Goal: Task Accomplishment & Management: Manage account settings

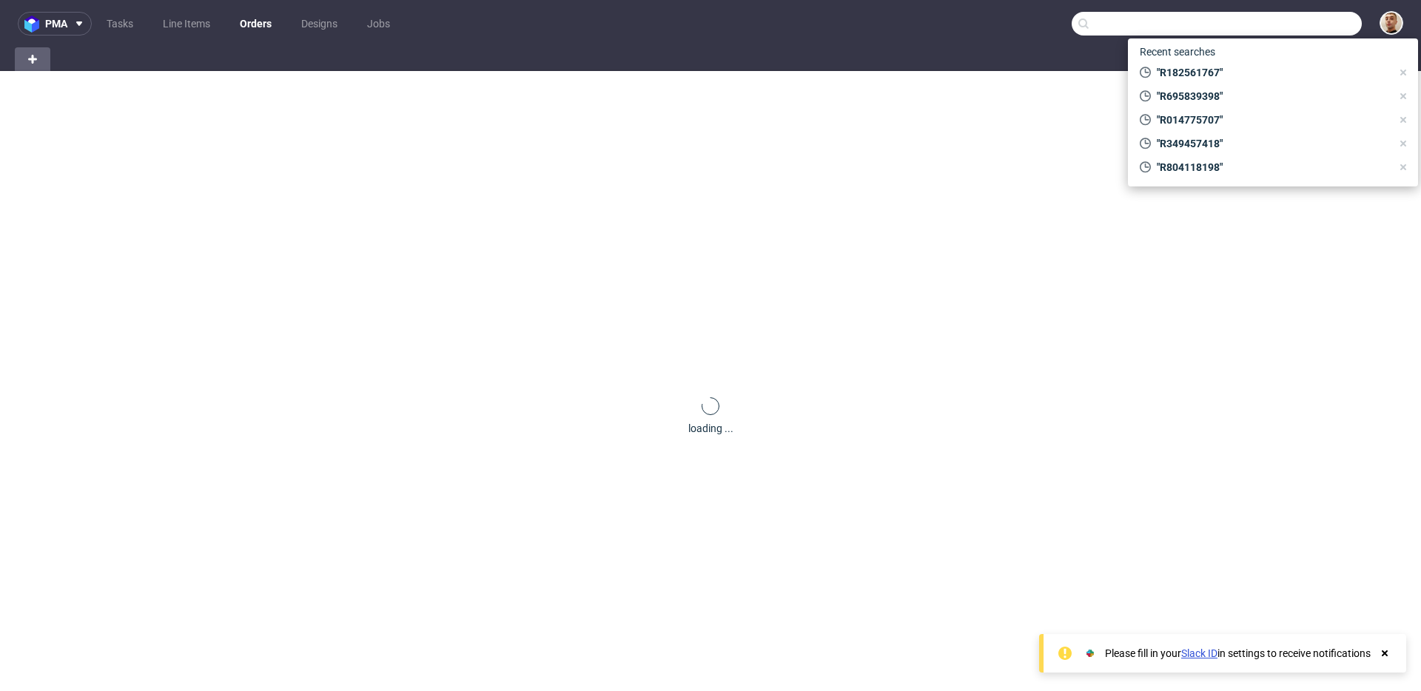
click at [1295, 31] on input "text" at bounding box center [1217, 24] width 290 height 24
paste input "R429614469"
type input "R429614469"
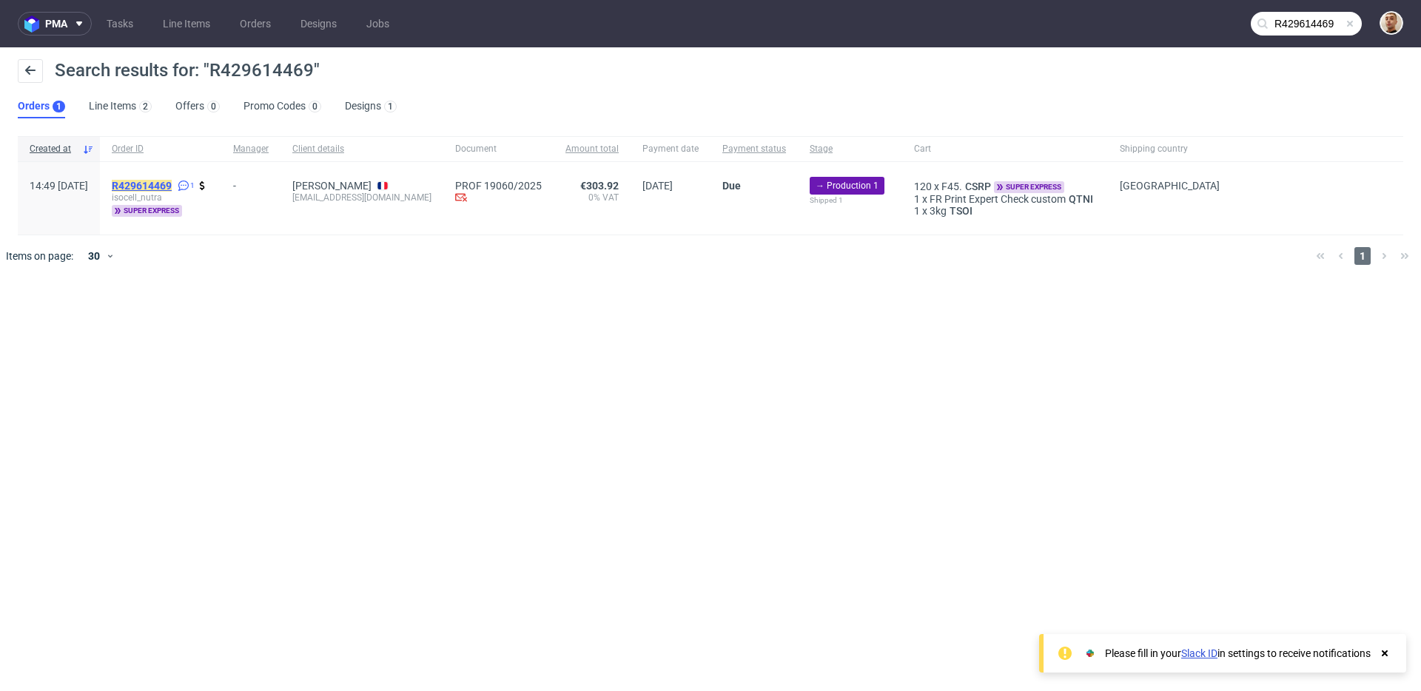
click at [172, 182] on mark "R429614469" at bounding box center [142, 186] width 60 height 12
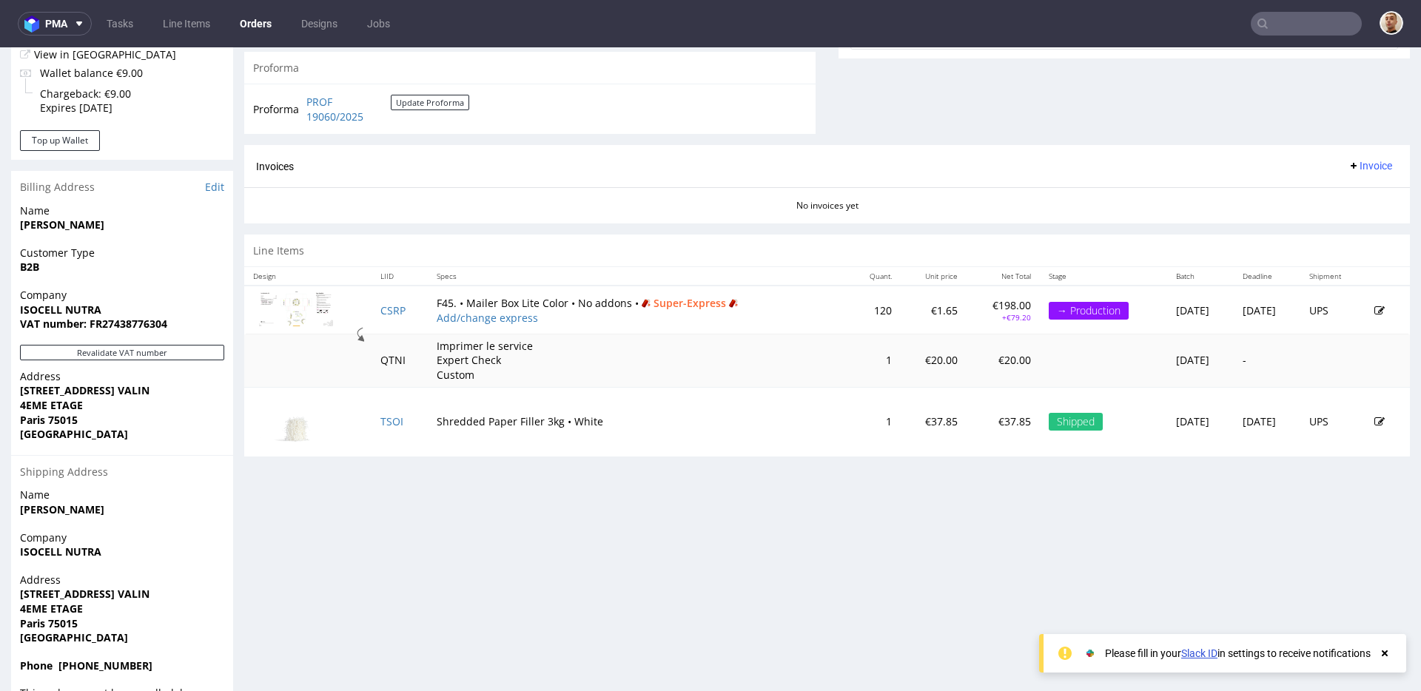
scroll to position [621, 0]
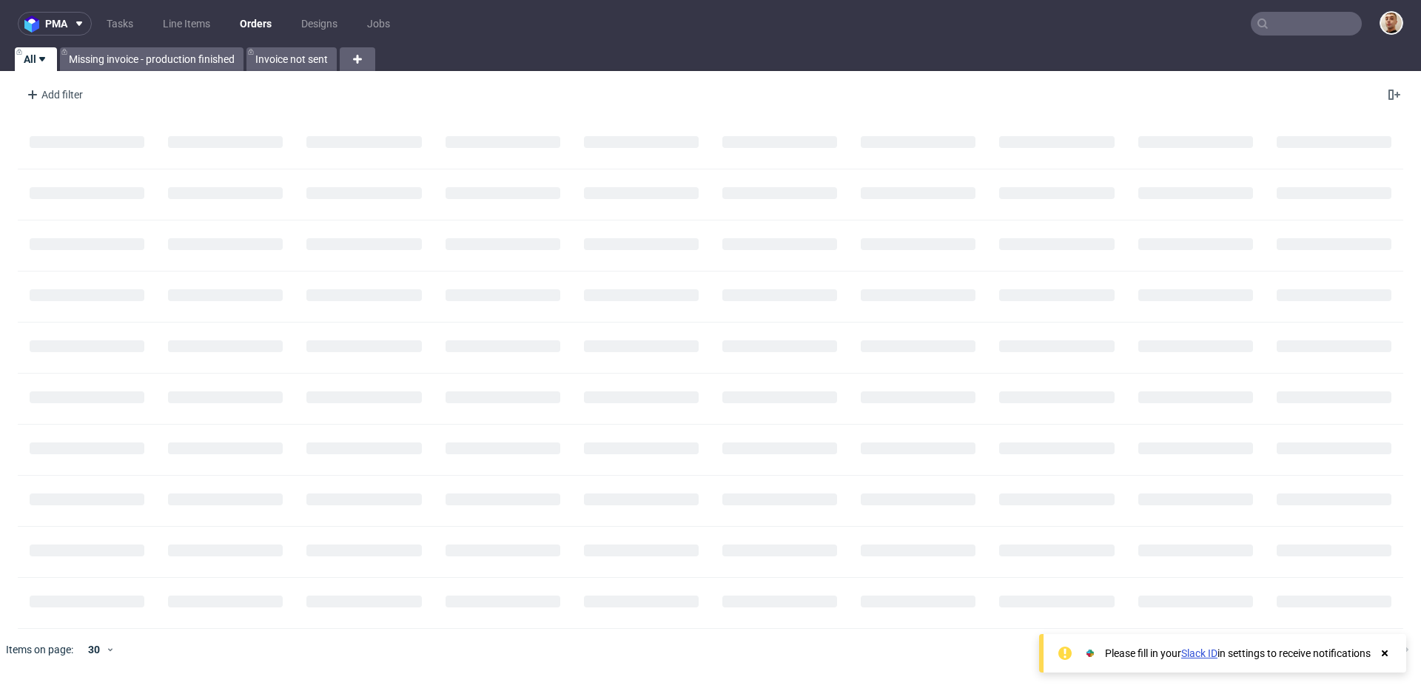
click at [1315, 21] on input "text" at bounding box center [1306, 24] width 111 height 24
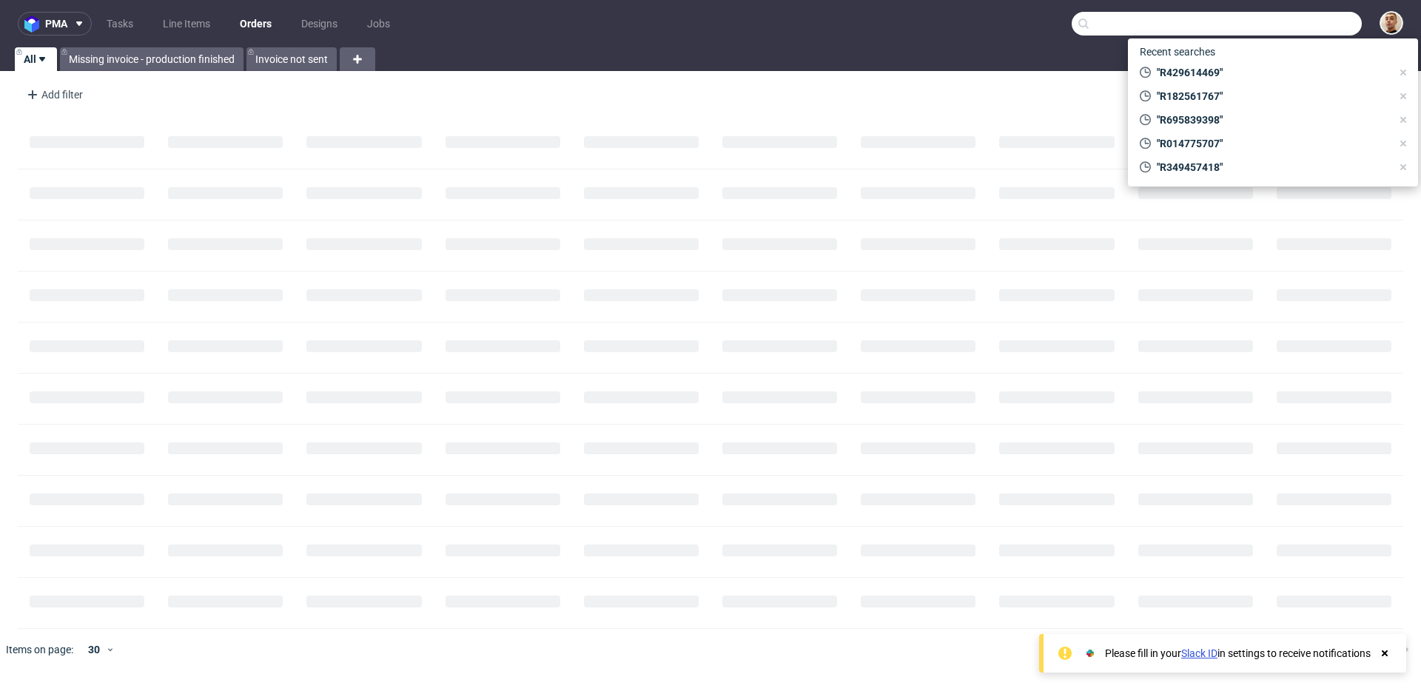
paste input "R866656246"
type input "R866656246"
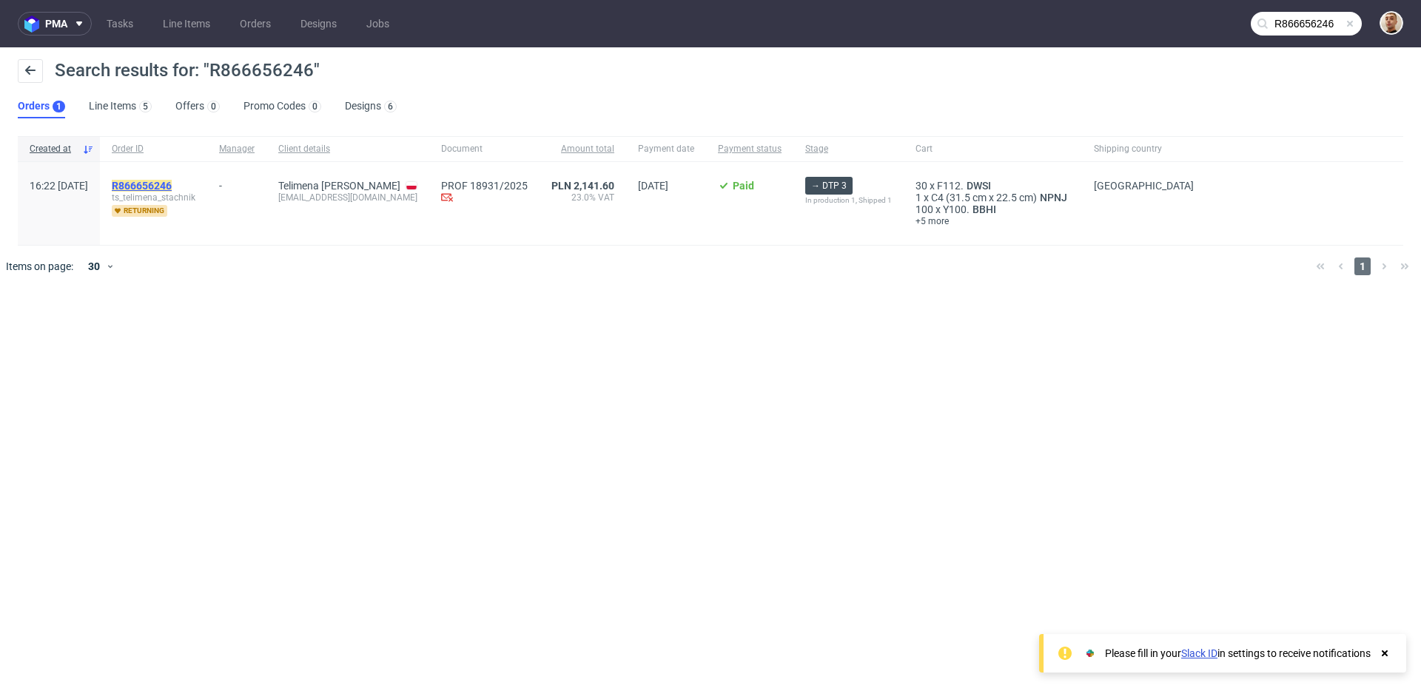
click at [172, 188] on mark "R866656246" at bounding box center [142, 186] width 60 height 12
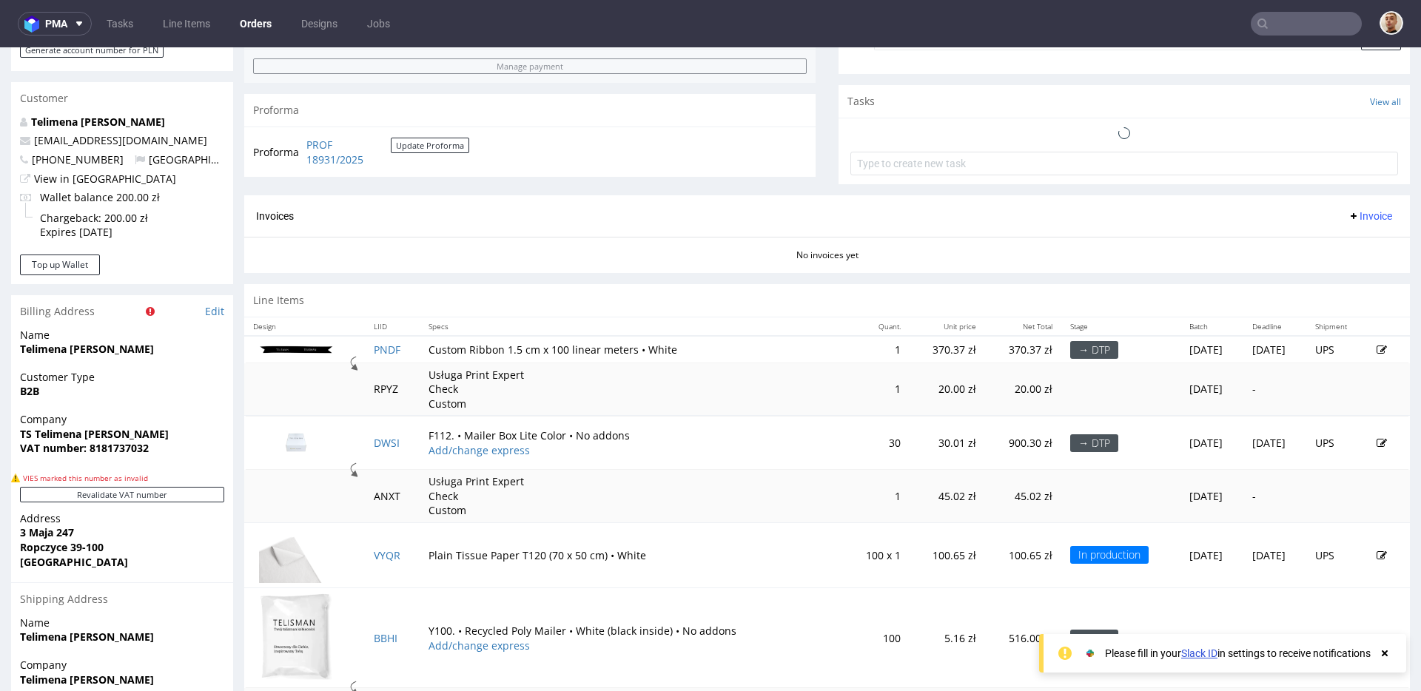
scroll to position [699, 0]
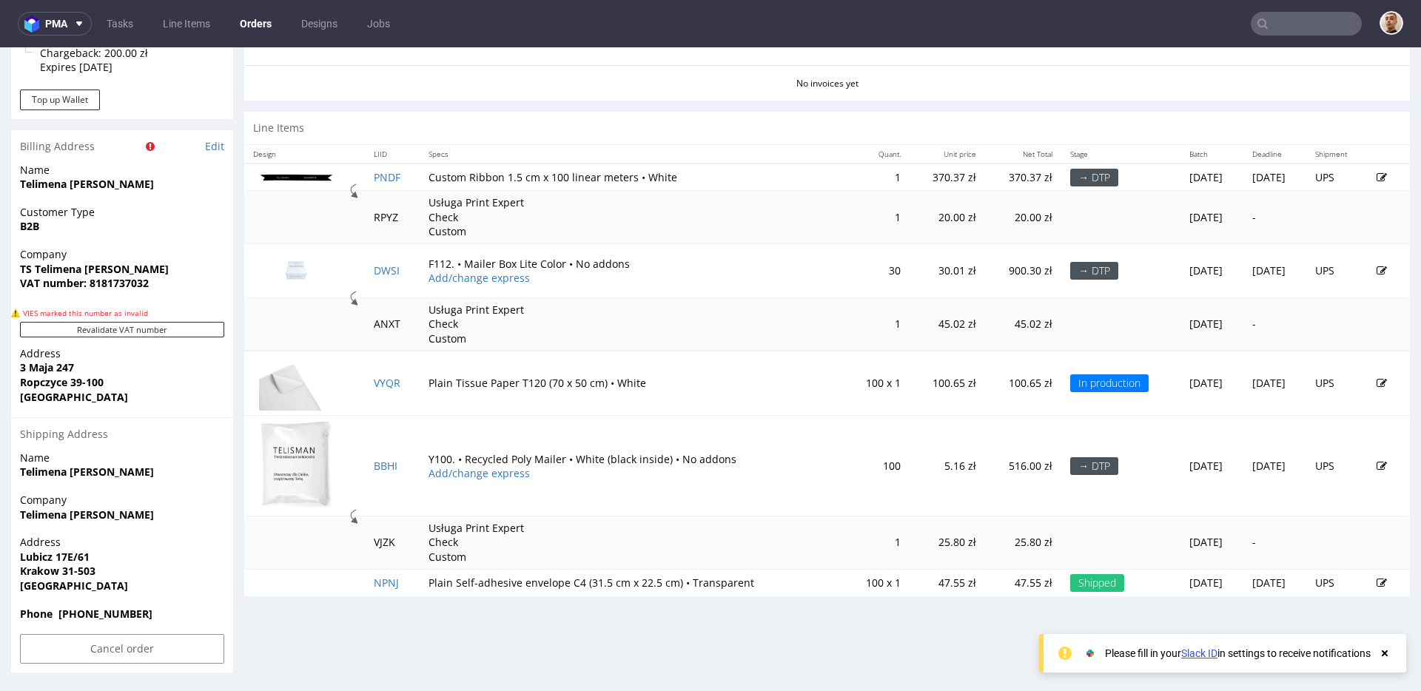
click at [650, 317] on td "Usługa Print Expert Check Custom" at bounding box center [632, 324] width 425 height 53
click at [389, 270] on link "DWSI" at bounding box center [387, 270] width 26 height 14
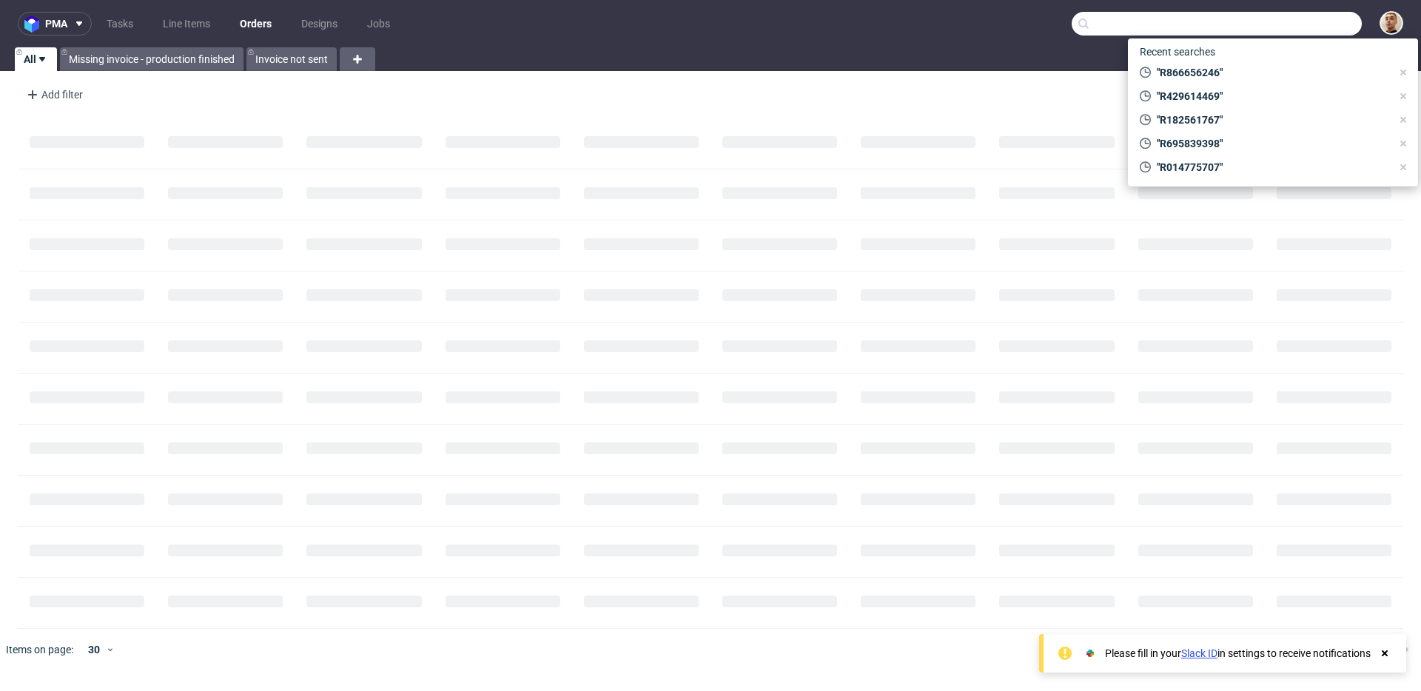
click at [1331, 24] on input "text" at bounding box center [1217, 24] width 290 height 24
paste input "R349457418"
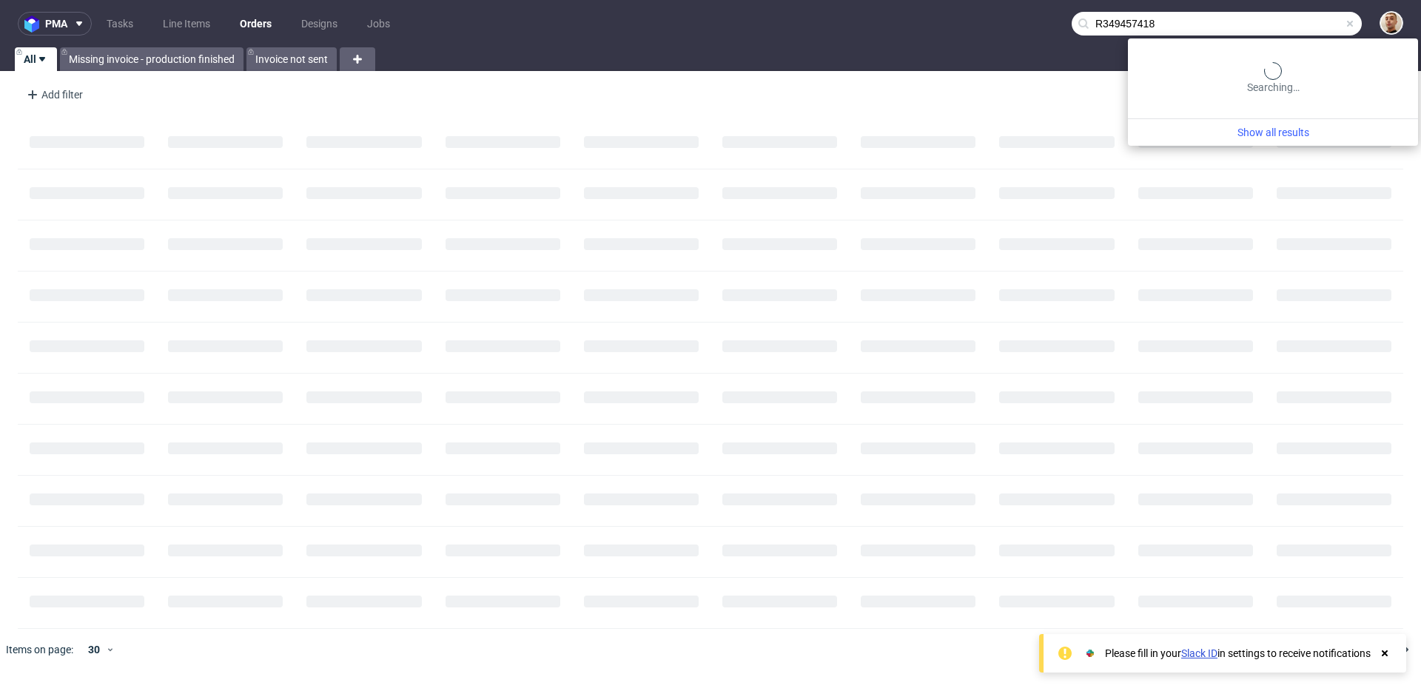
type input "R349457418"
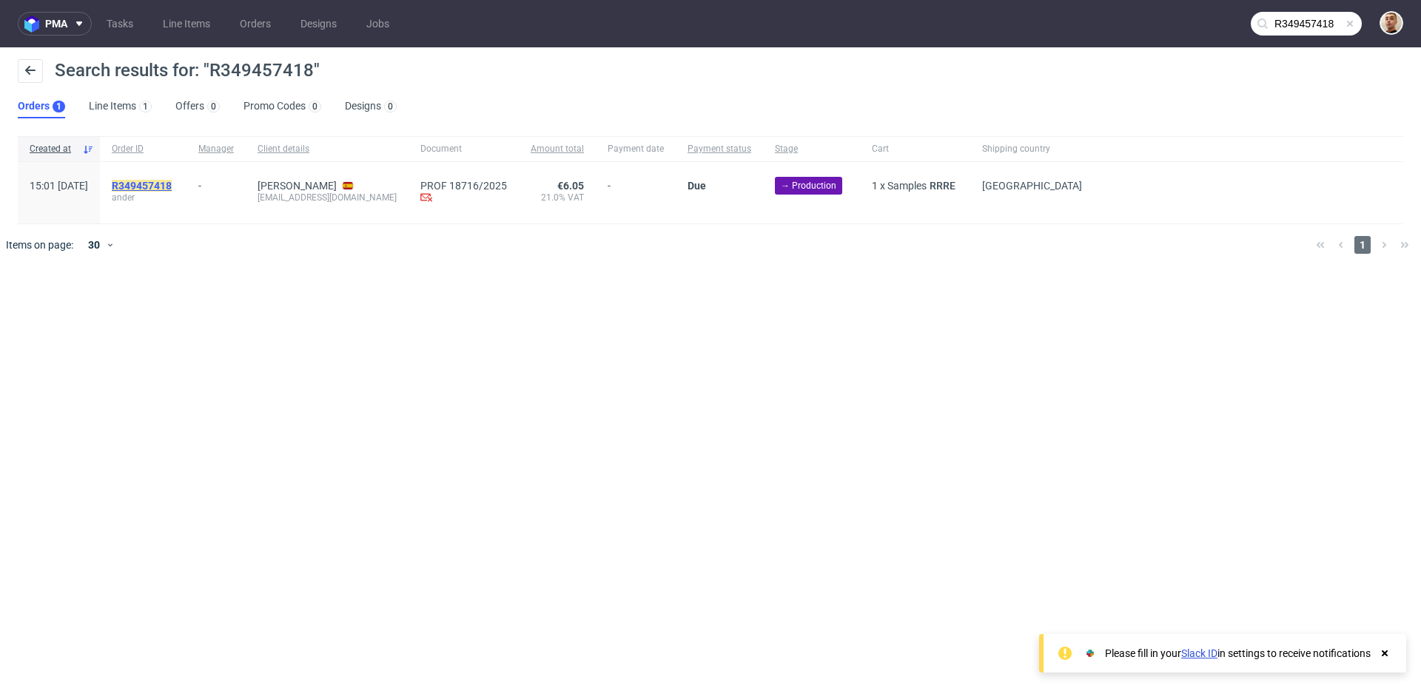
click at [172, 182] on mark "R349457418" at bounding box center [142, 186] width 60 height 12
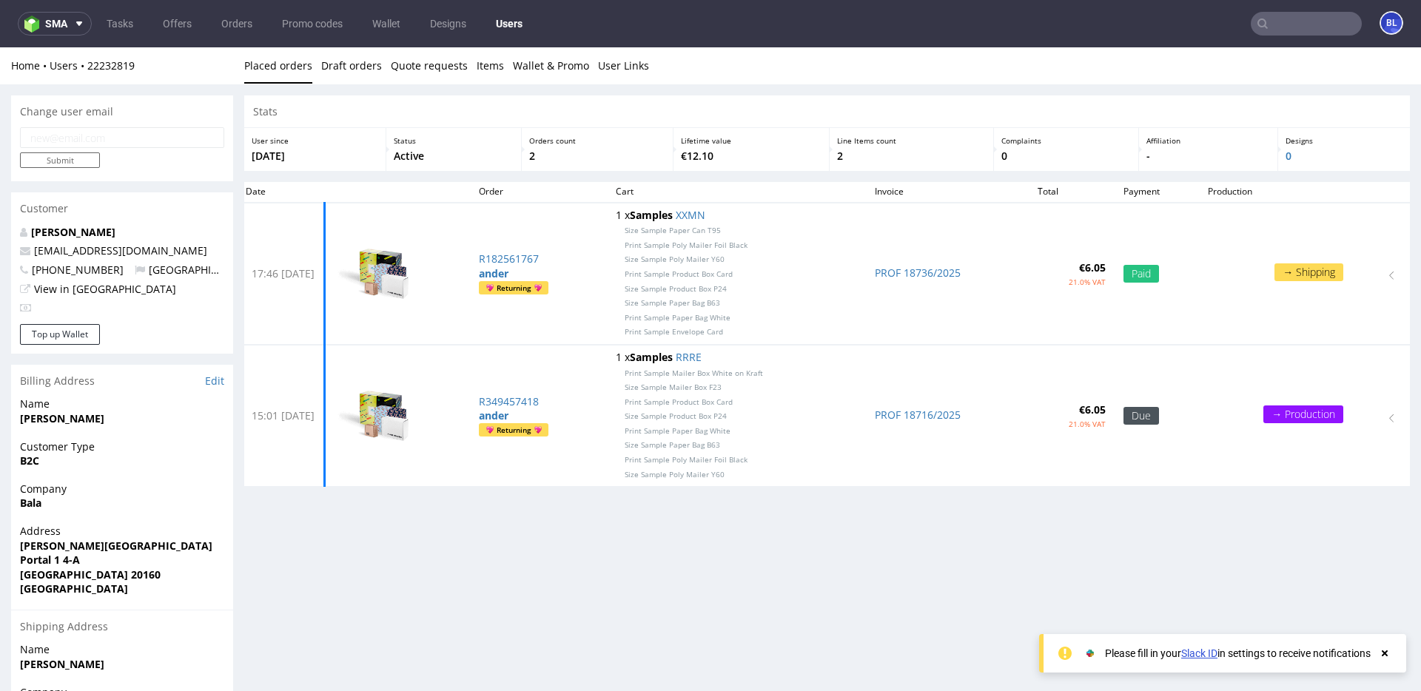
click at [629, 548] on div "Stats User since 3rd Sep 2025 Status Active Orders count 2 Lifetime value €12.1…" at bounding box center [827, 468] width 1166 height 746
click at [108, 19] on link "Tasks" at bounding box center [120, 24] width 44 height 24
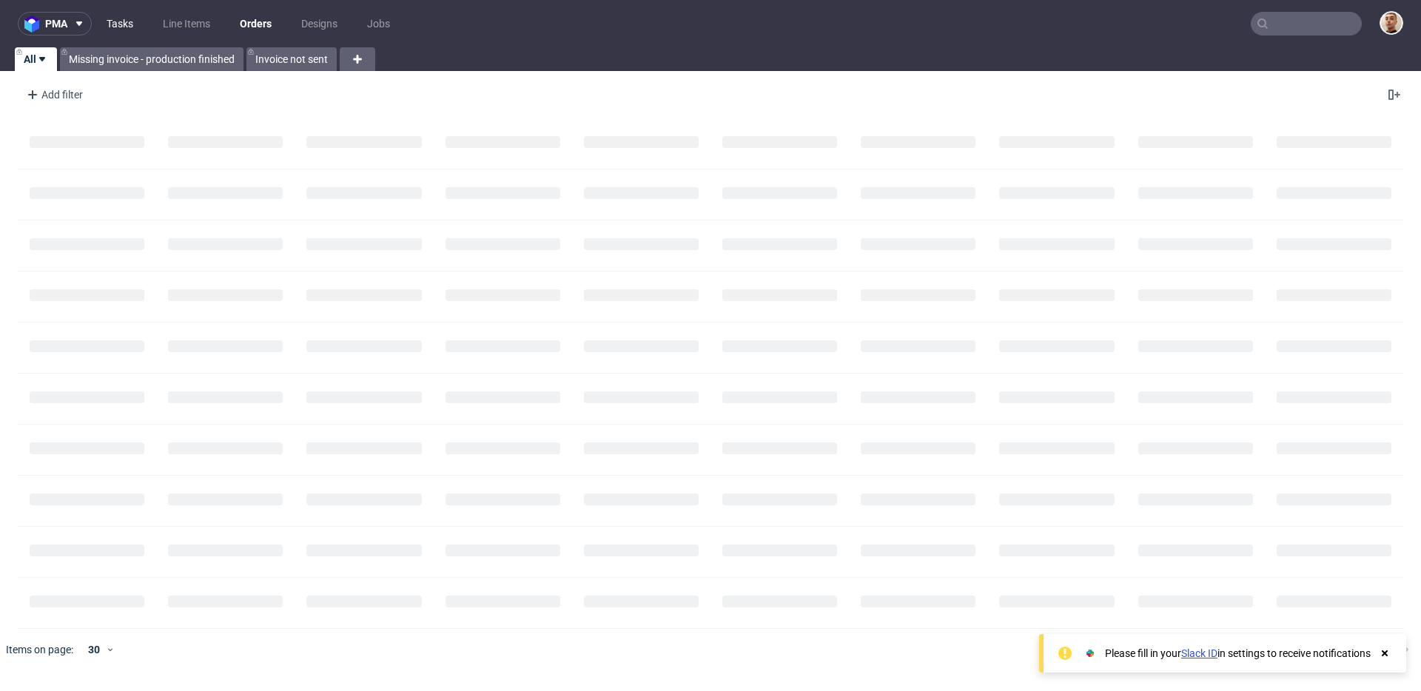
click at [130, 25] on link "Tasks" at bounding box center [120, 24] width 44 height 24
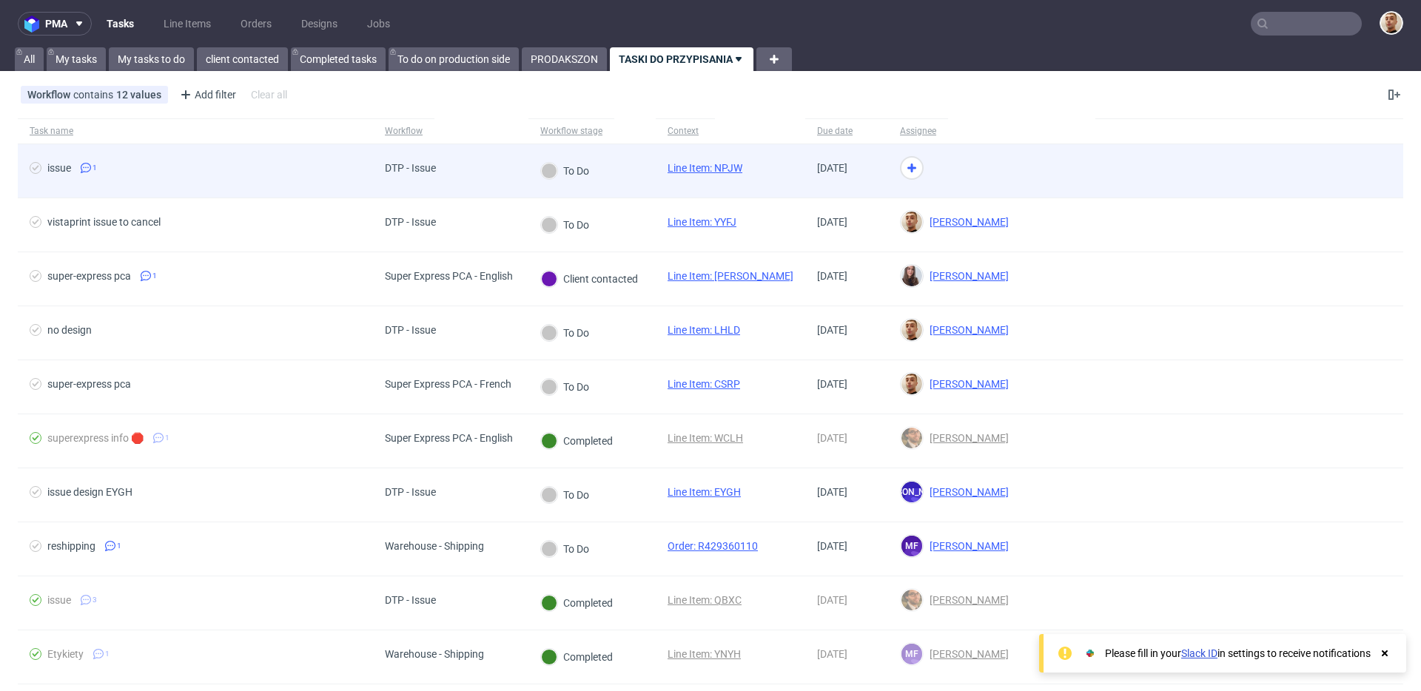
click at [489, 165] on div "DTP - Issue" at bounding box center [450, 171] width 155 height 54
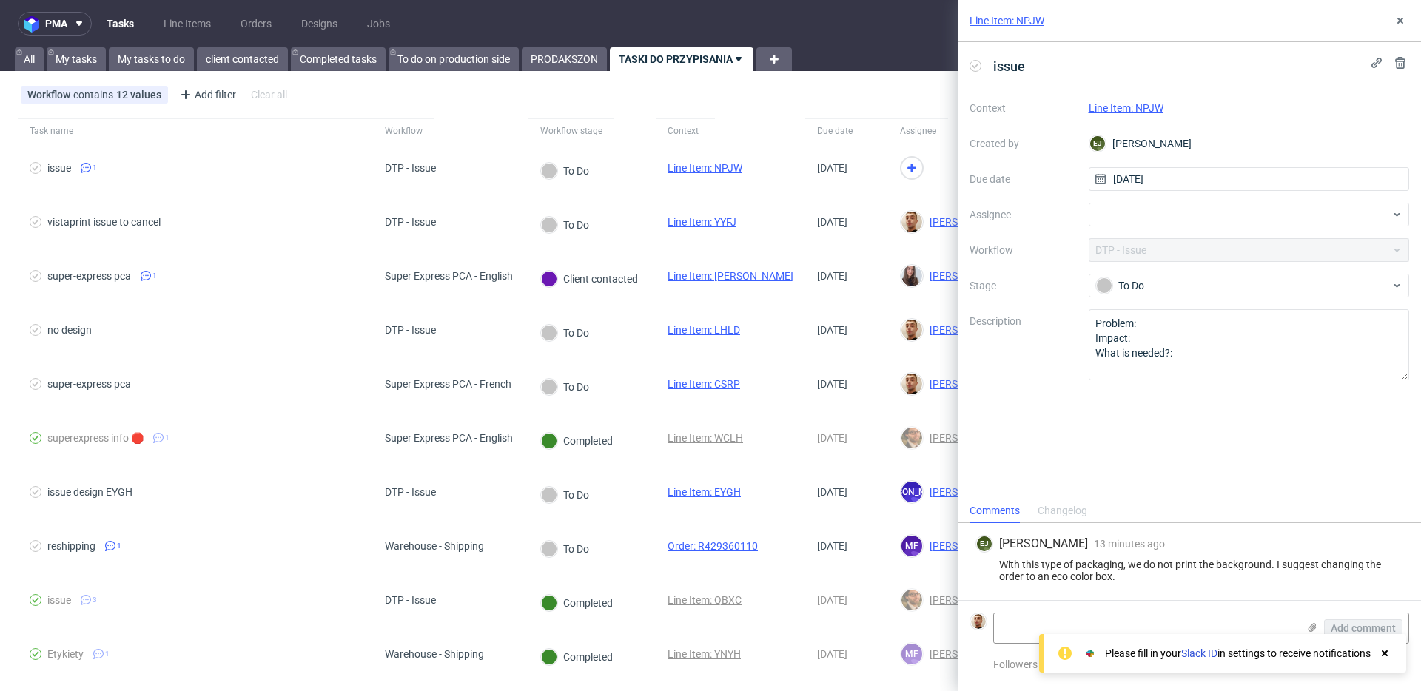
click at [1149, 115] on div "Line Item: NPJW" at bounding box center [1249, 108] width 321 height 18
click at [1099, 100] on div "Line Item: NPJW" at bounding box center [1249, 108] width 321 height 18
click at [1100, 105] on link "Line Item: NPJW" at bounding box center [1126, 108] width 75 height 12
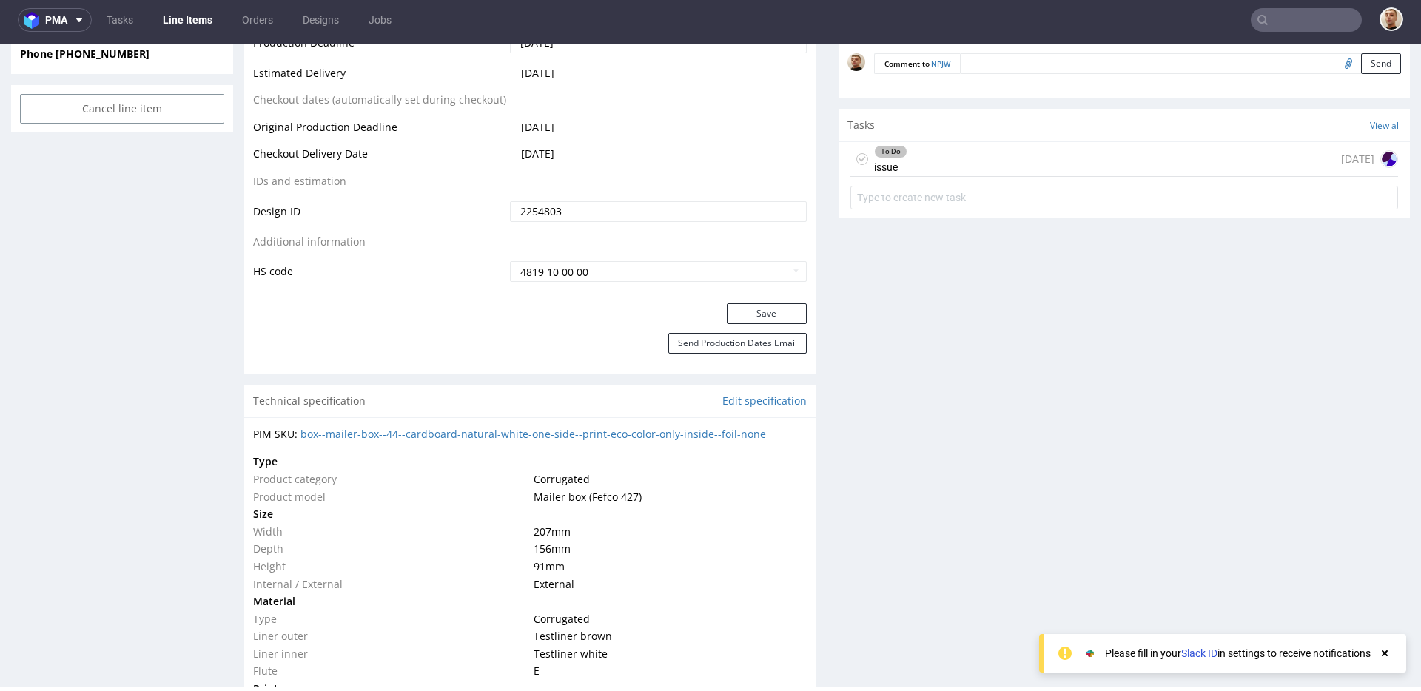
scroll to position [877, 0]
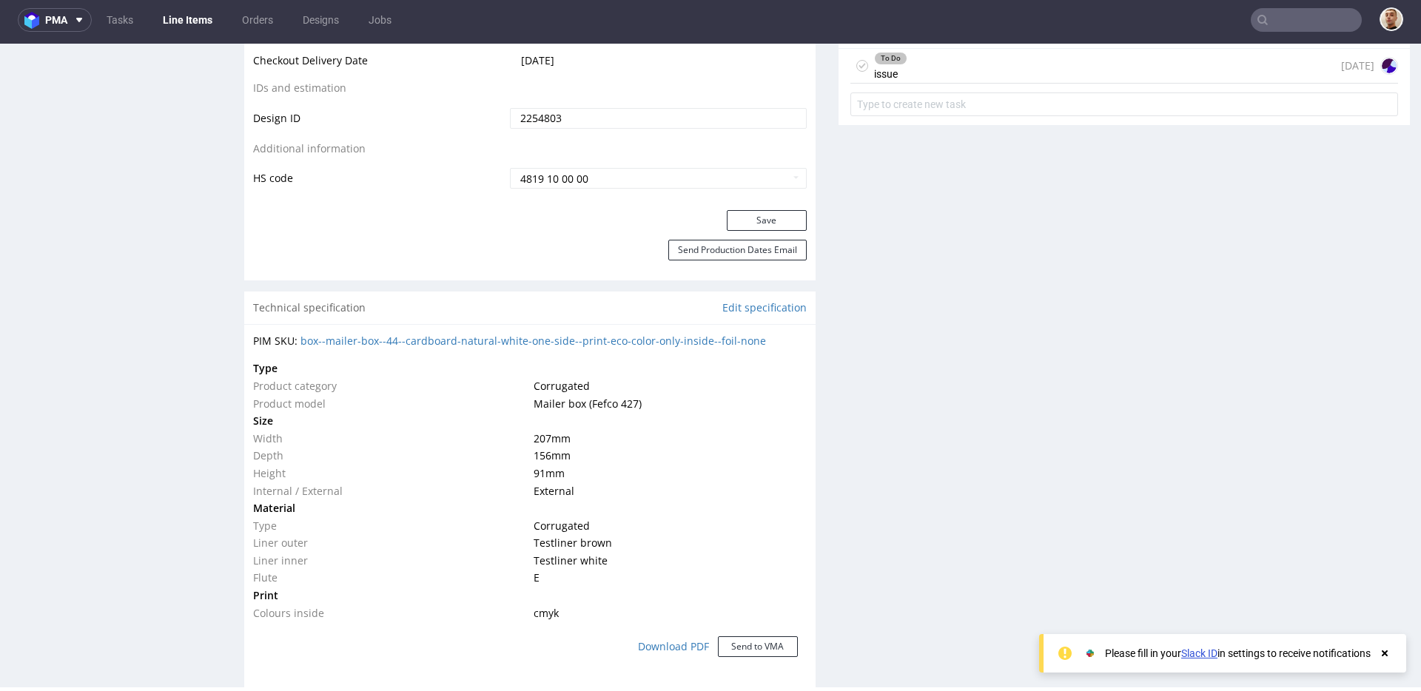
click at [902, 90] on form at bounding box center [1124, 105] width 548 height 36
click at [905, 77] on div "To Do issue today" at bounding box center [1124, 66] width 548 height 35
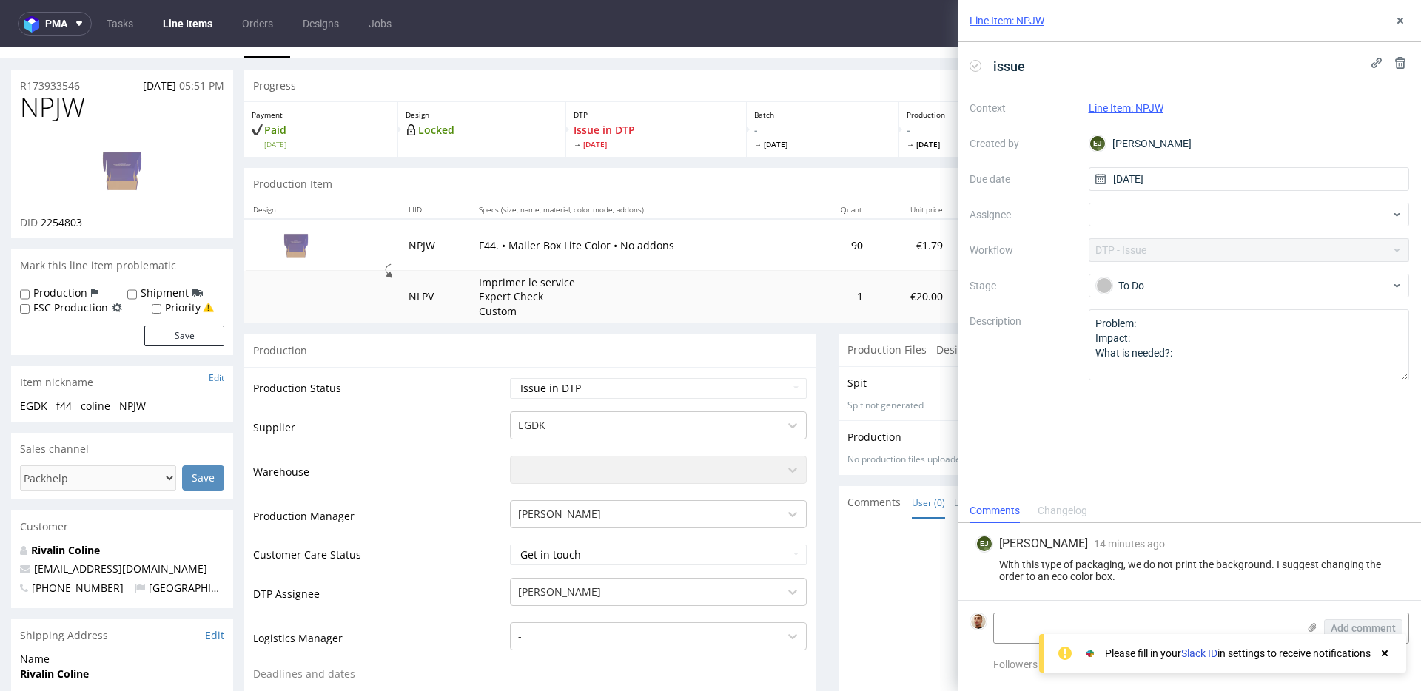
scroll to position [27, 0]
drag, startPoint x: 497, startPoint y: 235, endPoint x: 562, endPoint y: 246, distance: 66.2
click at [562, 248] on td "F44. • Mailer Box Lite Color • No addons" at bounding box center [639, 243] width 338 height 51
click at [562, 246] on p "F44. • Mailer Box Lite Color • No addons" at bounding box center [639, 244] width 320 height 15
drag, startPoint x: 687, startPoint y: 340, endPoint x: 690, endPoint y: 410, distance: 70.4
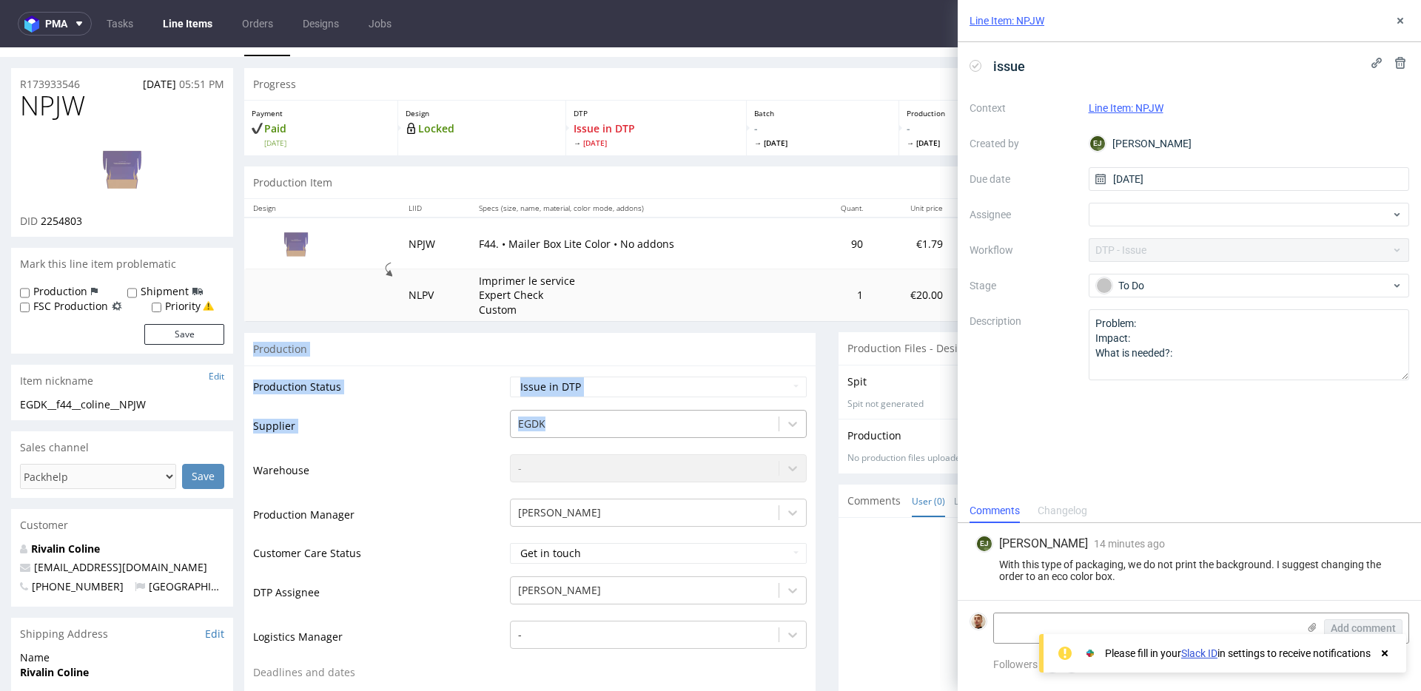
click at [1056, 579] on div "With this type of packaging, we do not print the background. I suggest changing…" at bounding box center [1189, 571] width 428 height 24
click at [682, 229] on td "F44. • Mailer Box Lite Color • No addons" at bounding box center [639, 243] width 338 height 51
click at [87, 152] on img at bounding box center [122, 168] width 118 height 67
drag, startPoint x: 90, startPoint y: 88, endPoint x: 16, endPoint y: 81, distance: 74.3
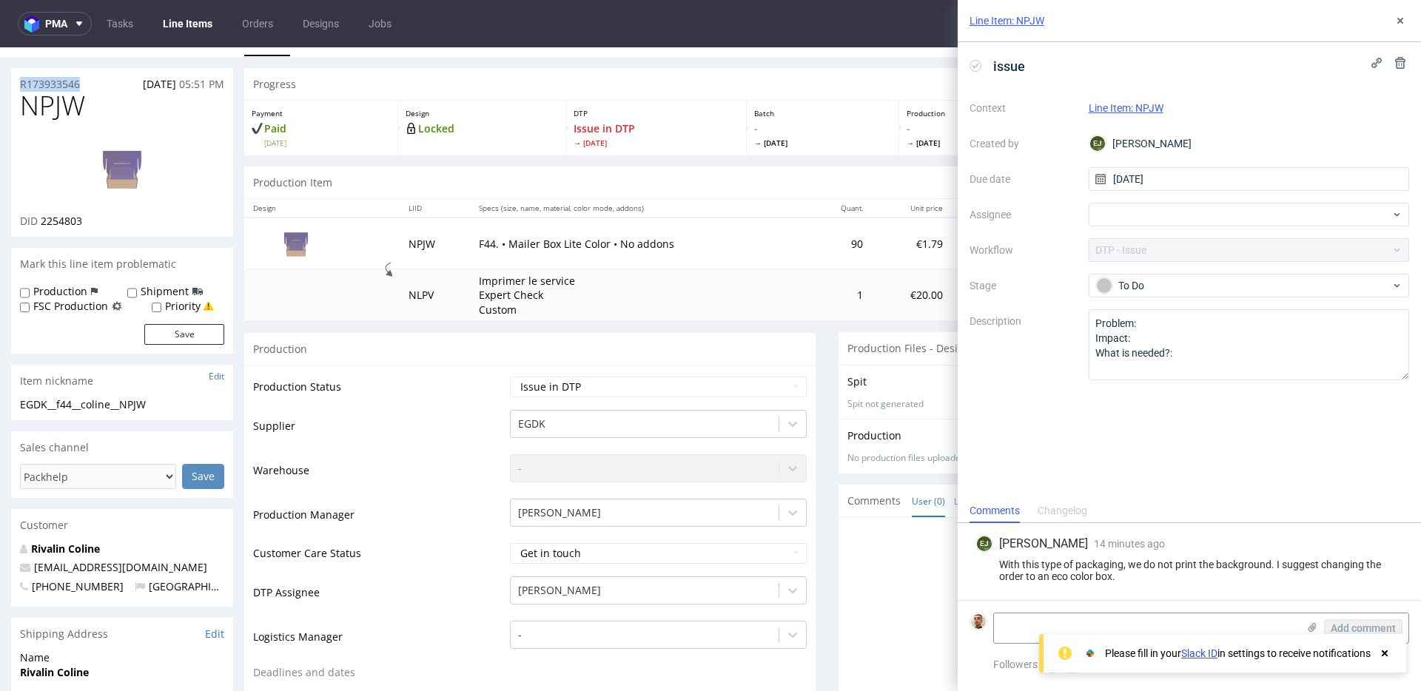
click at [16, 81] on div "R173933546 02.09.2025 05:51 PM" at bounding box center [122, 80] width 222 height 24
copy p "R173933546"
drag, startPoint x: 1122, startPoint y: 579, endPoint x: 986, endPoint y: 557, distance: 138.0
click at [986, 559] on div "With this type of packaging, we do not print the background. I suggest changing…" at bounding box center [1189, 571] width 428 height 24
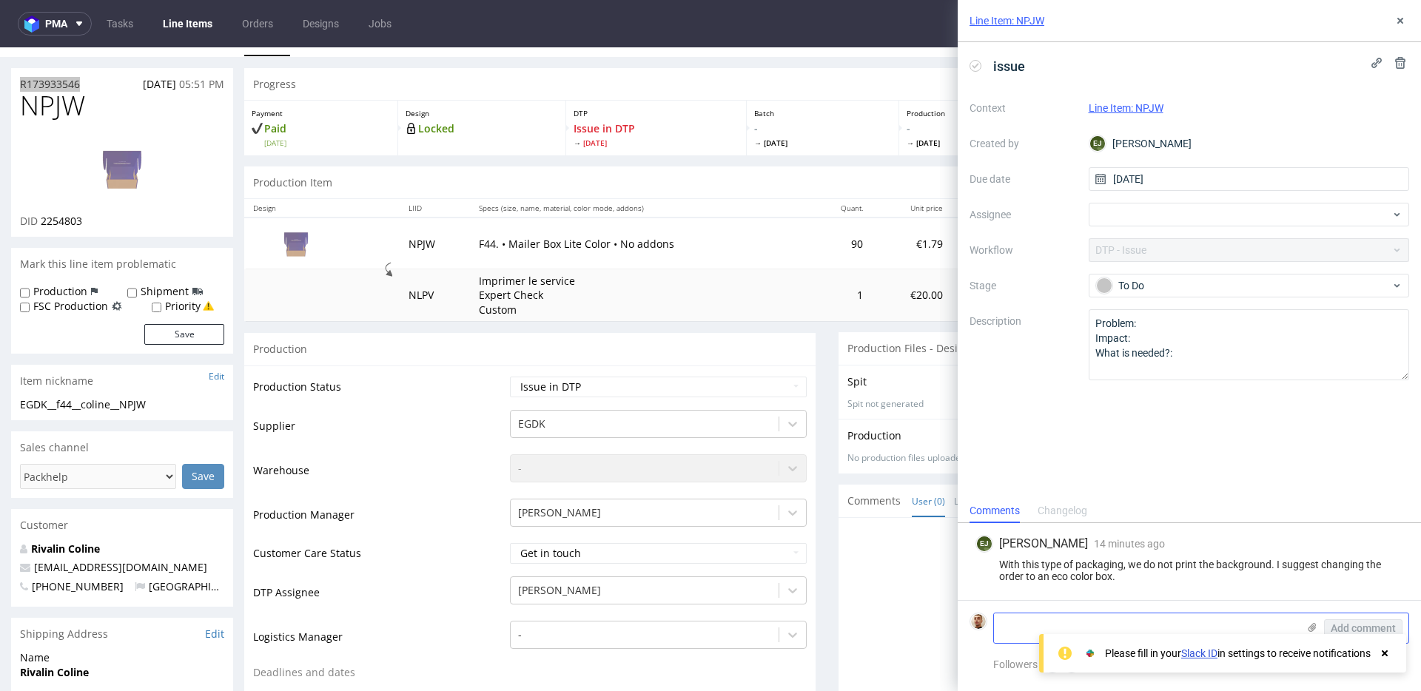
click at [1191, 613] on textarea at bounding box center [1145, 628] width 303 height 30
paste textarea "https://app-eu1.hubspot.com/contacts/25600958/record/0-5/223776645368/"
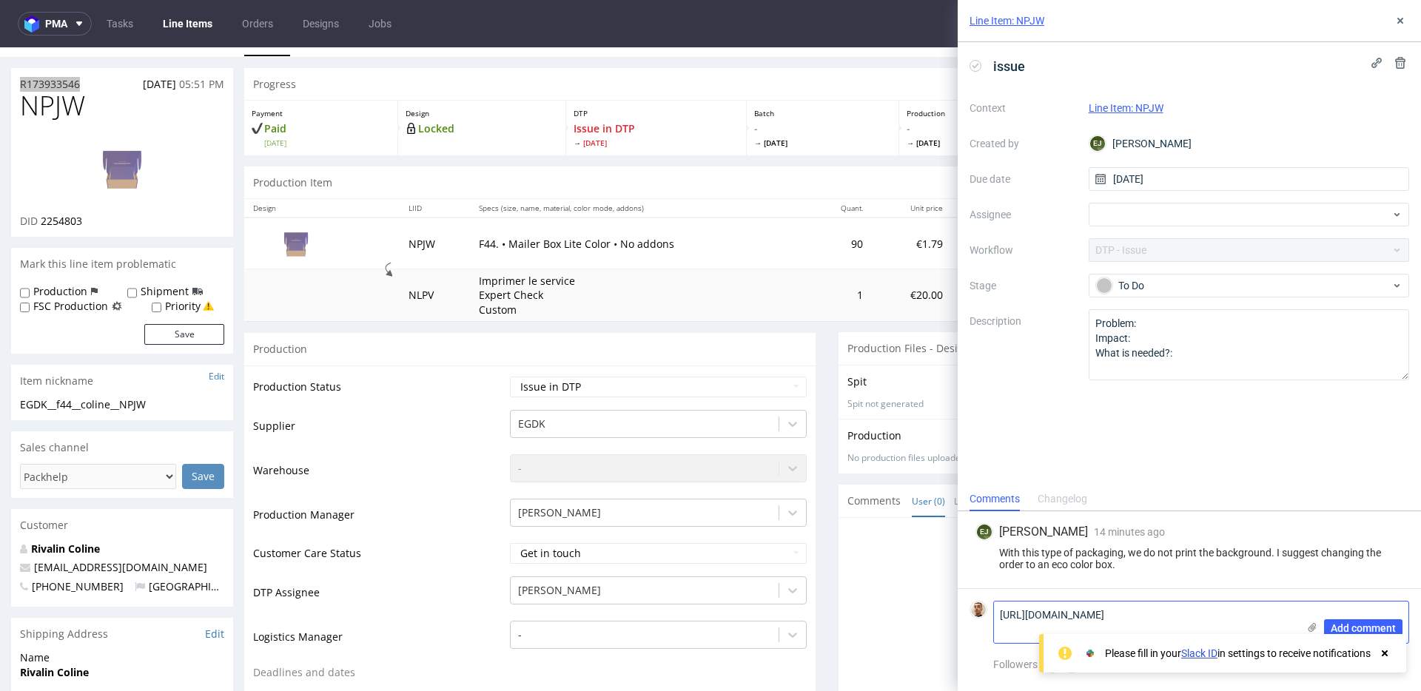
scroll to position [0, 0]
type textarea "https://app-eu1.hubspot.com/contacts/25600958/record/0-5/223776645368/"
click at [1348, 627] on span "Add comment" at bounding box center [1363, 628] width 65 height 10
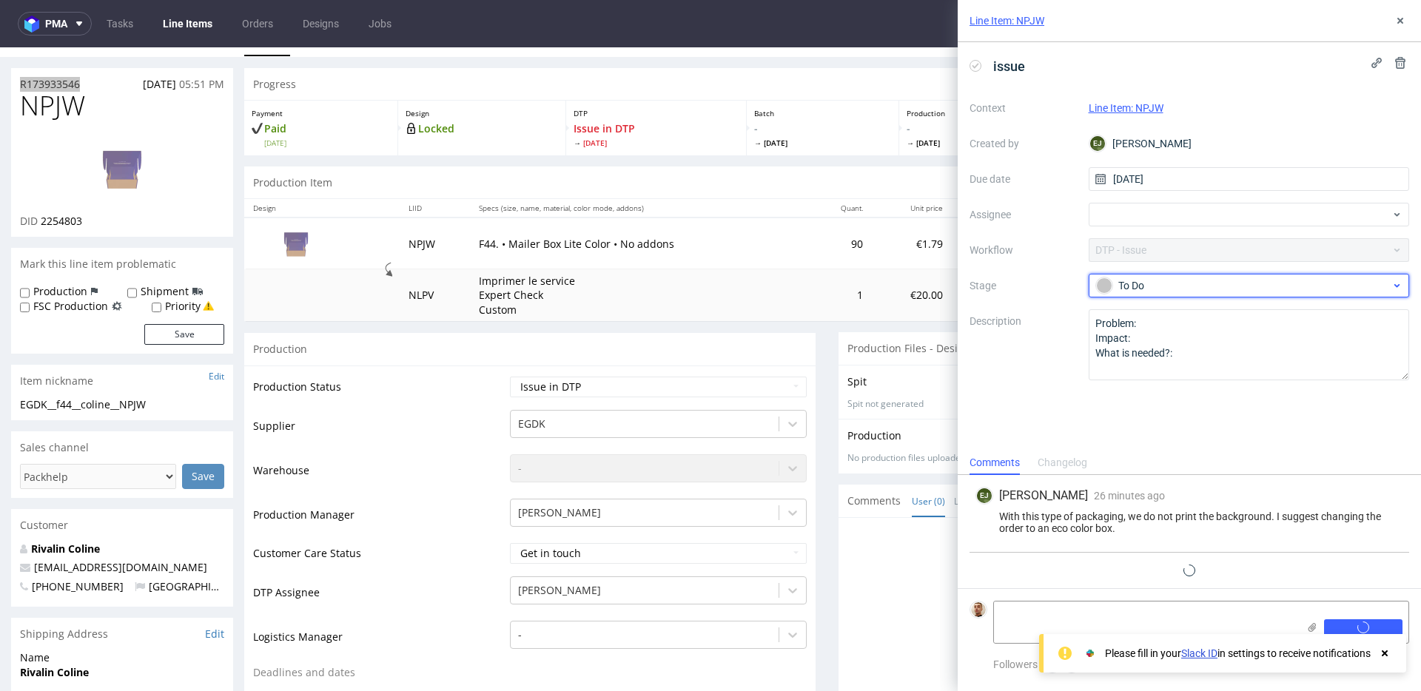
click at [1152, 286] on div "To Do" at bounding box center [1243, 286] width 295 height 16
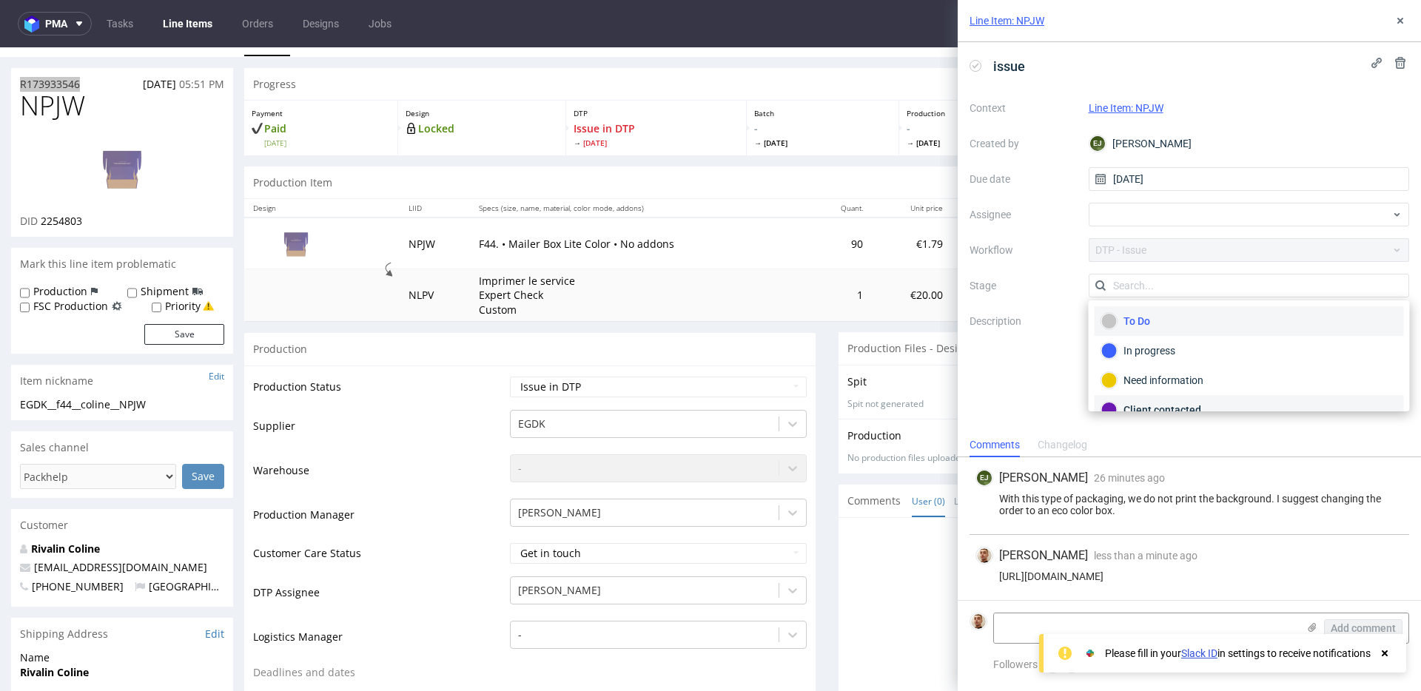
click at [1172, 400] on div "Client contacted" at bounding box center [1248, 410] width 309 height 30
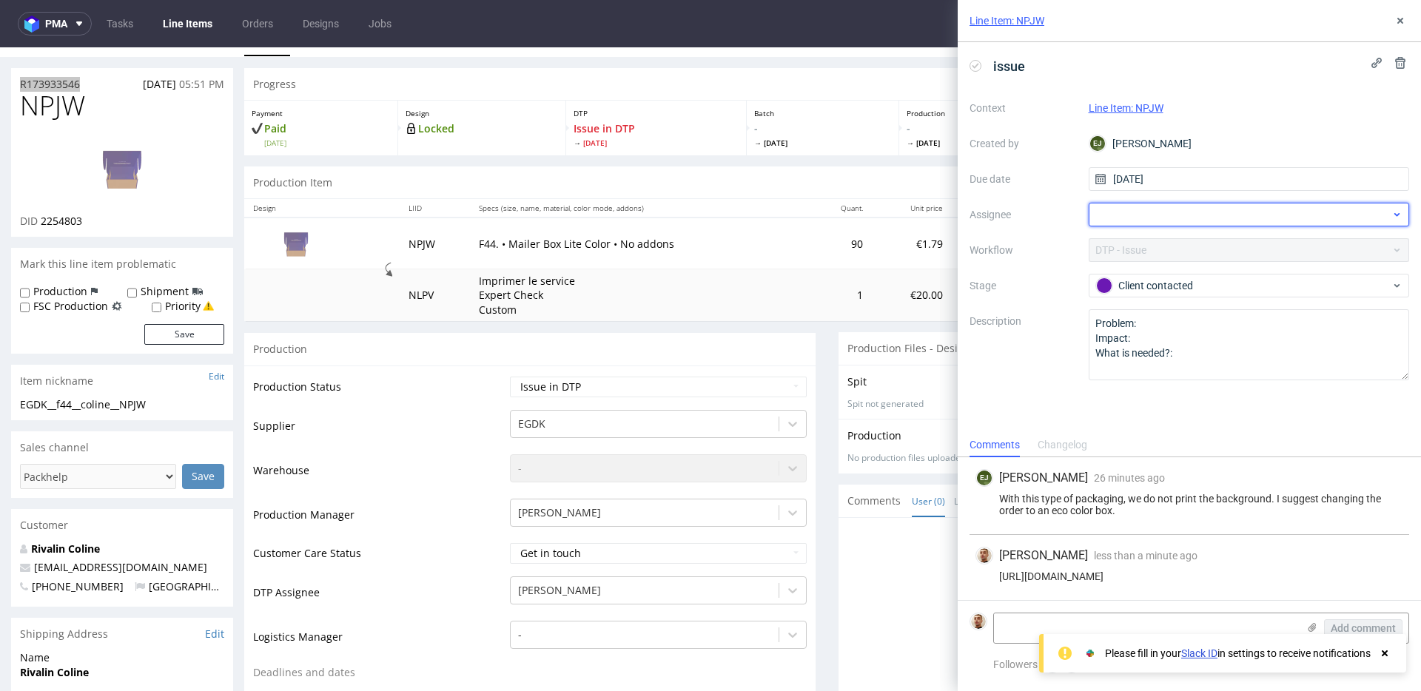
click at [1167, 217] on div at bounding box center [1249, 215] width 321 height 24
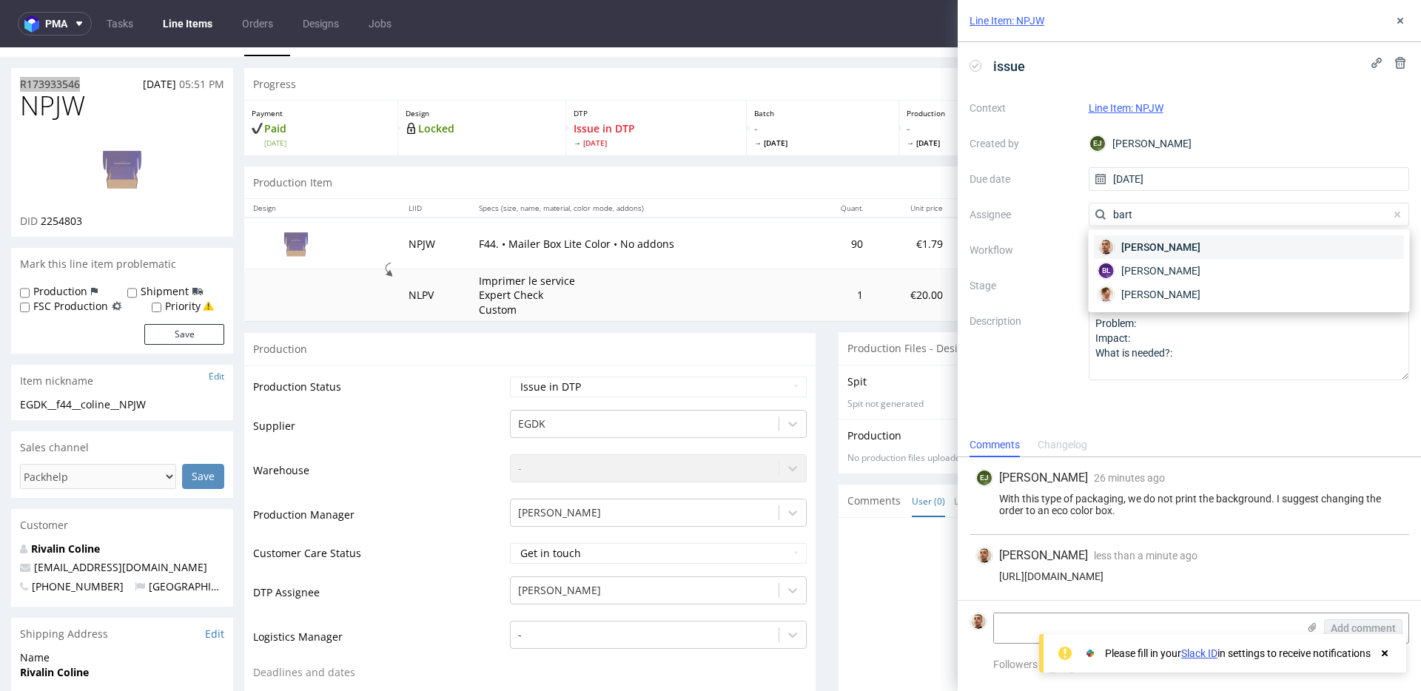
type input "bart"
click at [1146, 249] on span "Bartłomiej Leśniczuk" at bounding box center [1160, 247] width 79 height 15
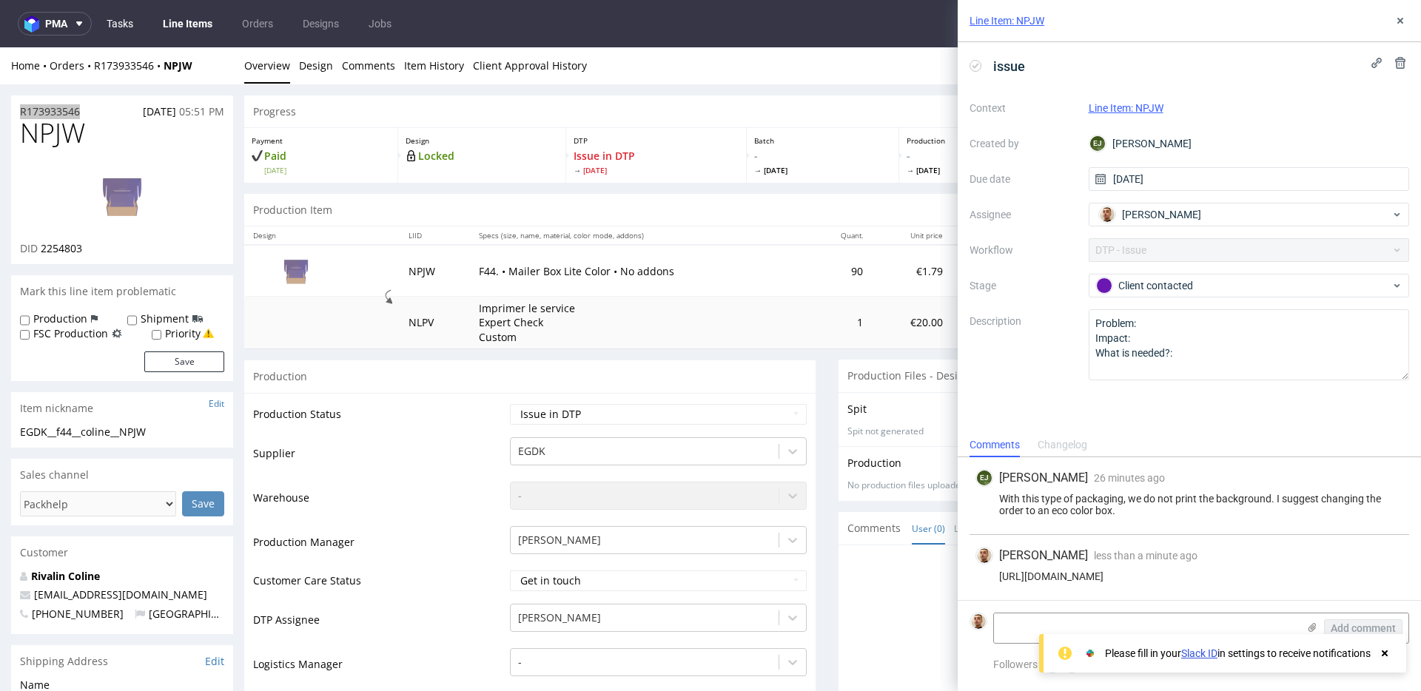
click at [135, 24] on link "Tasks" at bounding box center [120, 24] width 44 height 24
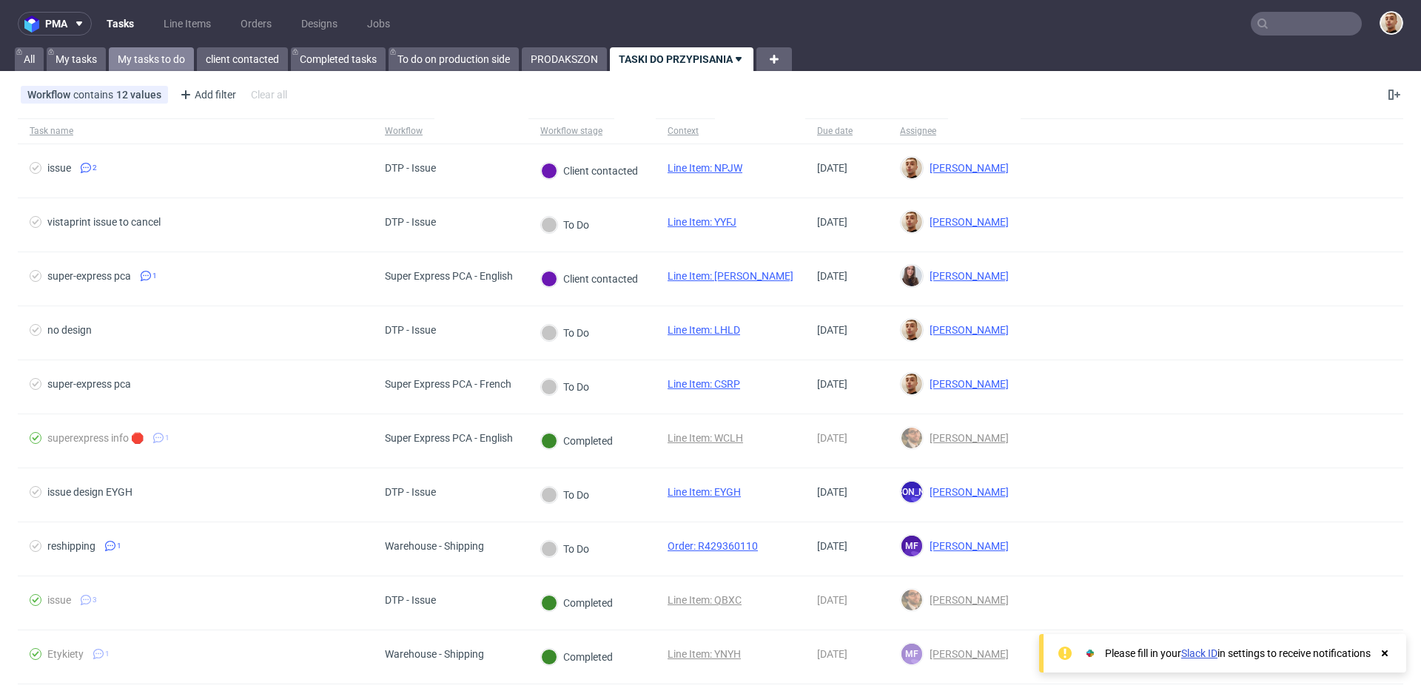
click at [164, 61] on link "My tasks to do" at bounding box center [151, 59] width 85 height 24
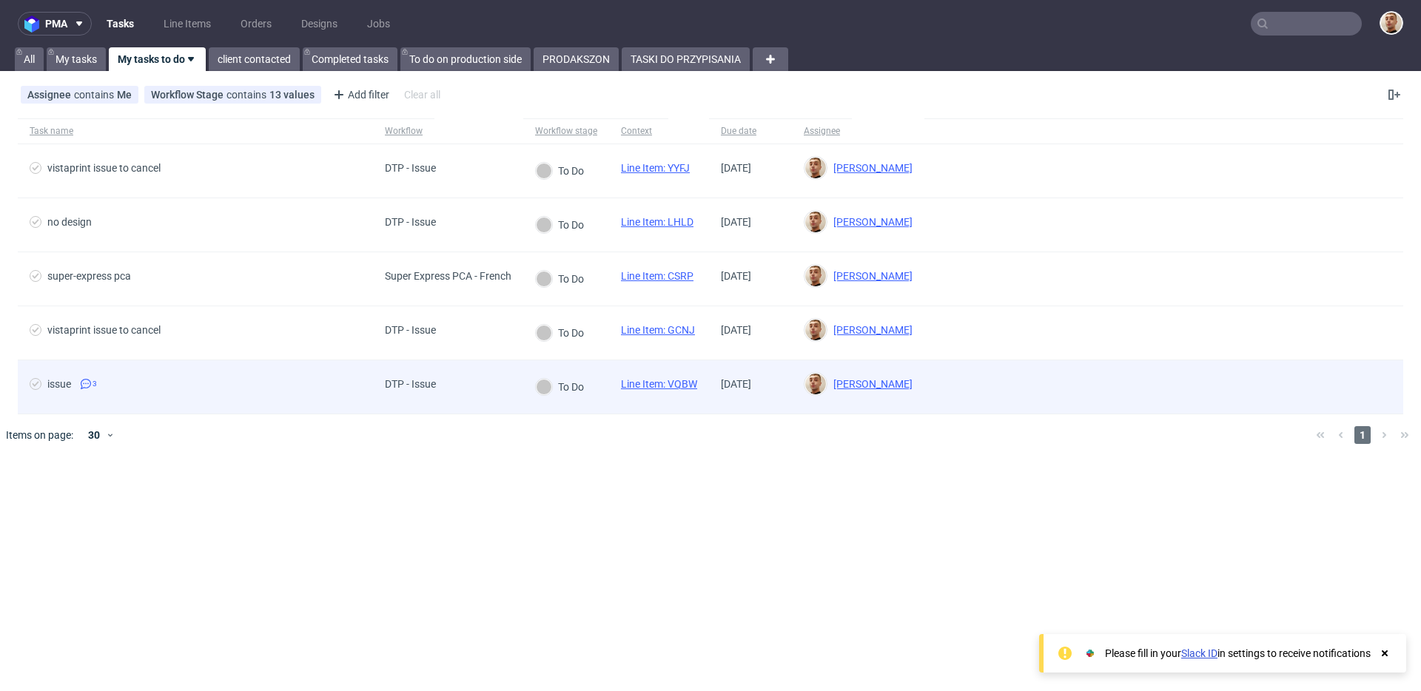
click at [321, 398] on div "issue 3" at bounding box center [195, 386] width 355 height 53
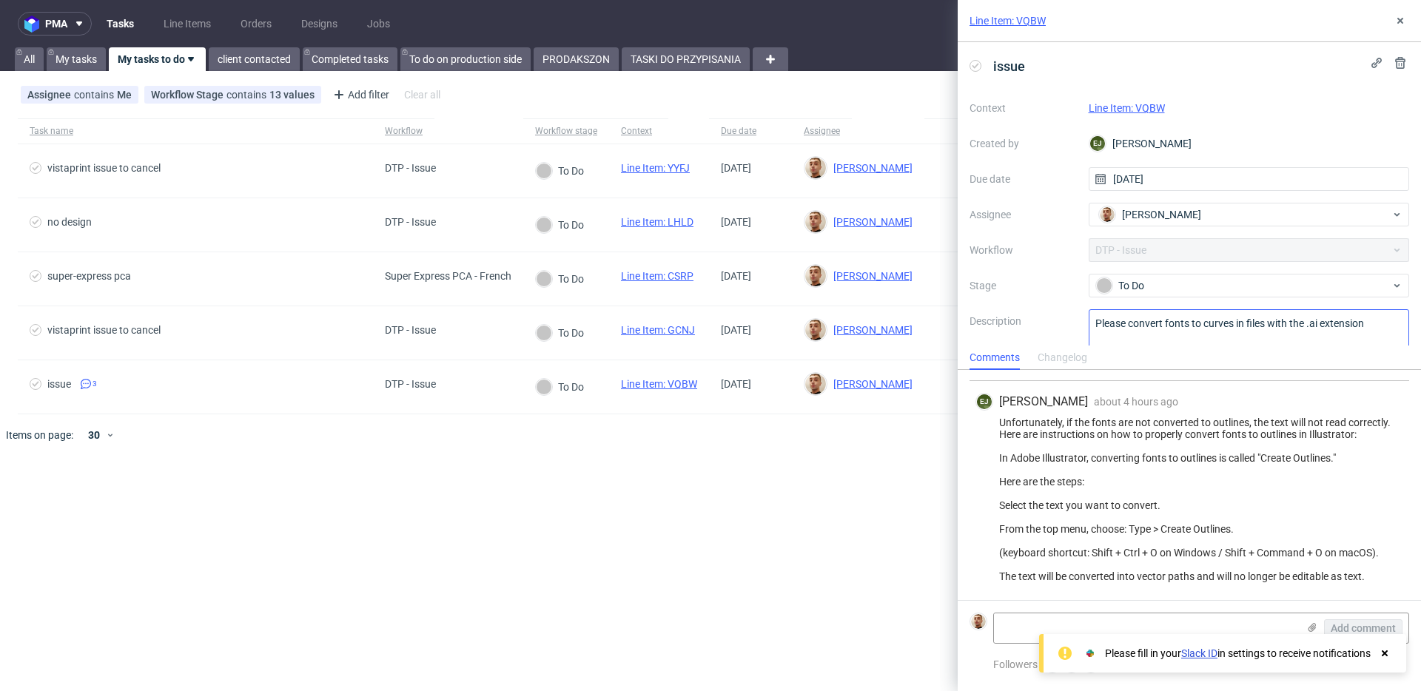
scroll to position [47, 0]
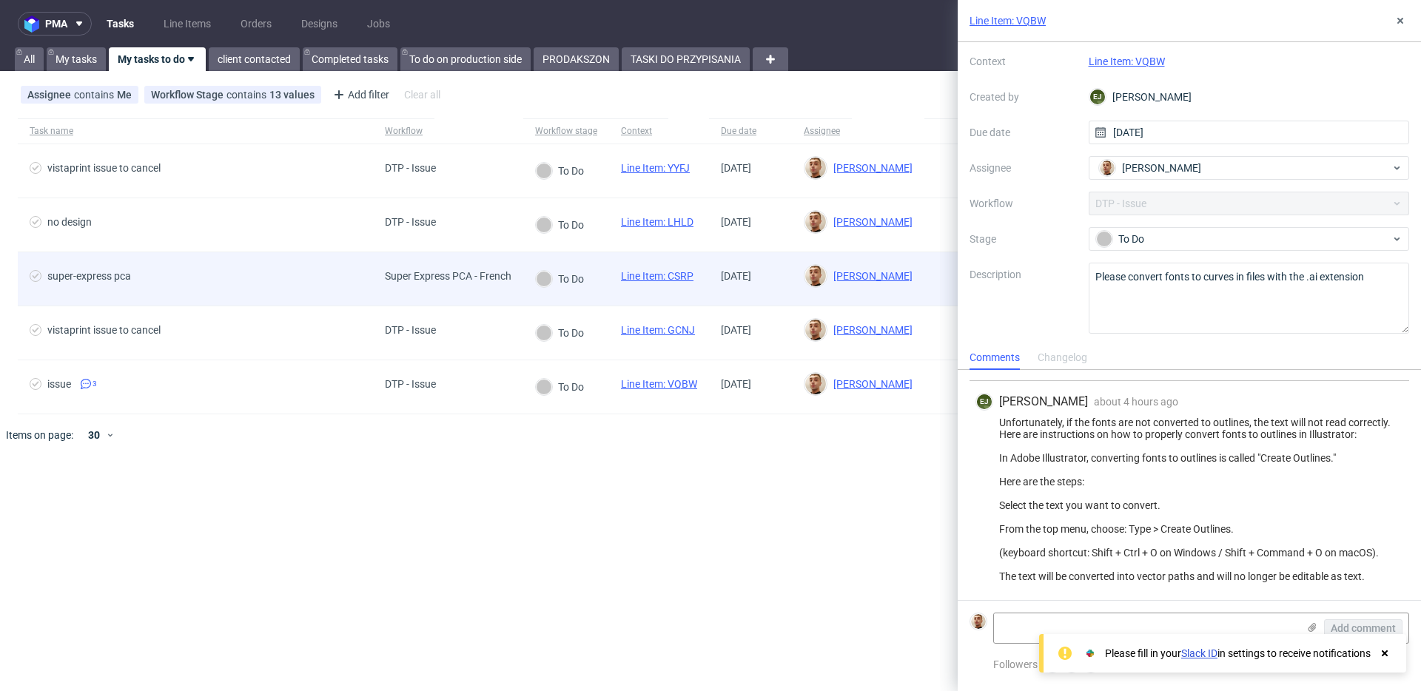
click at [284, 270] on span "super-express pca" at bounding box center [196, 279] width 332 height 18
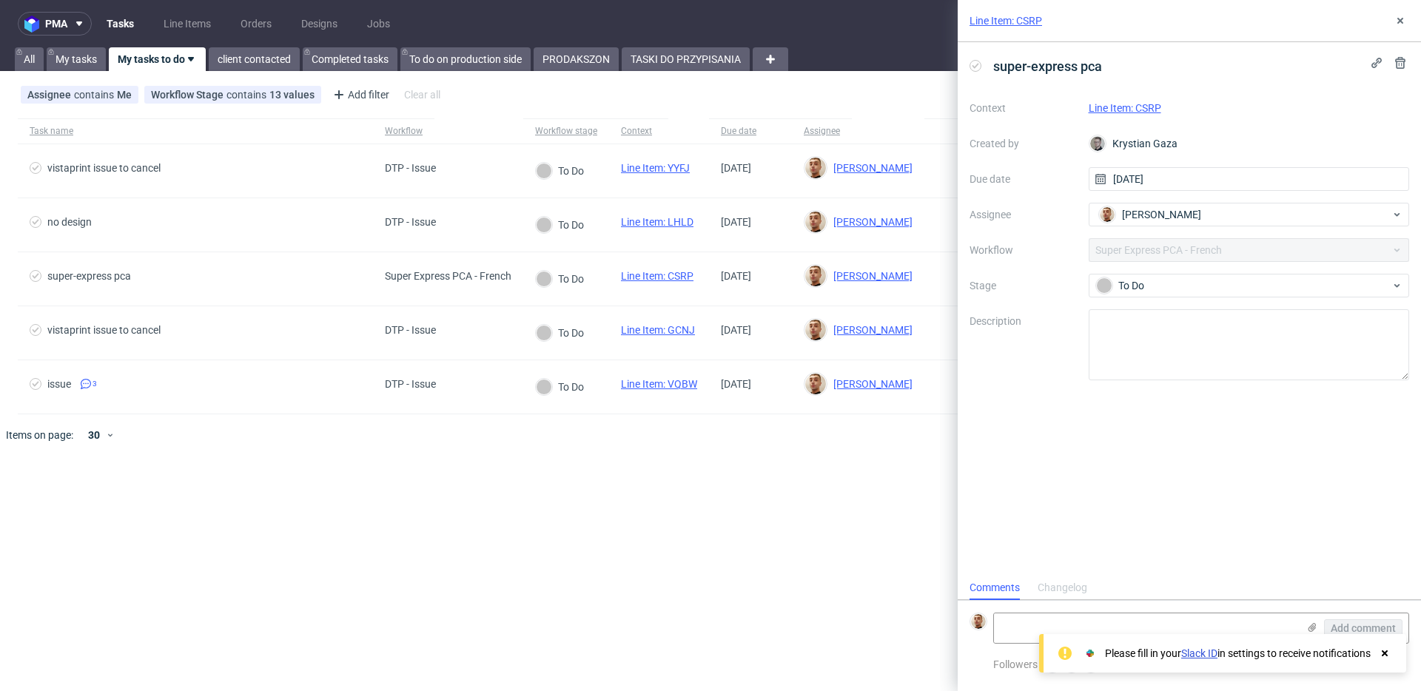
scroll to position [12, 0]
click at [1153, 105] on link "Line Item: CSRP" at bounding box center [1125, 108] width 73 height 12
click at [1117, 280] on div "To Do" at bounding box center [1243, 286] width 295 height 16
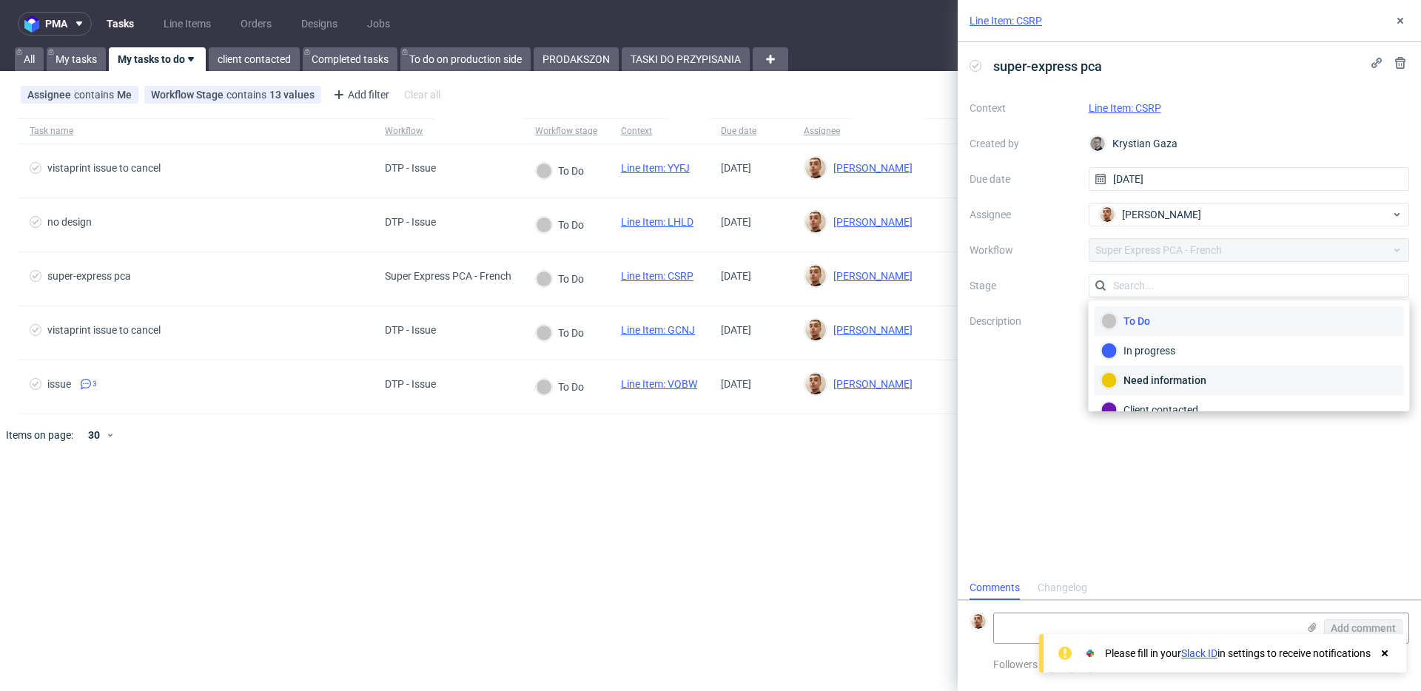
scroll to position [78, 0]
click at [1129, 366] on div "Completed" at bounding box center [1249, 361] width 296 height 16
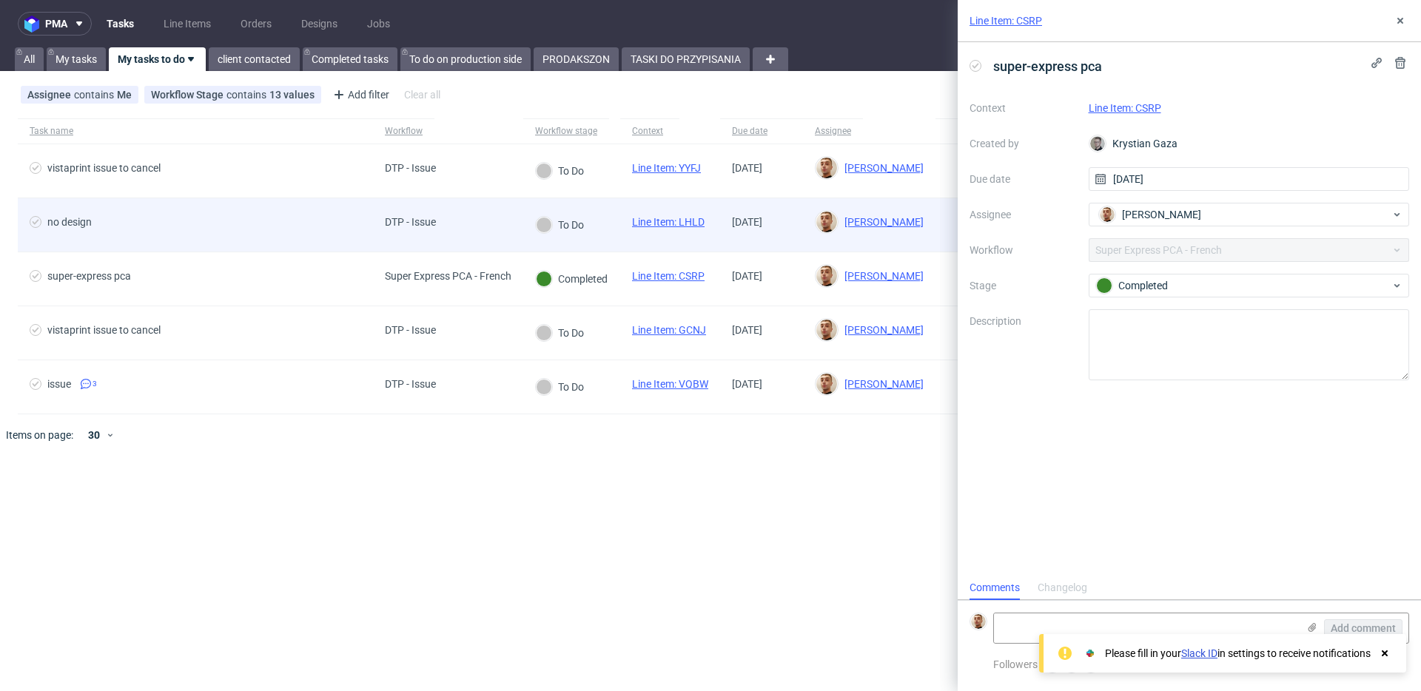
click at [267, 218] on span "no design" at bounding box center [196, 225] width 332 height 18
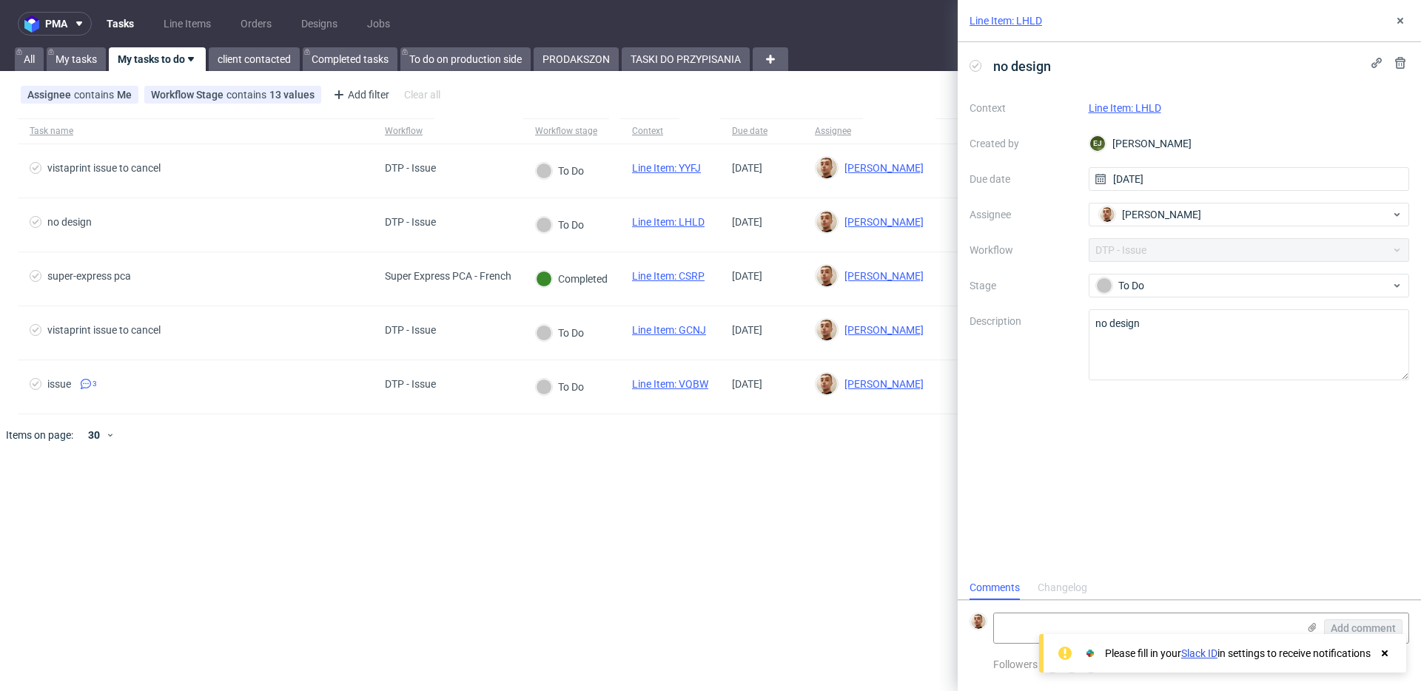
scroll to position [12, 0]
click at [1405, 24] on icon at bounding box center [1400, 21] width 12 height 12
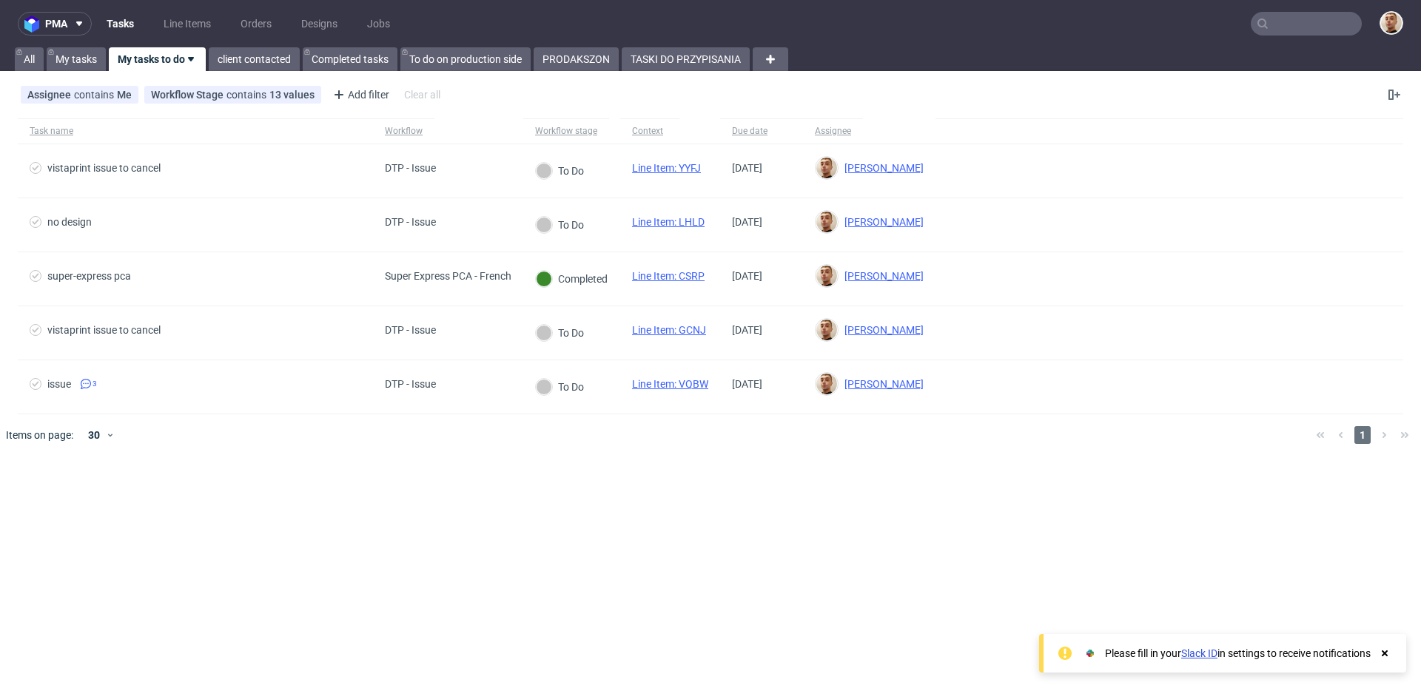
click at [87, 75] on div "pma Tasks Line Items Orders Designs Jobs All My tasks My tasks to do client con…" at bounding box center [710, 345] width 1421 height 691
click at [87, 64] on link "My tasks" at bounding box center [76, 59] width 59 height 24
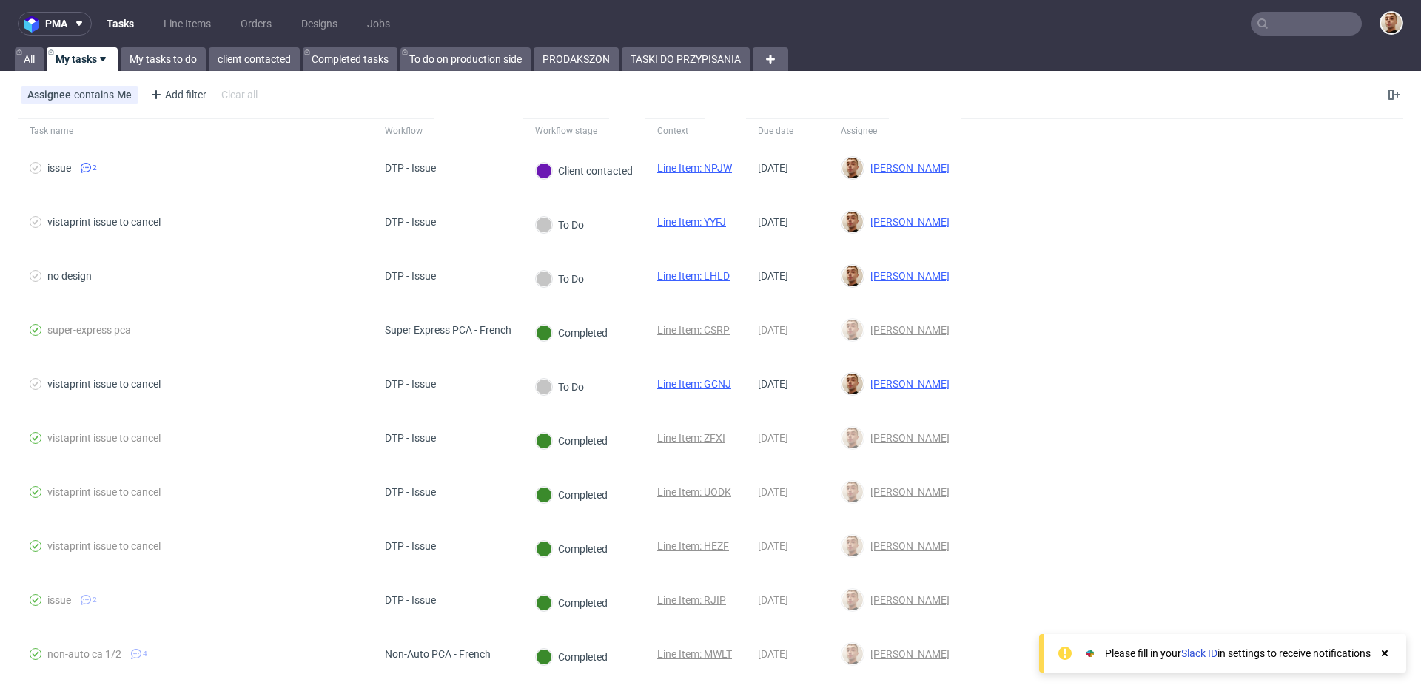
click at [150, 44] on nav "pma Tasks Line Items Orders Designs Jobs" at bounding box center [710, 23] width 1421 height 47
click at [154, 58] on link "My tasks to do" at bounding box center [163, 59] width 85 height 24
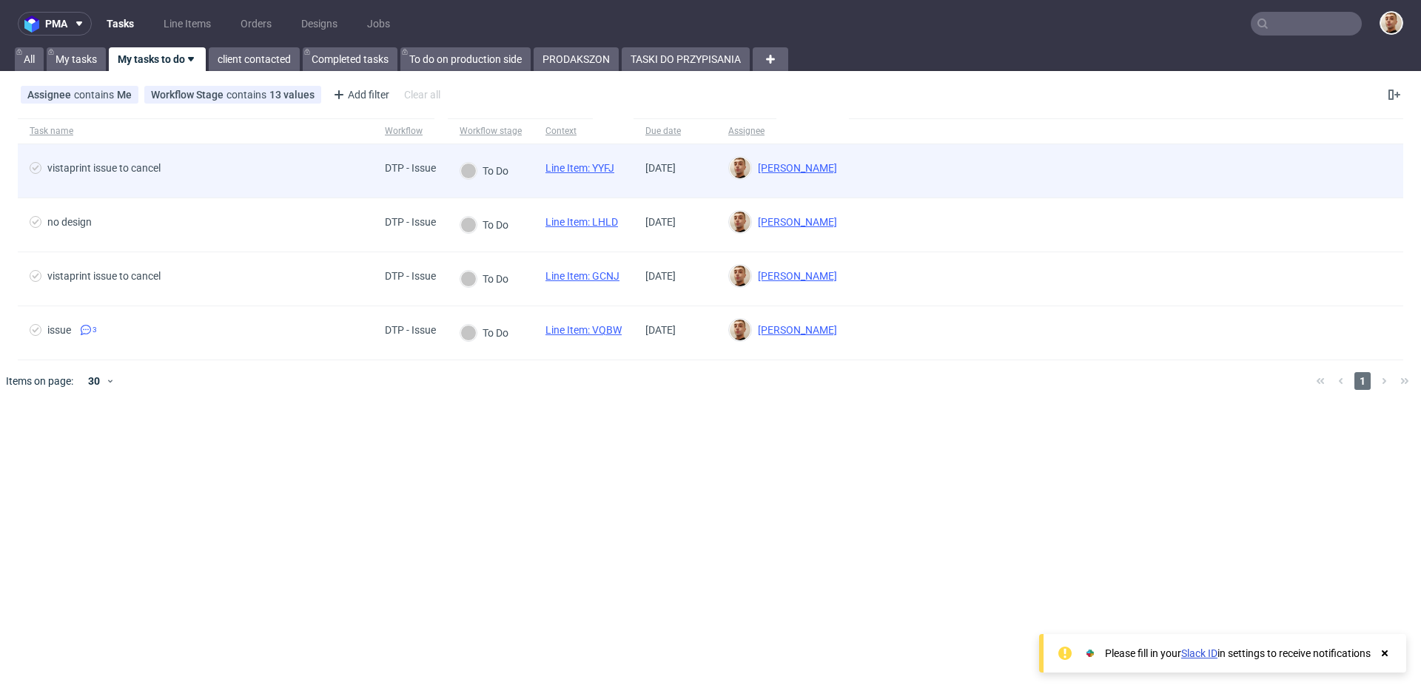
click at [53, 191] on div "vistaprint issue to cancel" at bounding box center [195, 170] width 355 height 53
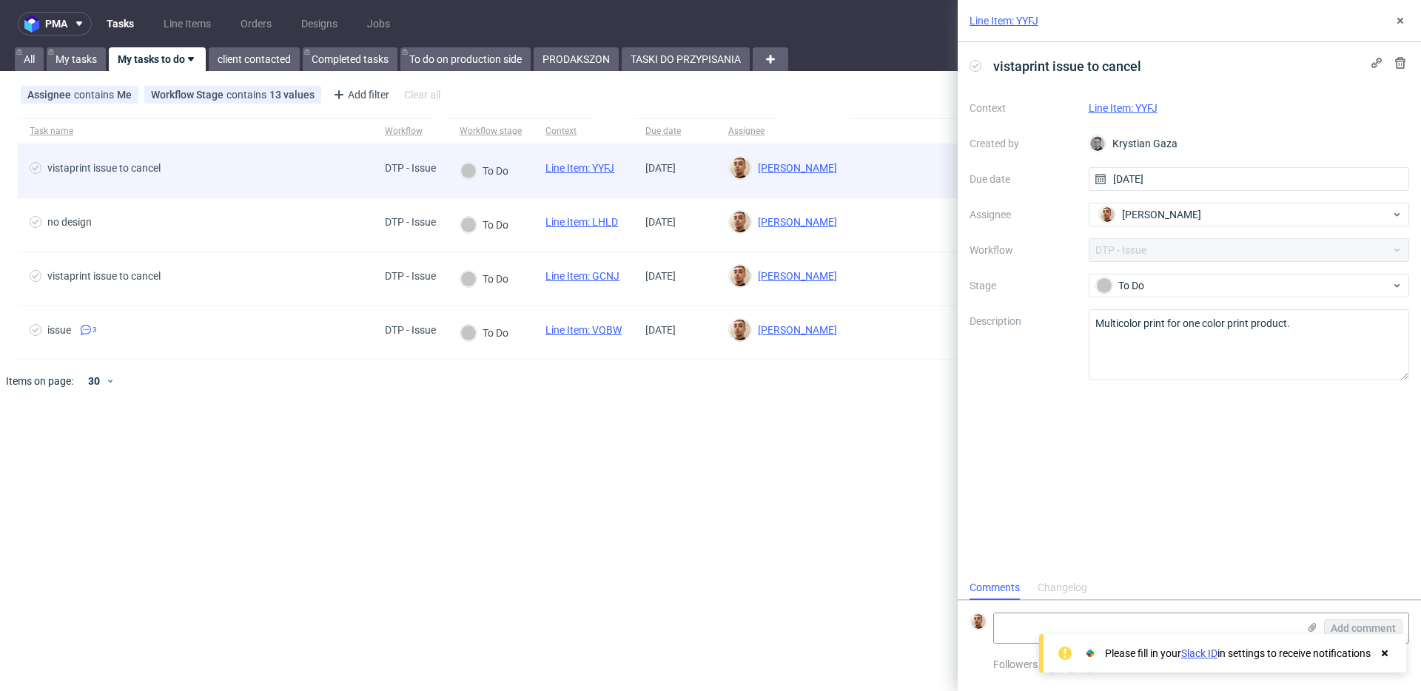
scroll to position [12, 0]
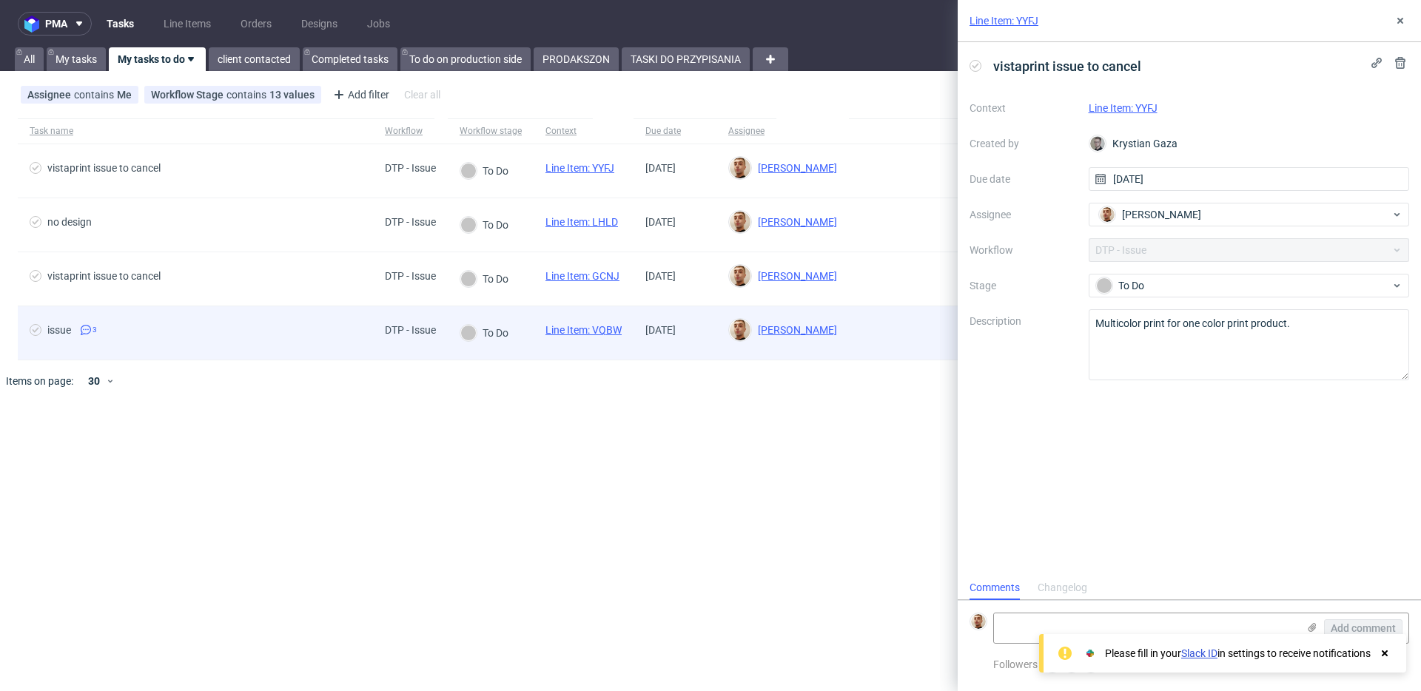
click at [272, 339] on span "issue 3" at bounding box center [196, 333] width 332 height 18
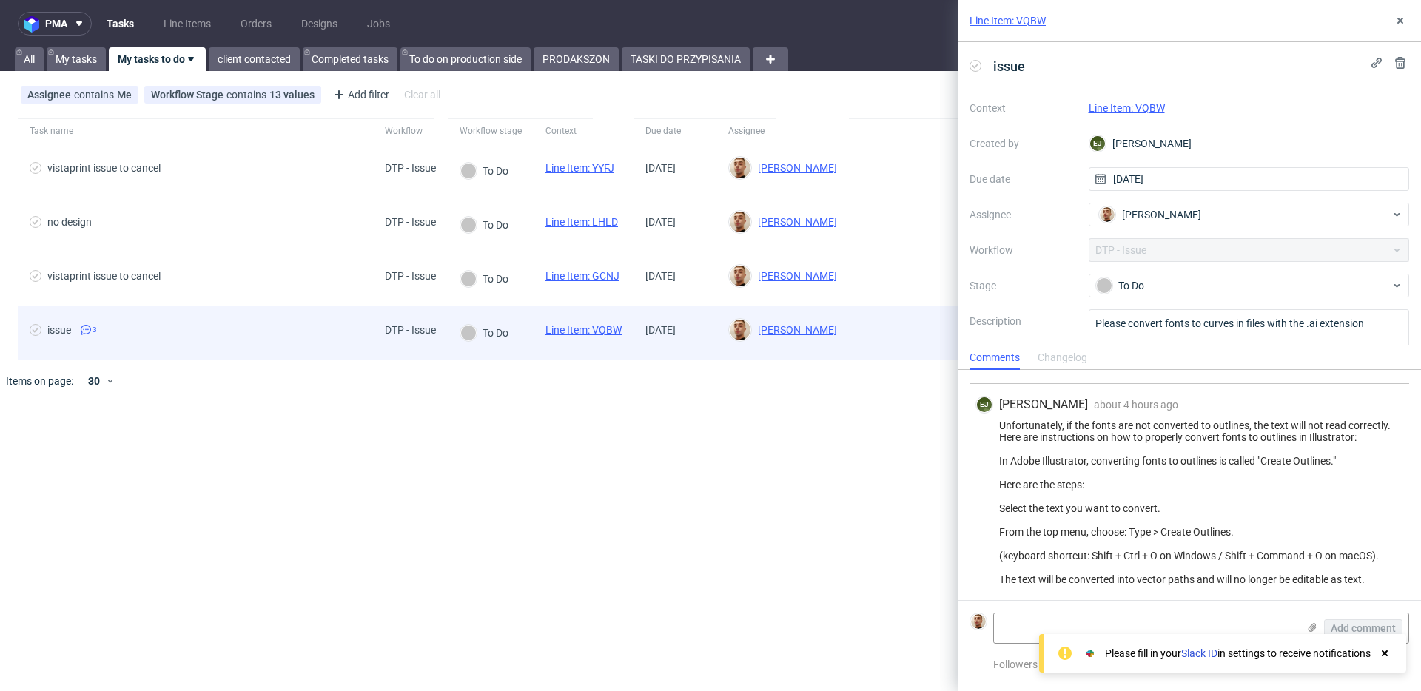
scroll to position [121, 0]
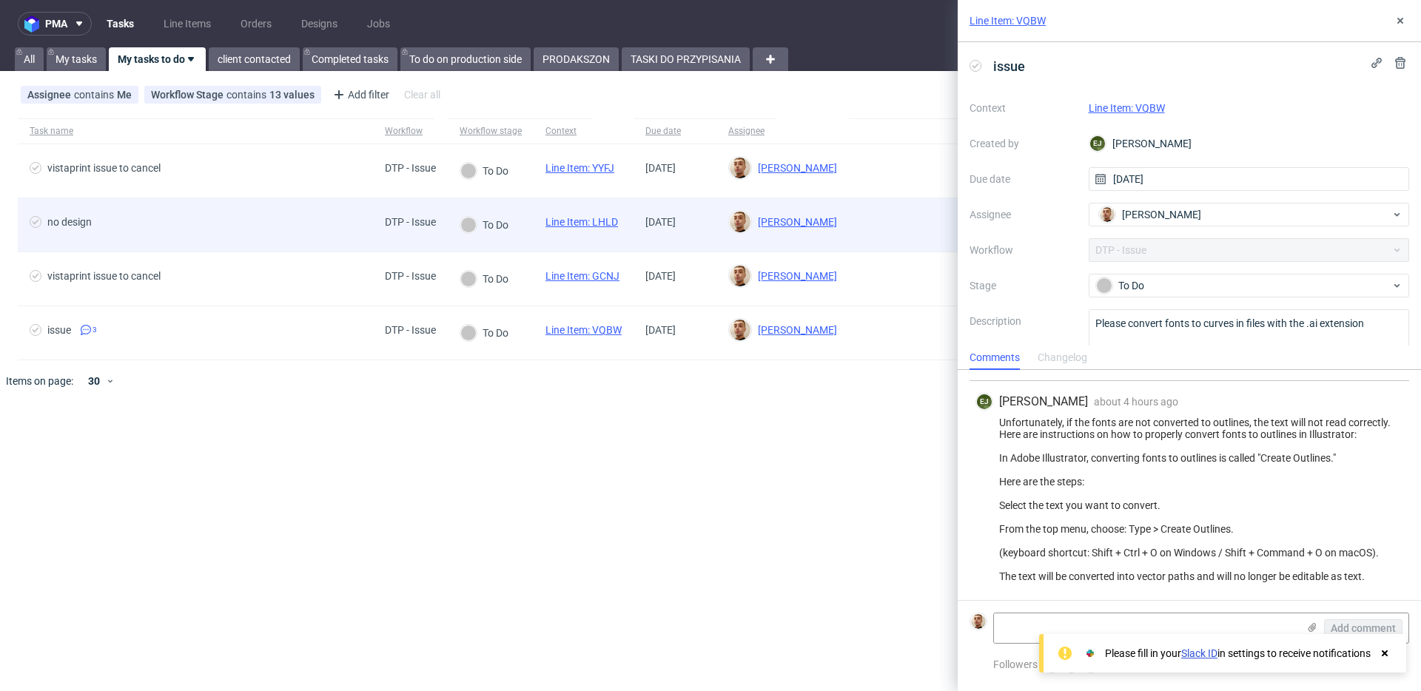
click at [251, 227] on span "no design" at bounding box center [196, 225] width 332 height 18
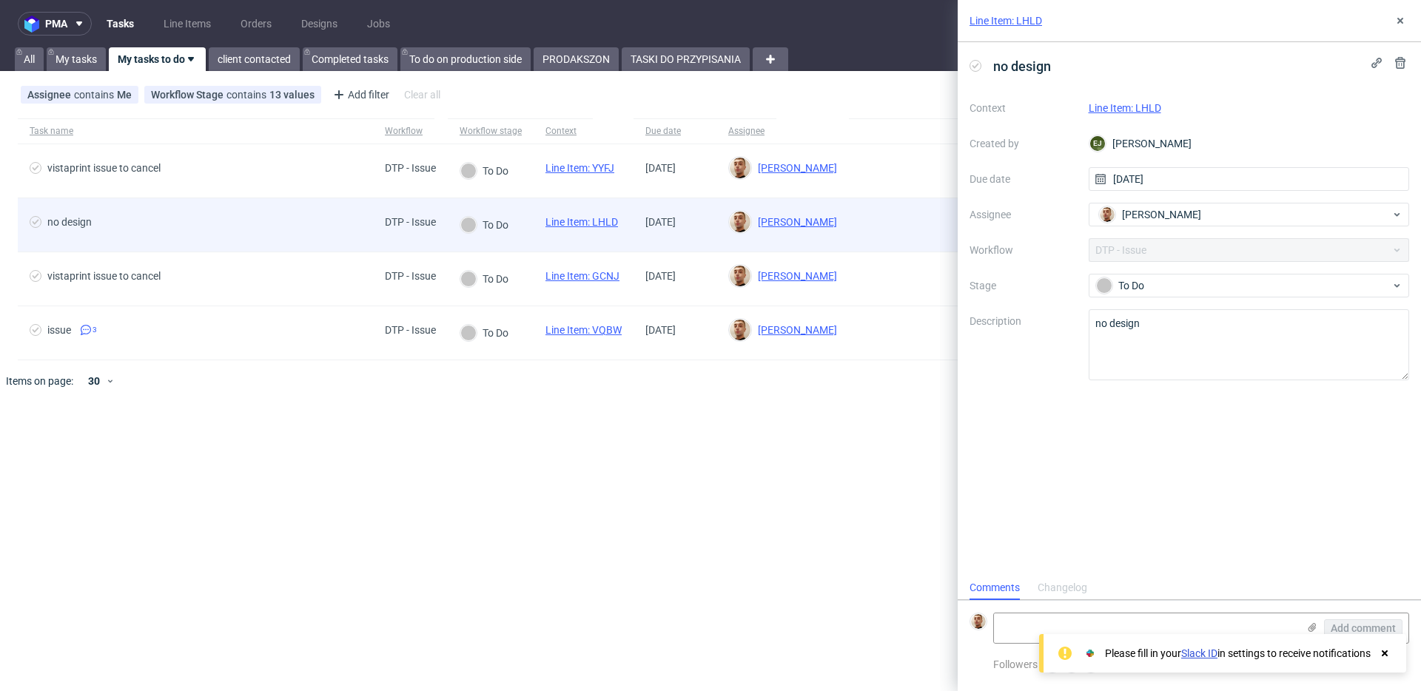
scroll to position [12, 0]
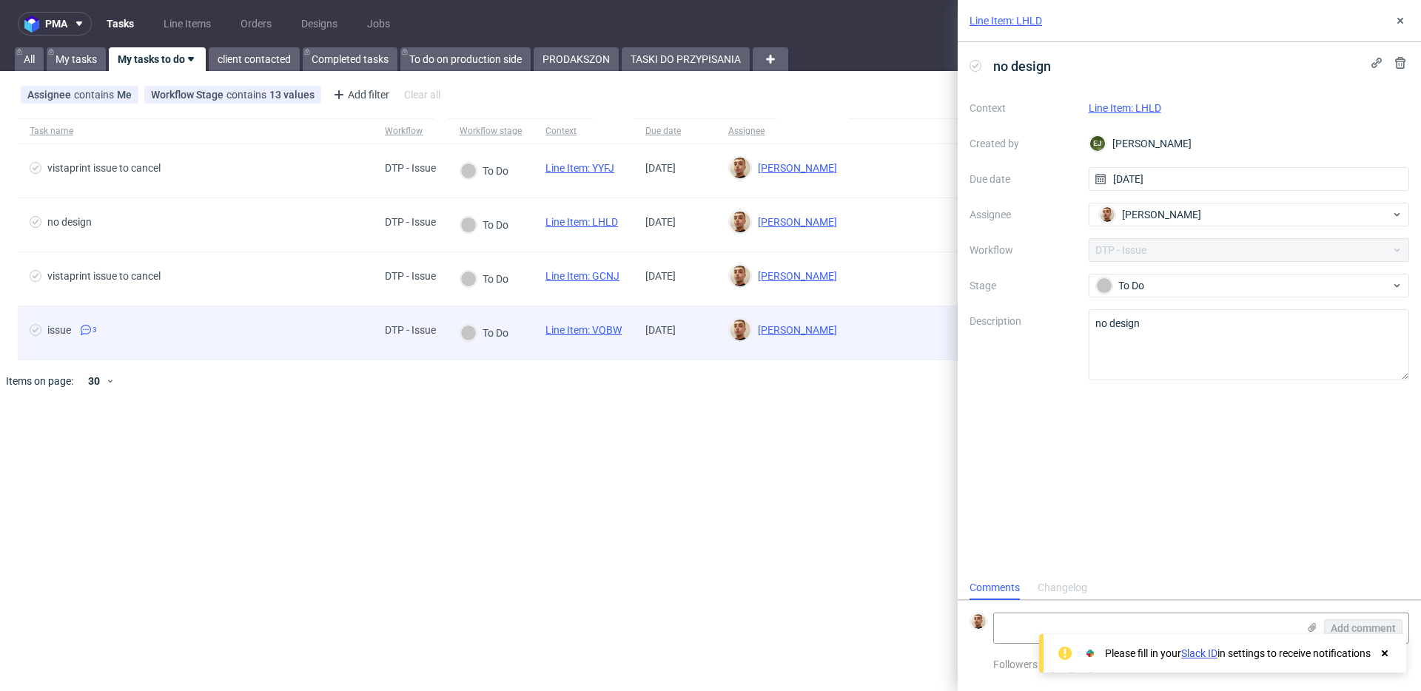
click at [289, 344] on div "issue 3" at bounding box center [195, 332] width 355 height 53
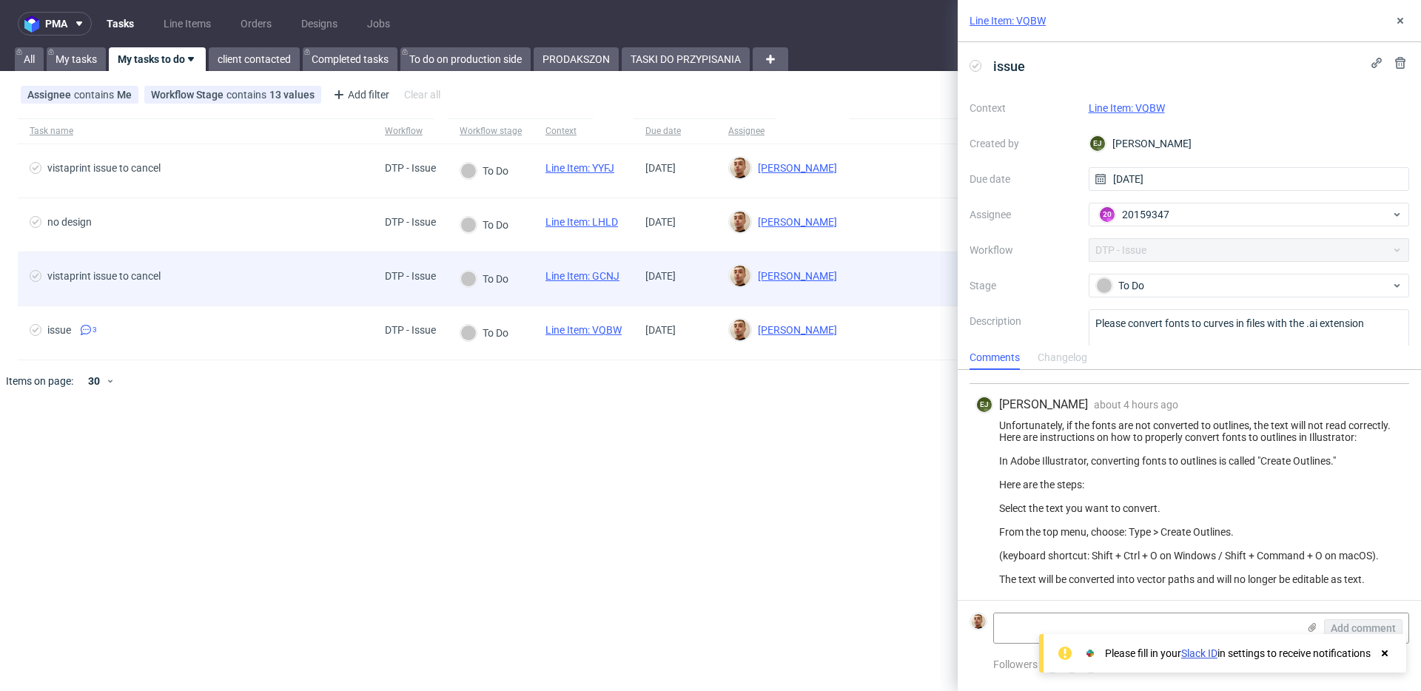
scroll to position [121, 0]
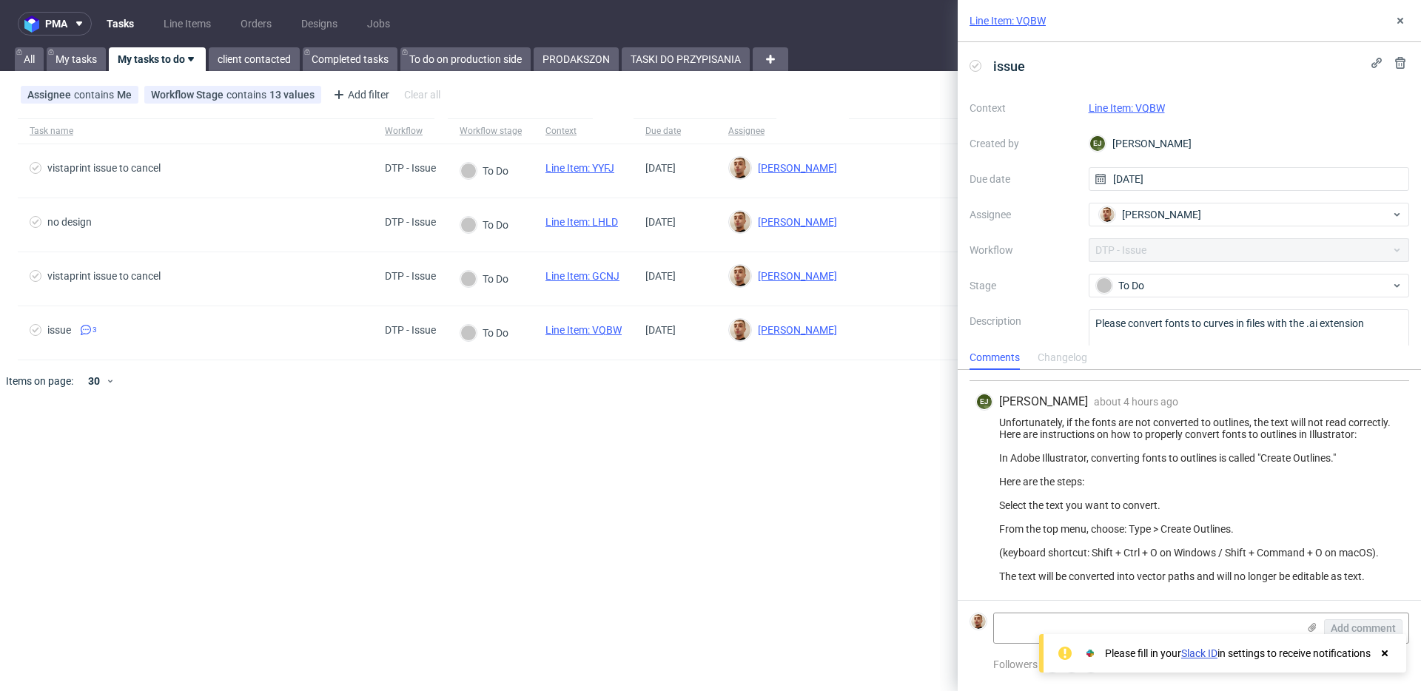
click at [1117, 112] on link "Line Item: VQBW" at bounding box center [1127, 108] width 76 height 12
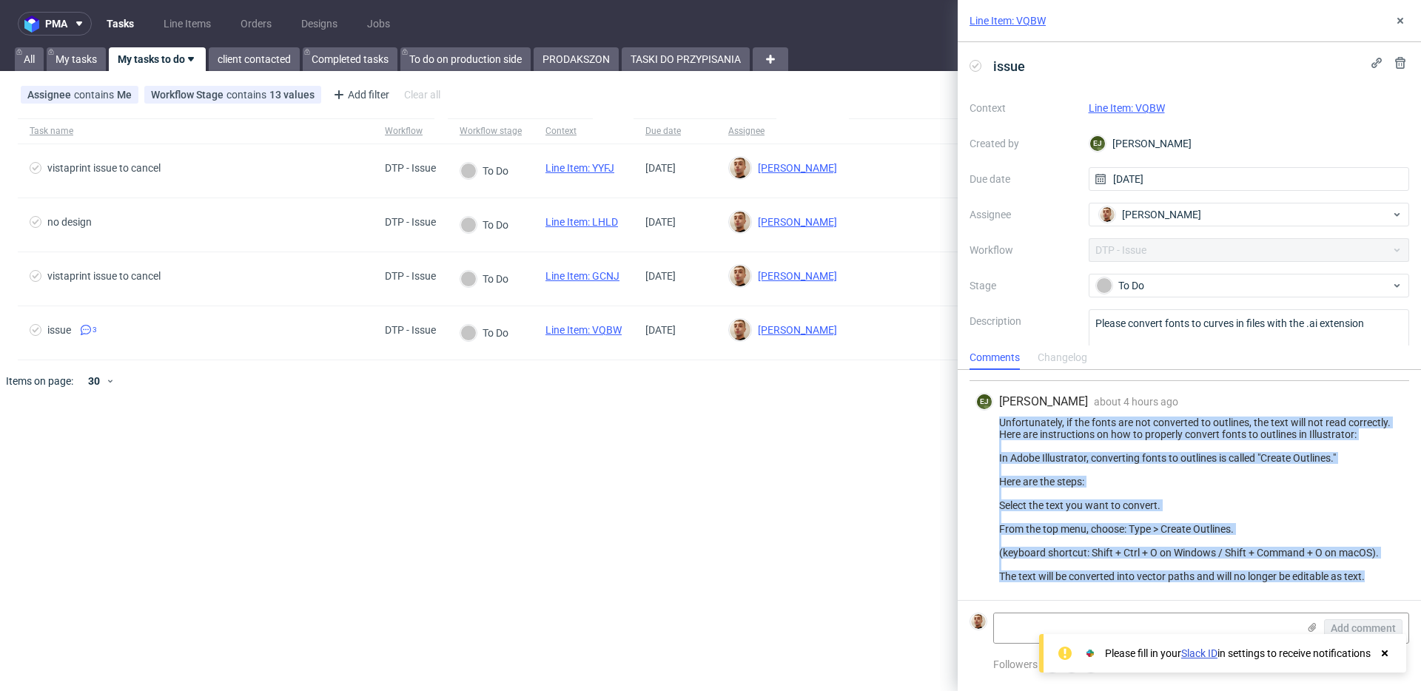
drag, startPoint x: 1376, startPoint y: 582, endPoint x: 999, endPoint y: 420, distance: 409.8
click at [999, 420] on div "Unfortunately, if the fonts are not converted to outlines, the text will not re…" at bounding box center [1189, 500] width 428 height 166
copy div "Unfortunately, if the fonts are not converted to outlines, the text will not re…"
click at [1104, 548] on div "Unfortunately, if the fonts are not converted to outlines, the text will not re…" at bounding box center [1189, 500] width 428 height 166
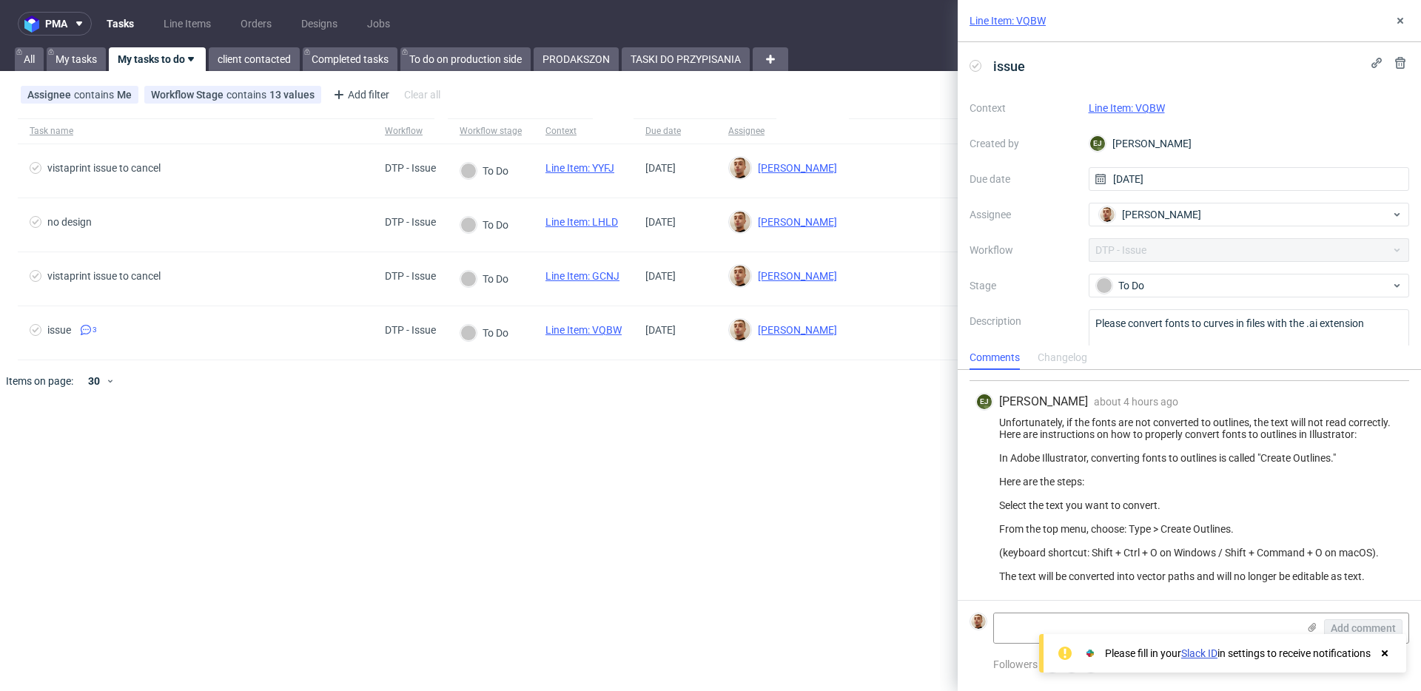
click at [1388, 652] on icon at bounding box center [1384, 654] width 13 height 12
click at [1160, 619] on textarea at bounding box center [1145, 628] width 303 height 30
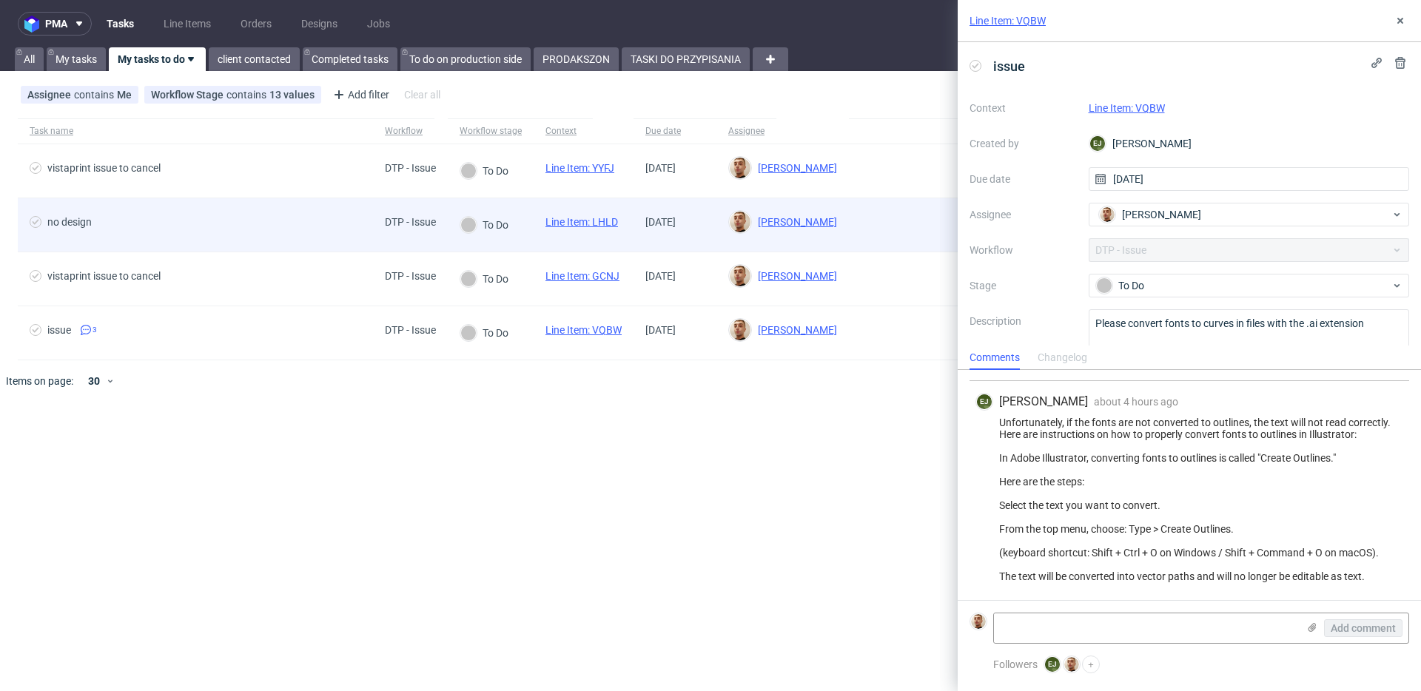
click at [343, 228] on span "no design" at bounding box center [196, 225] width 332 height 18
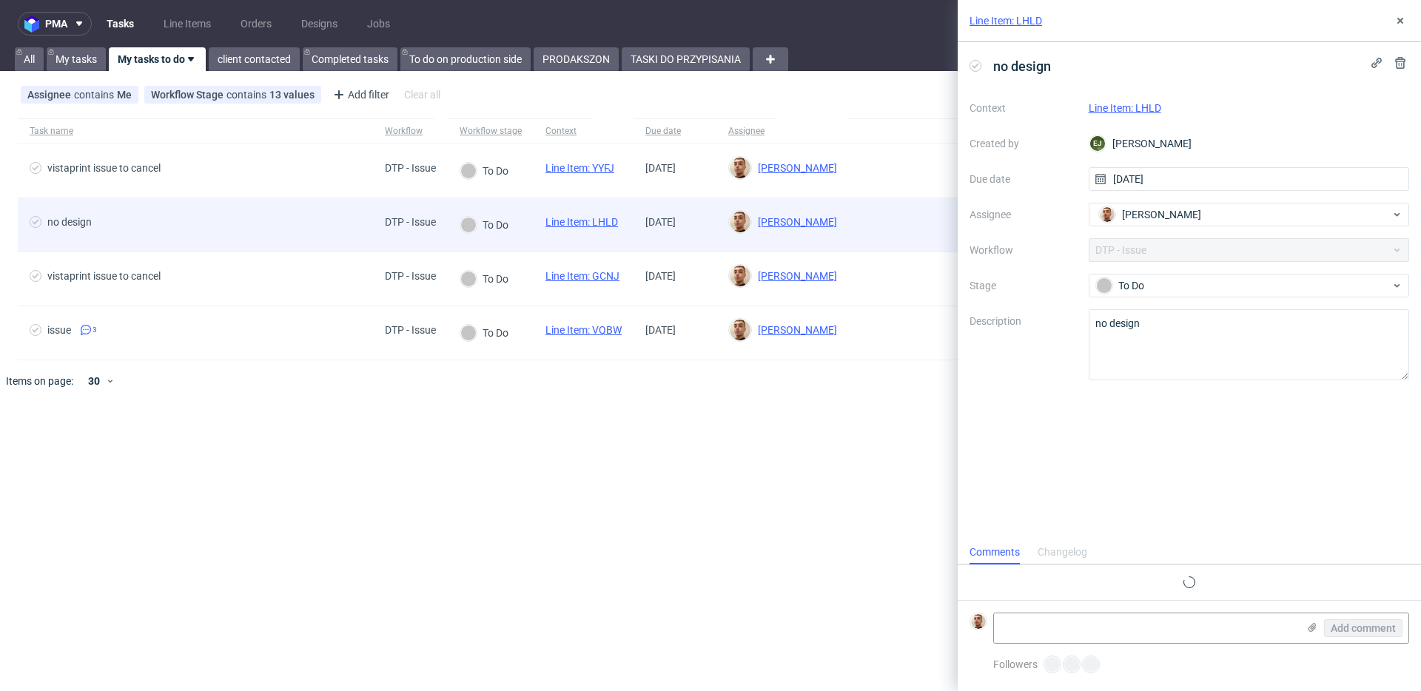
scroll to position [12, 0]
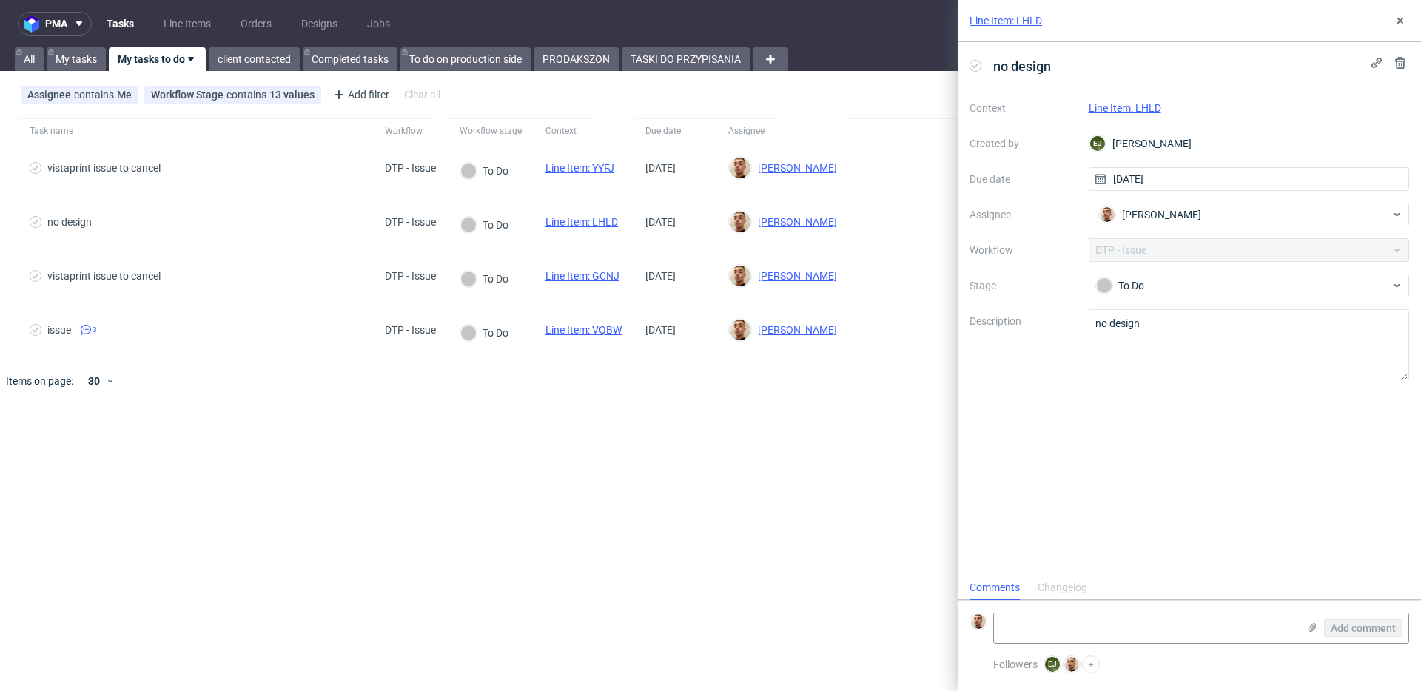
click at [1157, 105] on link "Line Item: LHLD" at bounding box center [1125, 108] width 73 height 12
click at [1092, 628] on textarea at bounding box center [1145, 628] width 303 height 30
paste textarea "https://app-eu1.hubspot.com/contacts/25600958/record/0-5/223696012530/"
type textarea "https://app-eu1.hubspot.com/contacts/25600958/record/0-5/223696012530/"
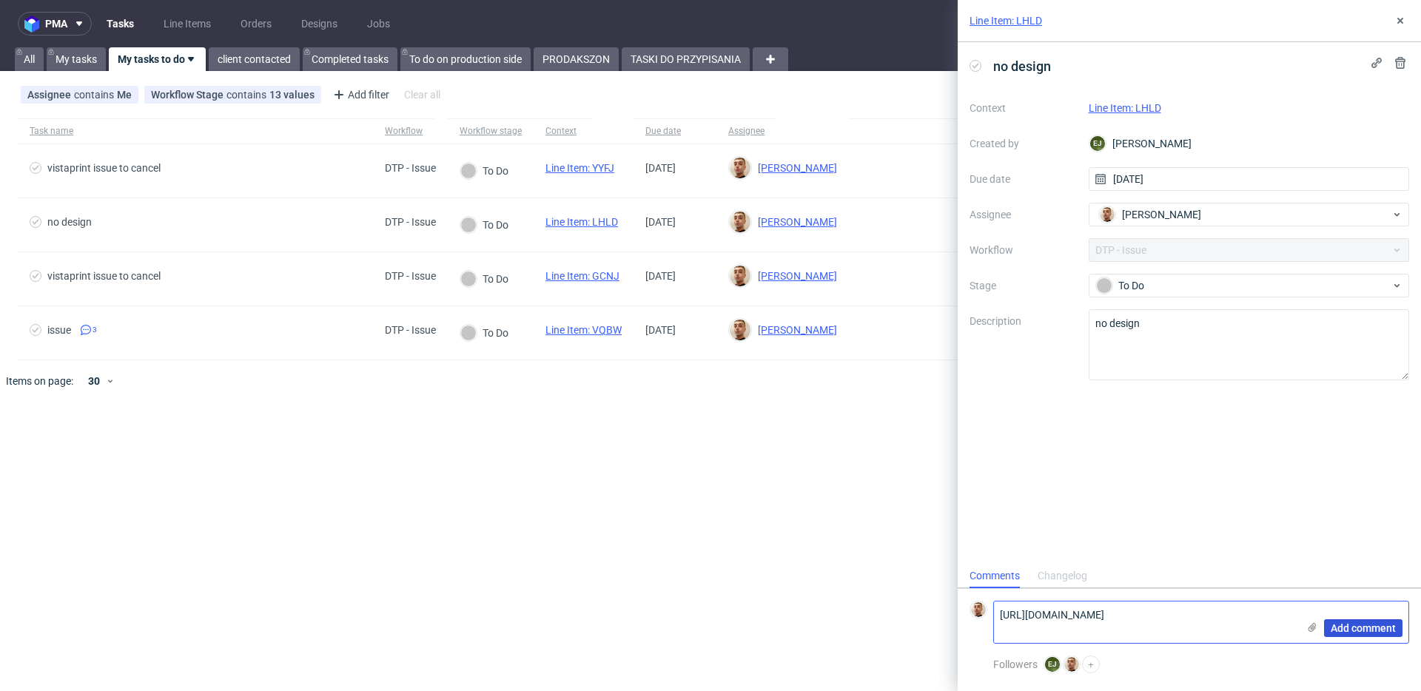
click at [1336, 632] on span "Add comment" at bounding box center [1363, 628] width 65 height 10
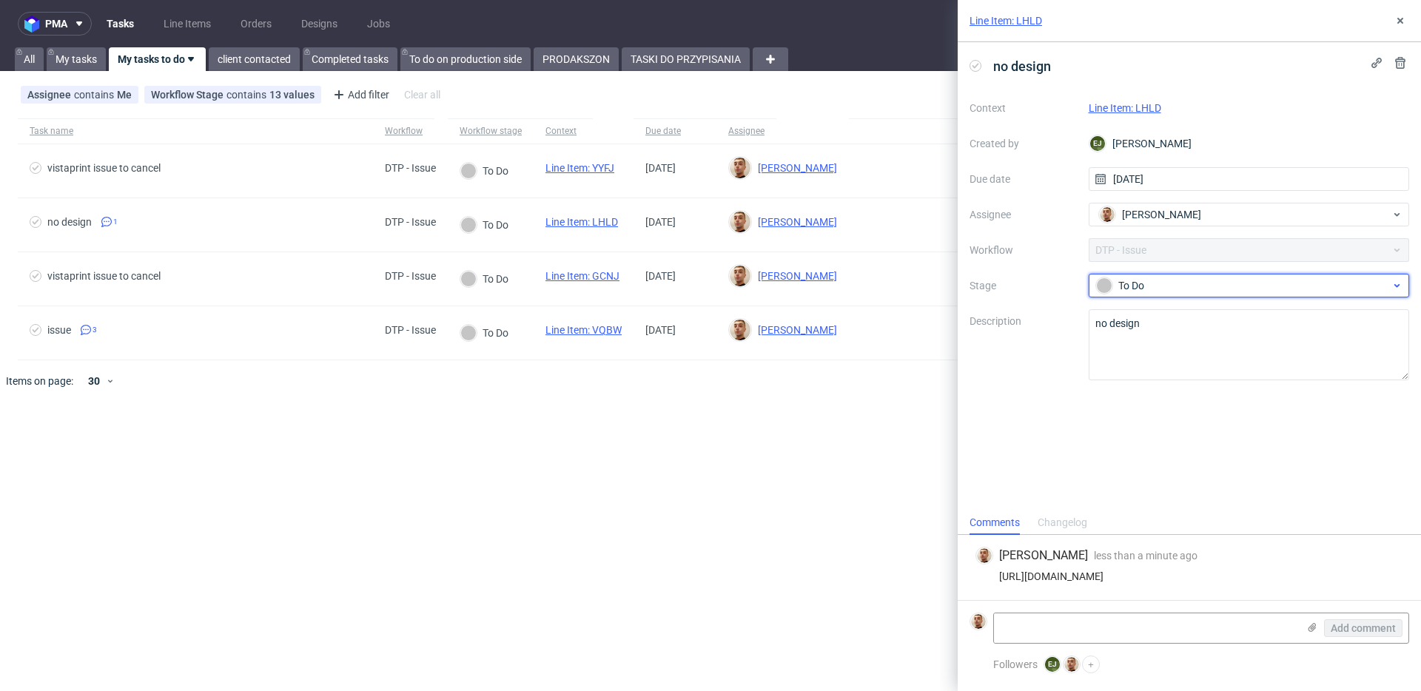
click at [1152, 294] on span "To Do" at bounding box center [1243, 286] width 296 height 18
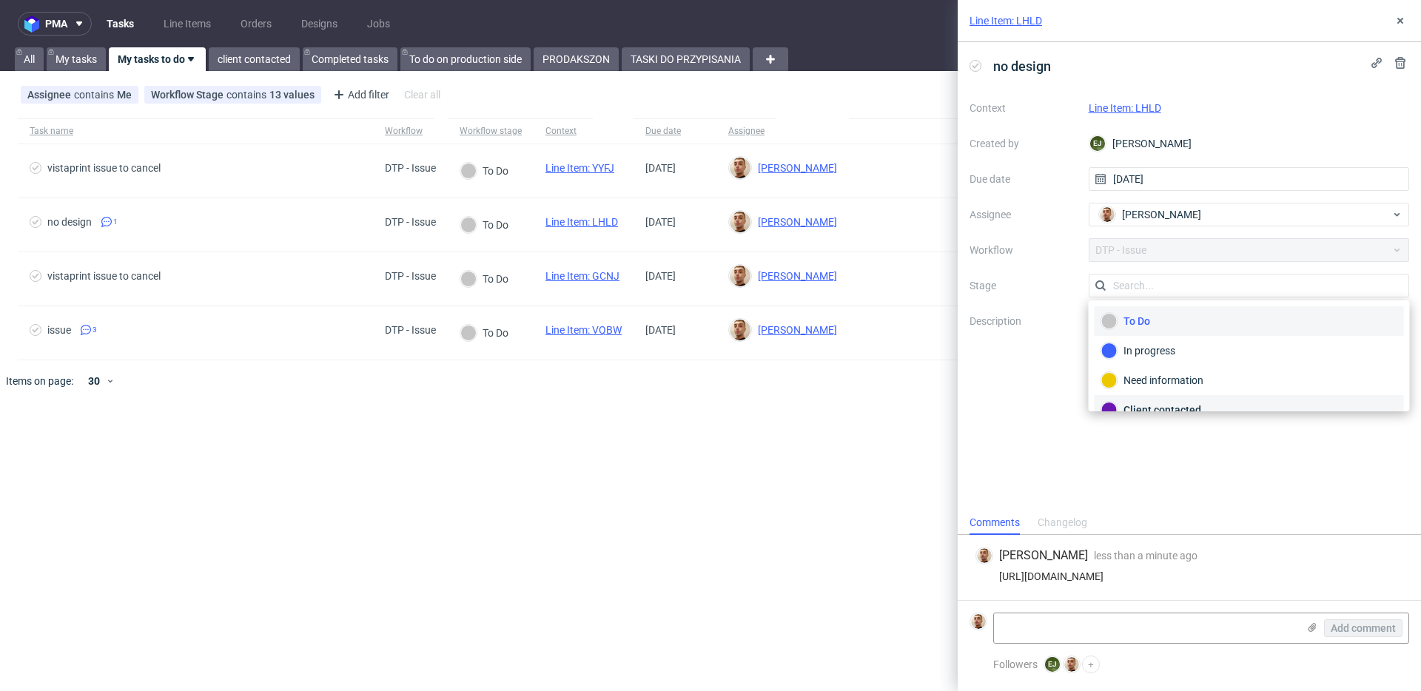
click at [1161, 402] on div "Client contacted" at bounding box center [1249, 410] width 296 height 16
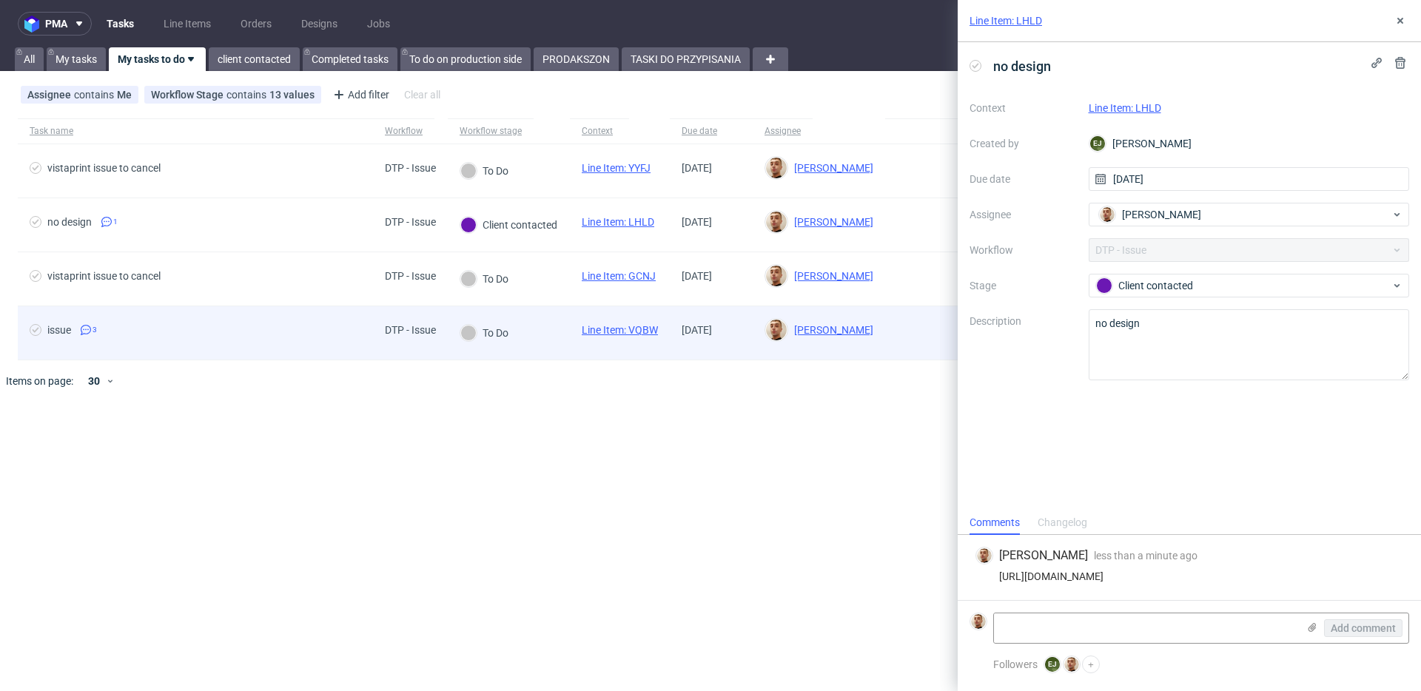
click at [474, 337] on div at bounding box center [468, 333] width 16 height 16
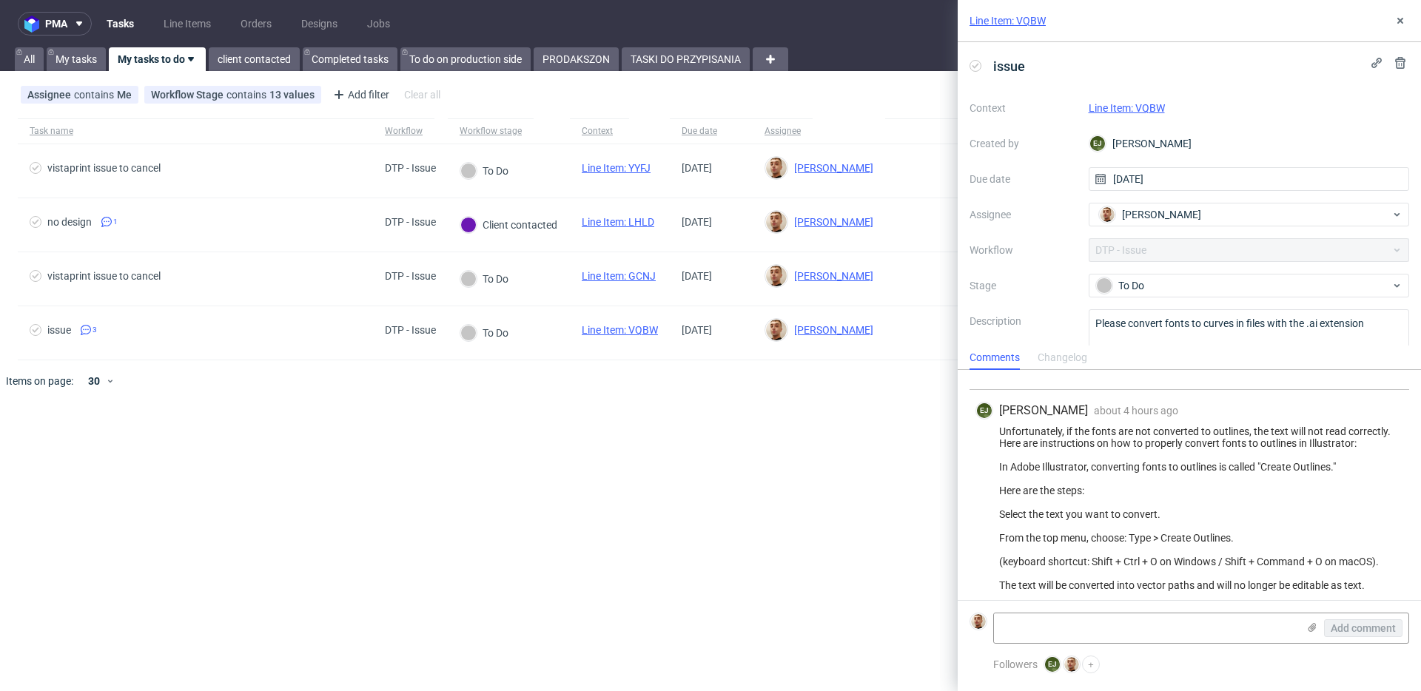
scroll to position [121, 0]
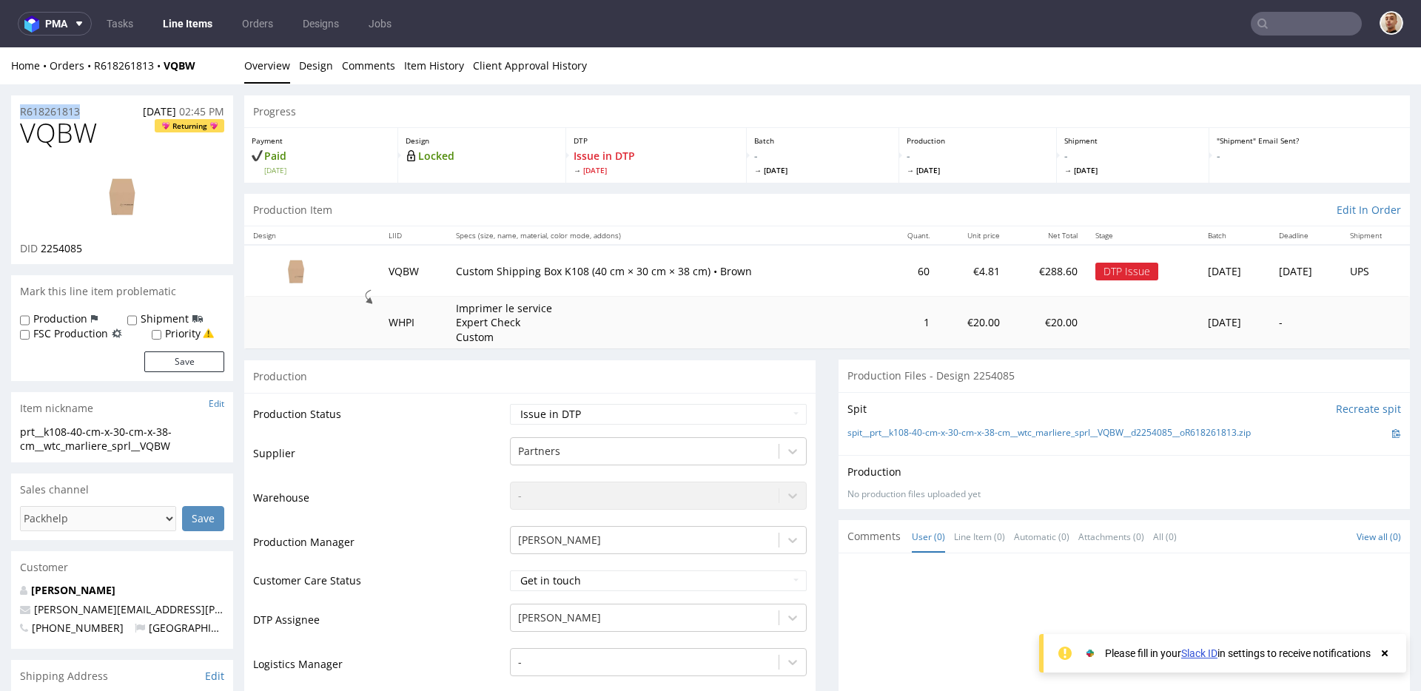
drag, startPoint x: 85, startPoint y: 110, endPoint x: 7, endPoint y: 110, distance: 77.7
copy p "R618261813"
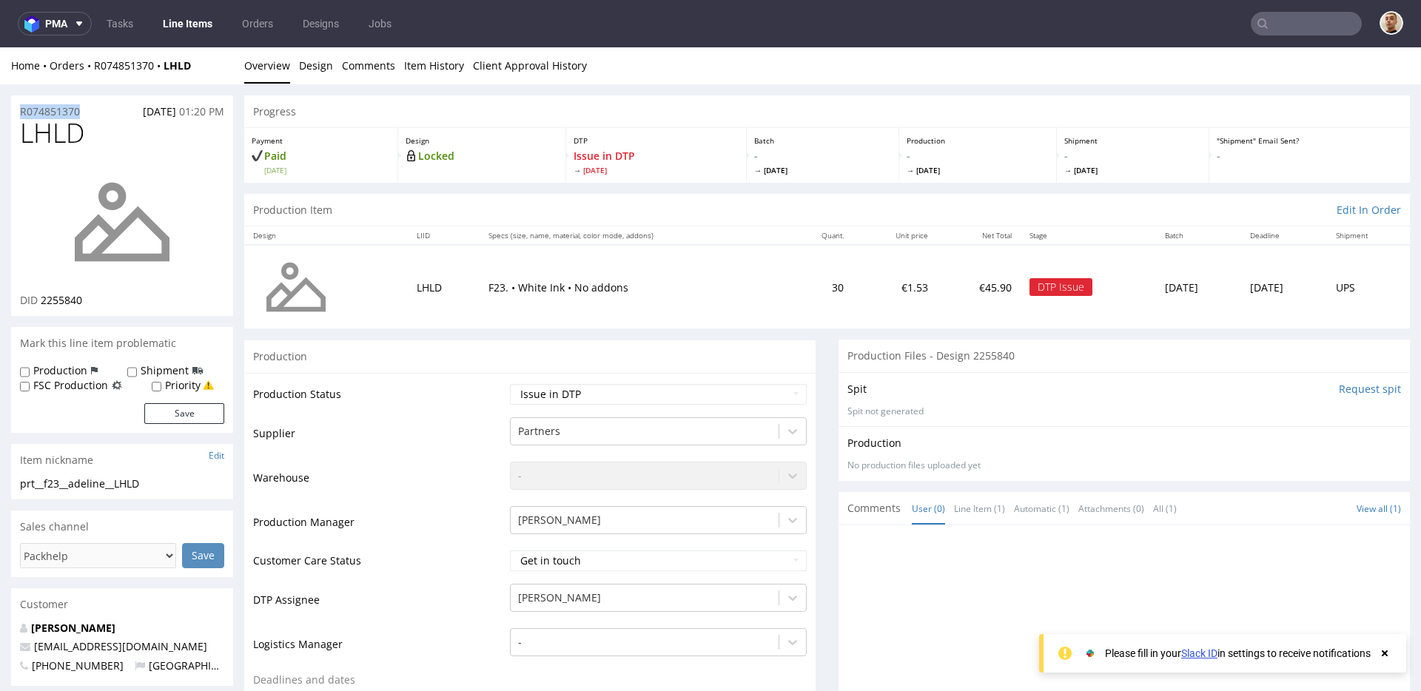
drag, startPoint x: 87, startPoint y: 115, endPoint x: 17, endPoint y: 112, distance: 69.6
click at [17, 112] on div "R074851370 [DATE] 01:20 PM" at bounding box center [122, 107] width 222 height 24
copy p "R074851370"
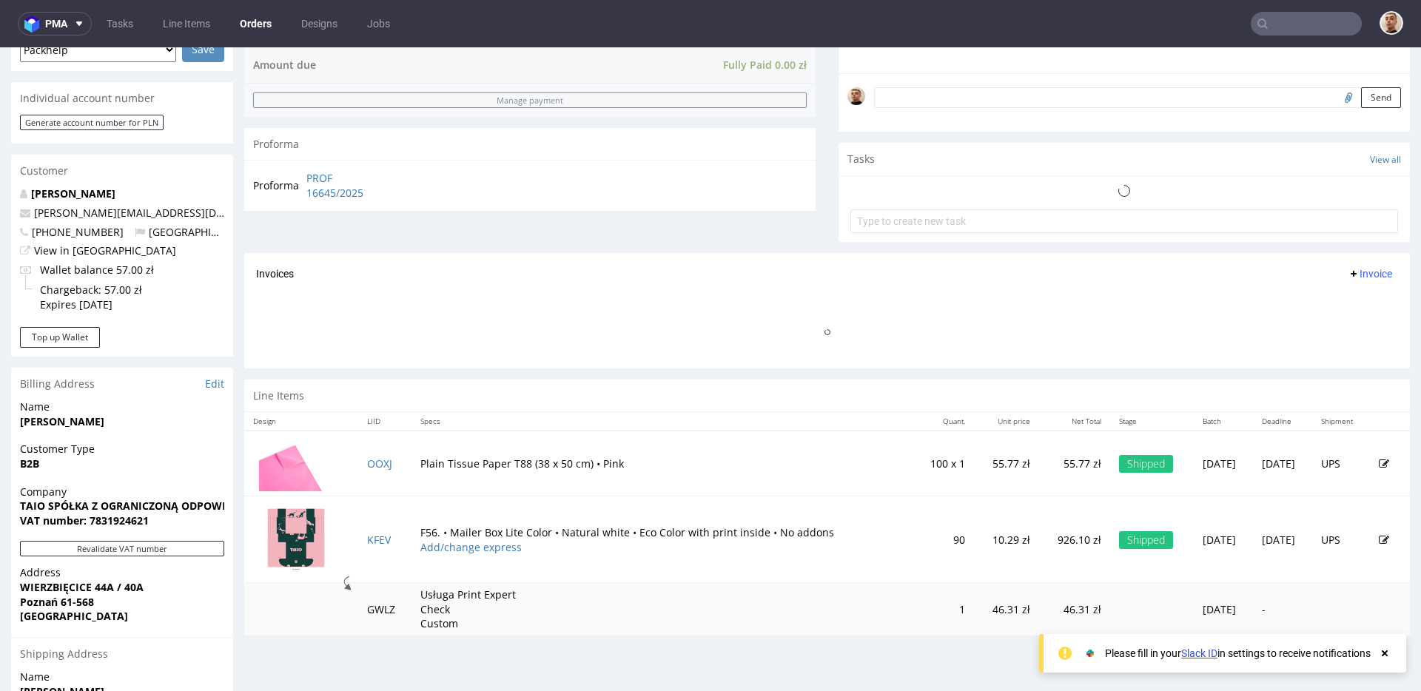
scroll to position [378, 0]
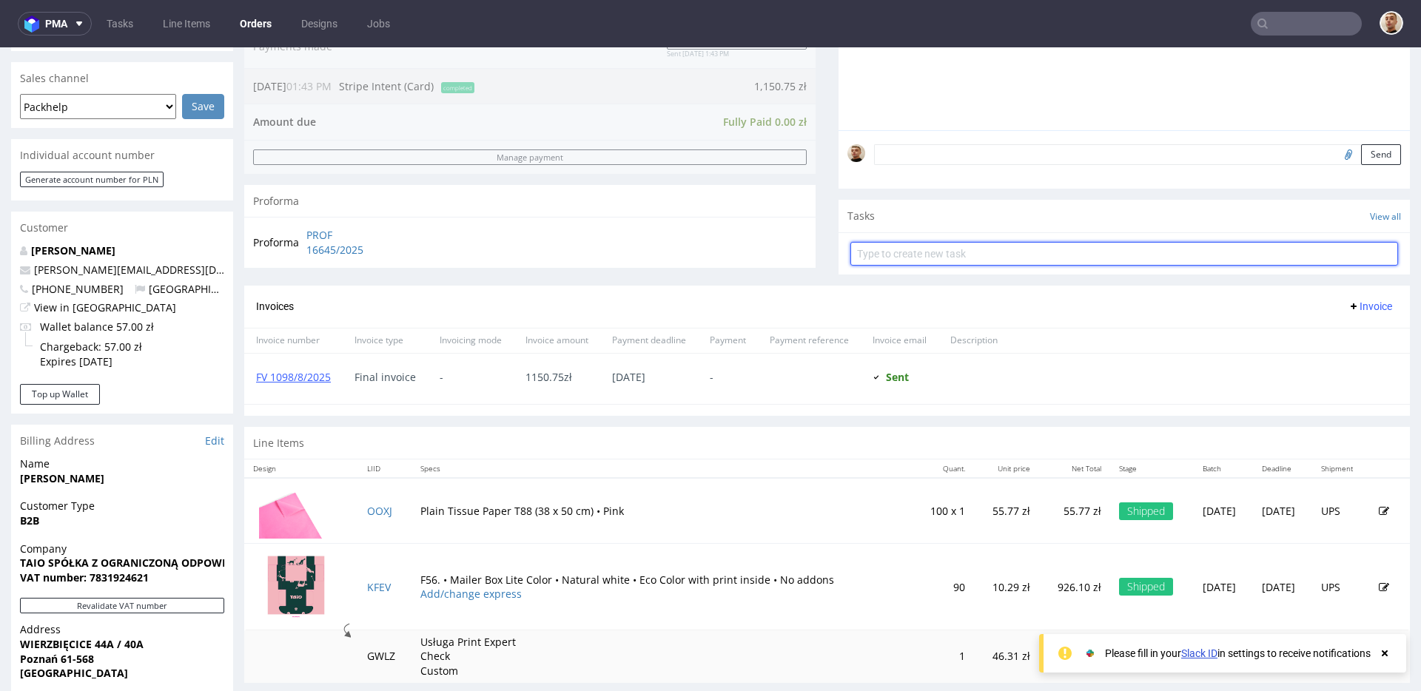
click at [922, 258] on input "text" at bounding box center [1124, 254] width 548 height 24
type input "refund"
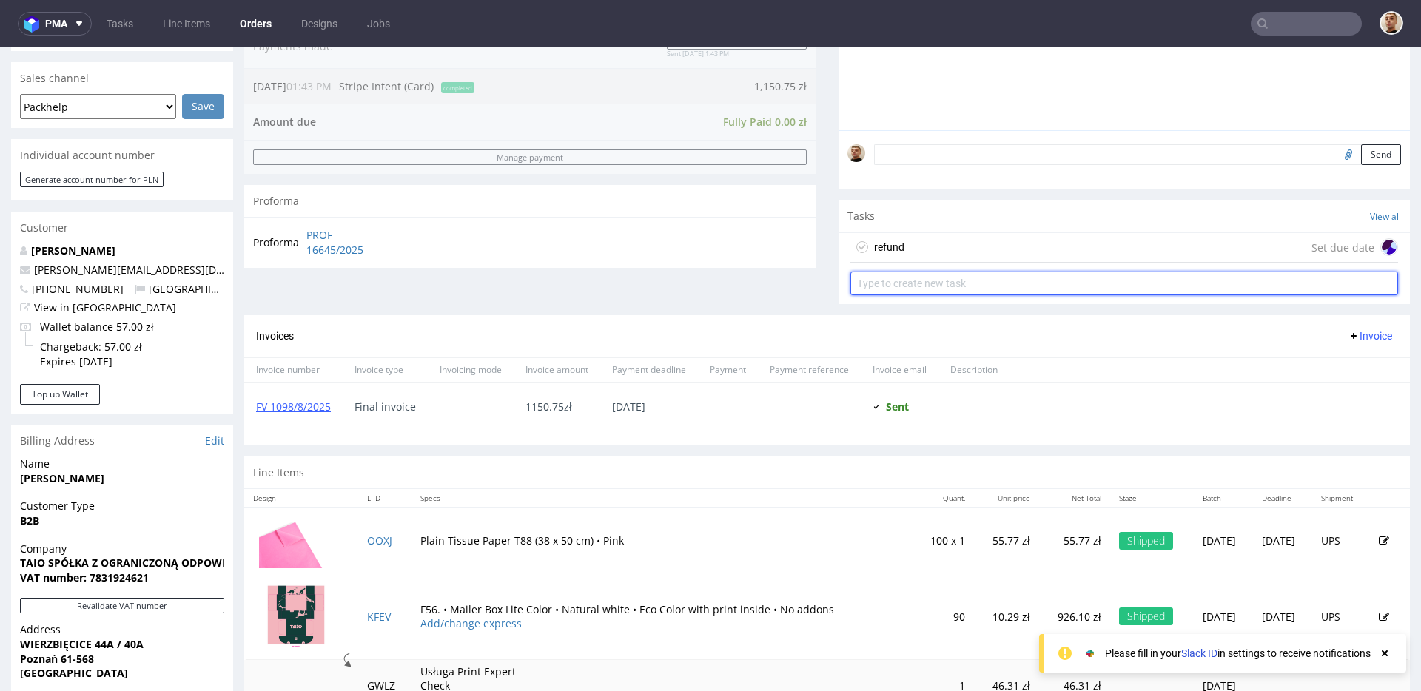
click at [931, 275] on input "text" at bounding box center [1124, 284] width 548 height 24
type input "invoice's correction"
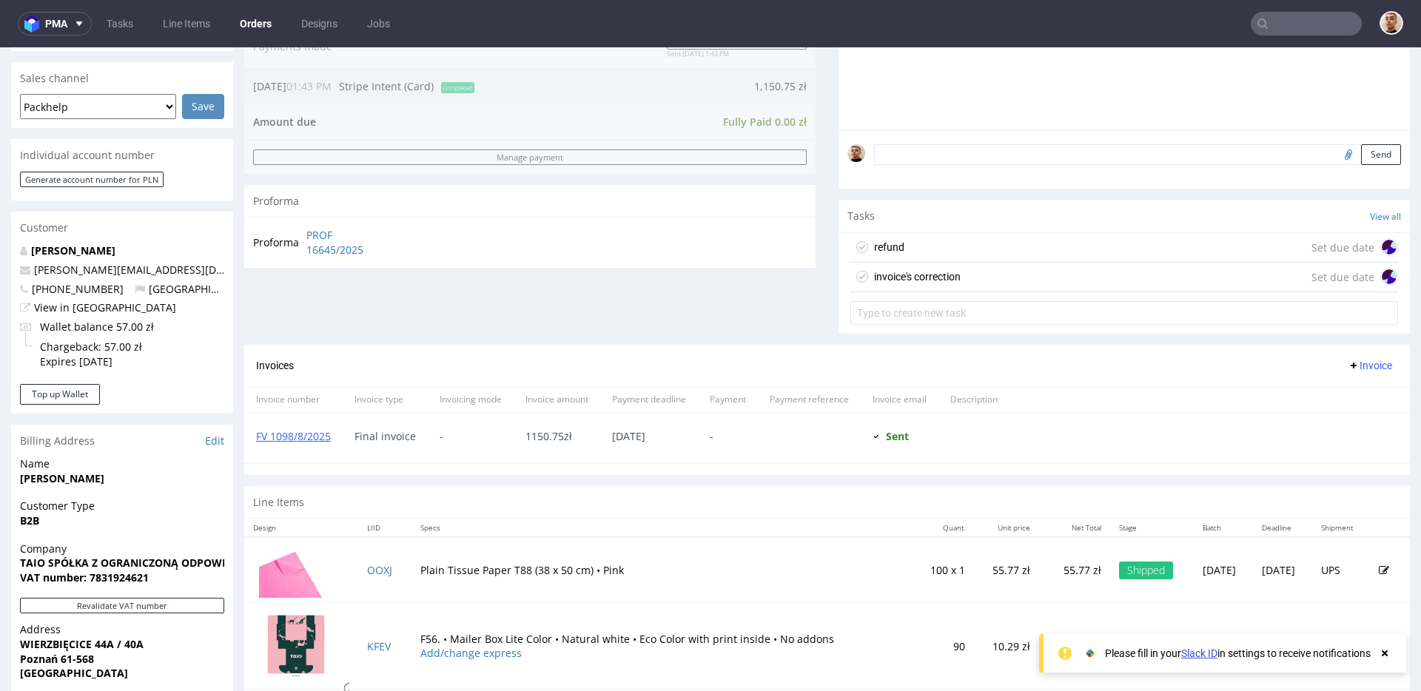
drag, startPoint x: 1011, startPoint y: 248, endPoint x: 1012, endPoint y: 295, distance: 47.4
click at [1011, 248] on div "refund Set due date" at bounding box center [1124, 248] width 548 height 30
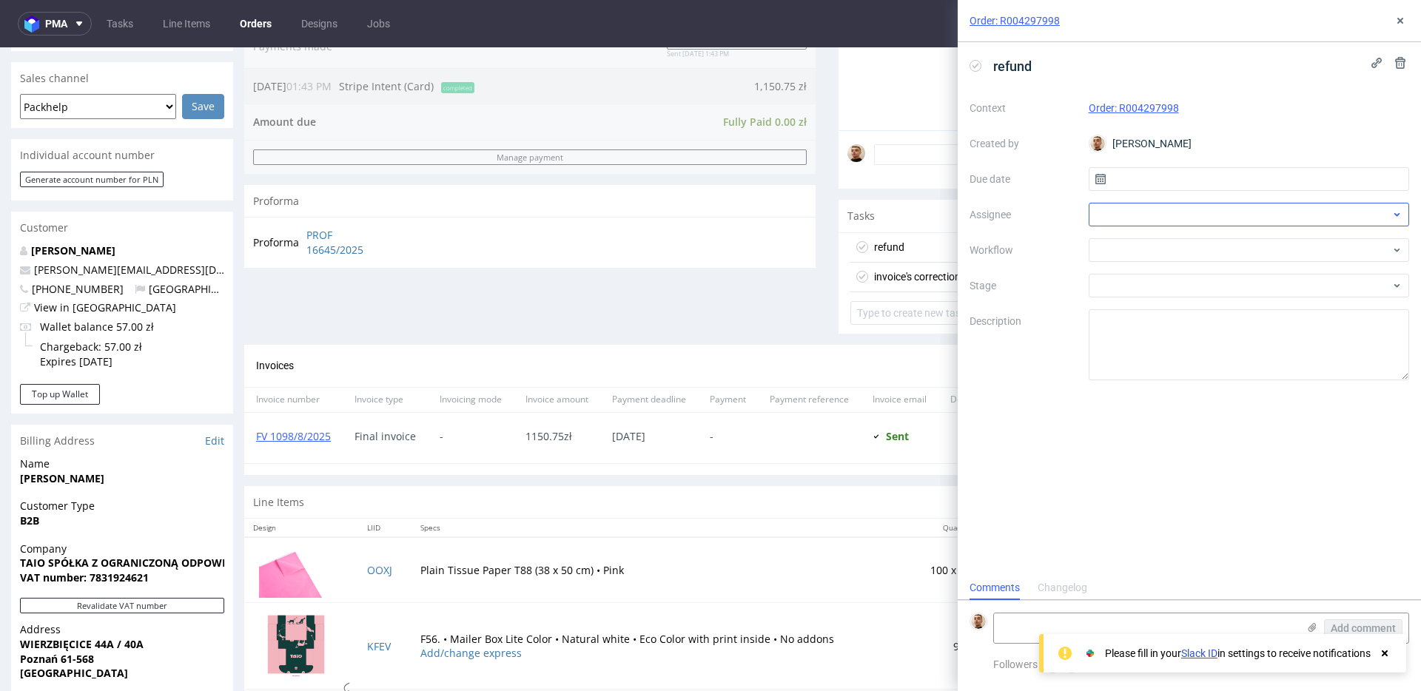
scroll to position [12, 0]
click at [1227, 186] on input "text" at bounding box center [1249, 179] width 321 height 24
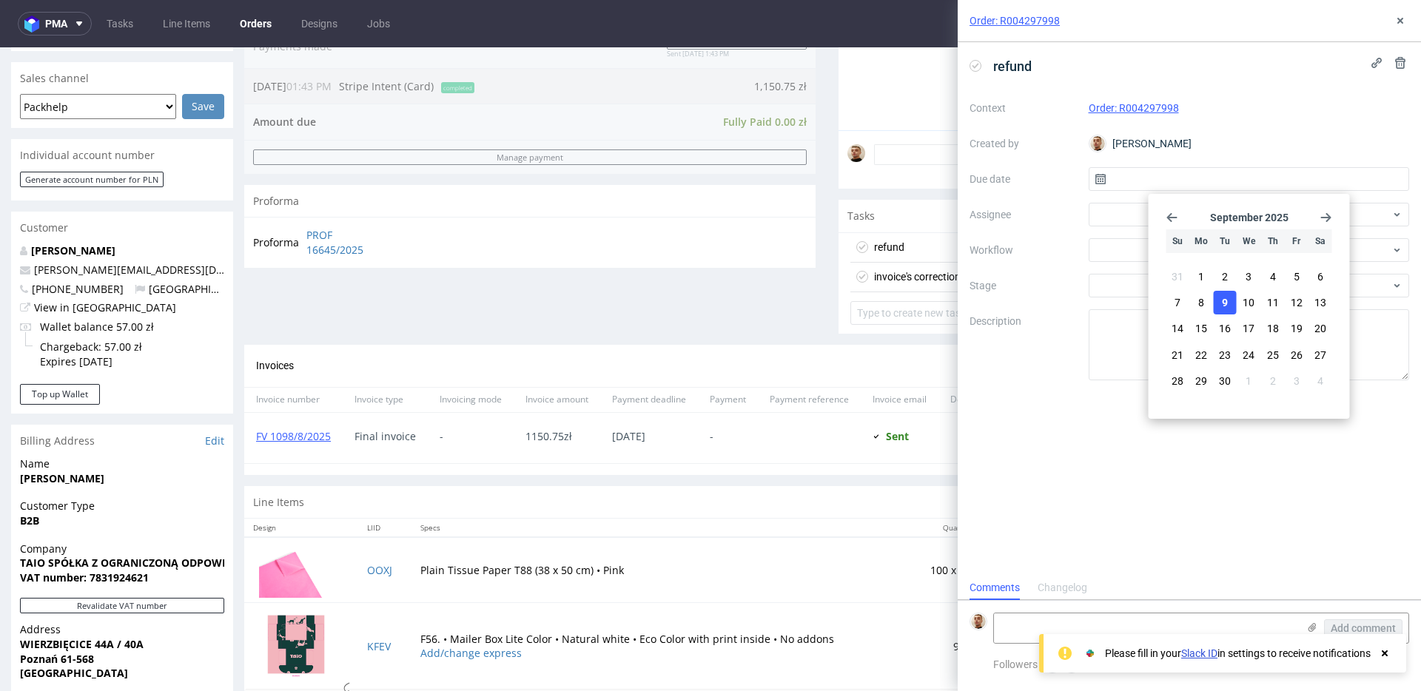
click at [1228, 293] on button "9" at bounding box center [1225, 303] width 23 height 24
type input "[DATE]"
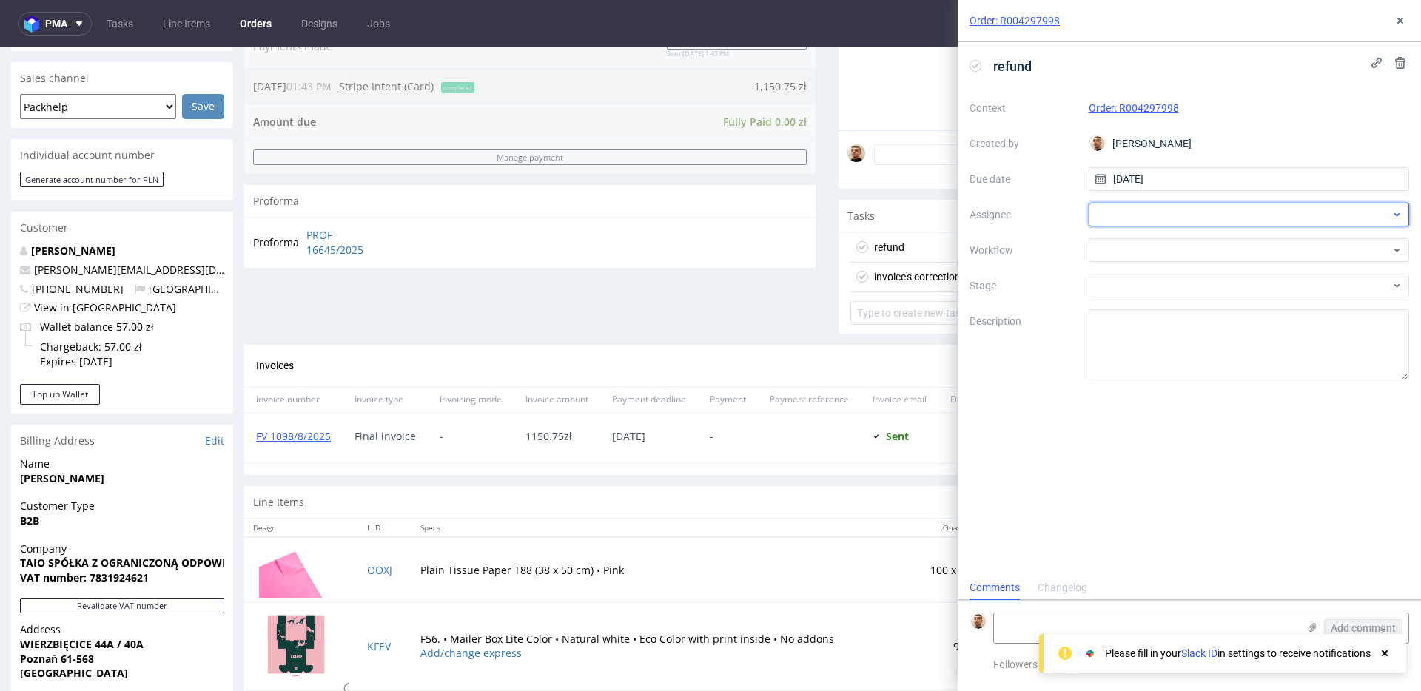
click at [1157, 203] on div at bounding box center [1249, 215] width 321 height 24
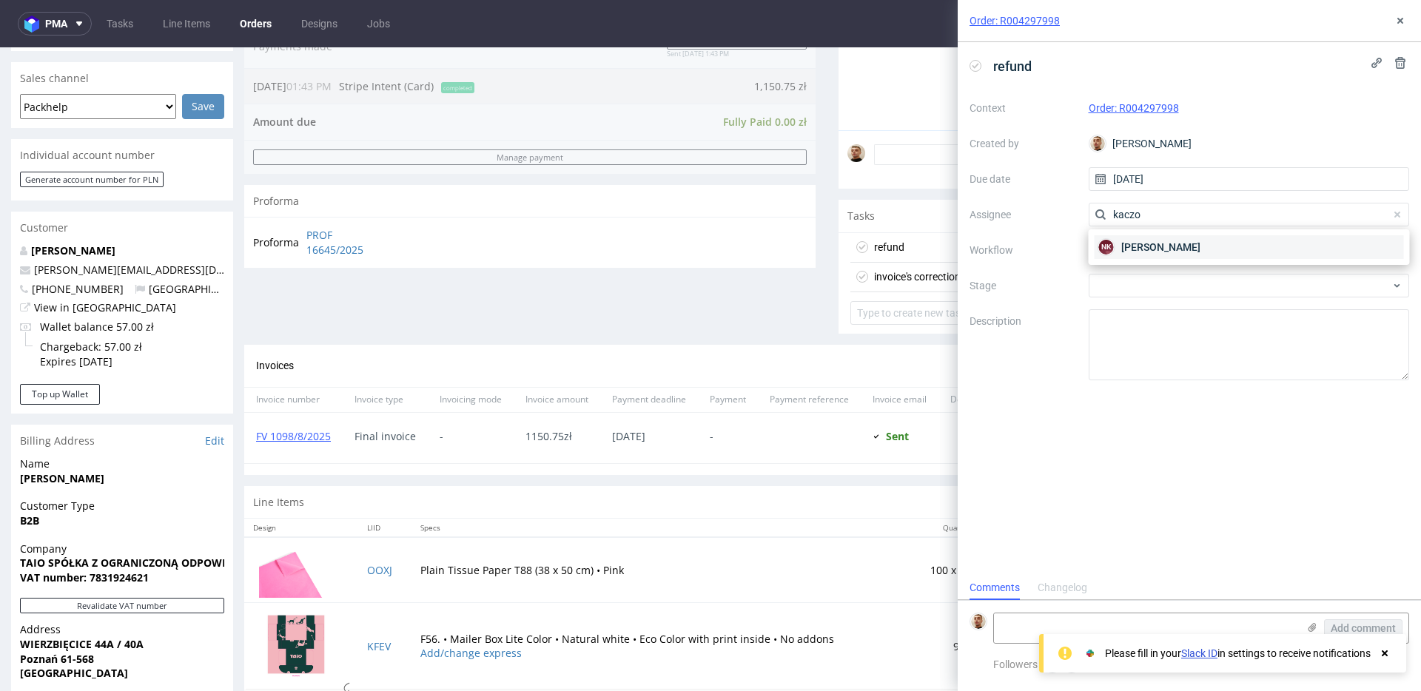
type input "kaczo"
click at [1134, 241] on span "Natalia Kaczorowska" at bounding box center [1160, 247] width 79 height 15
click at [1134, 241] on div at bounding box center [1249, 250] width 321 height 24
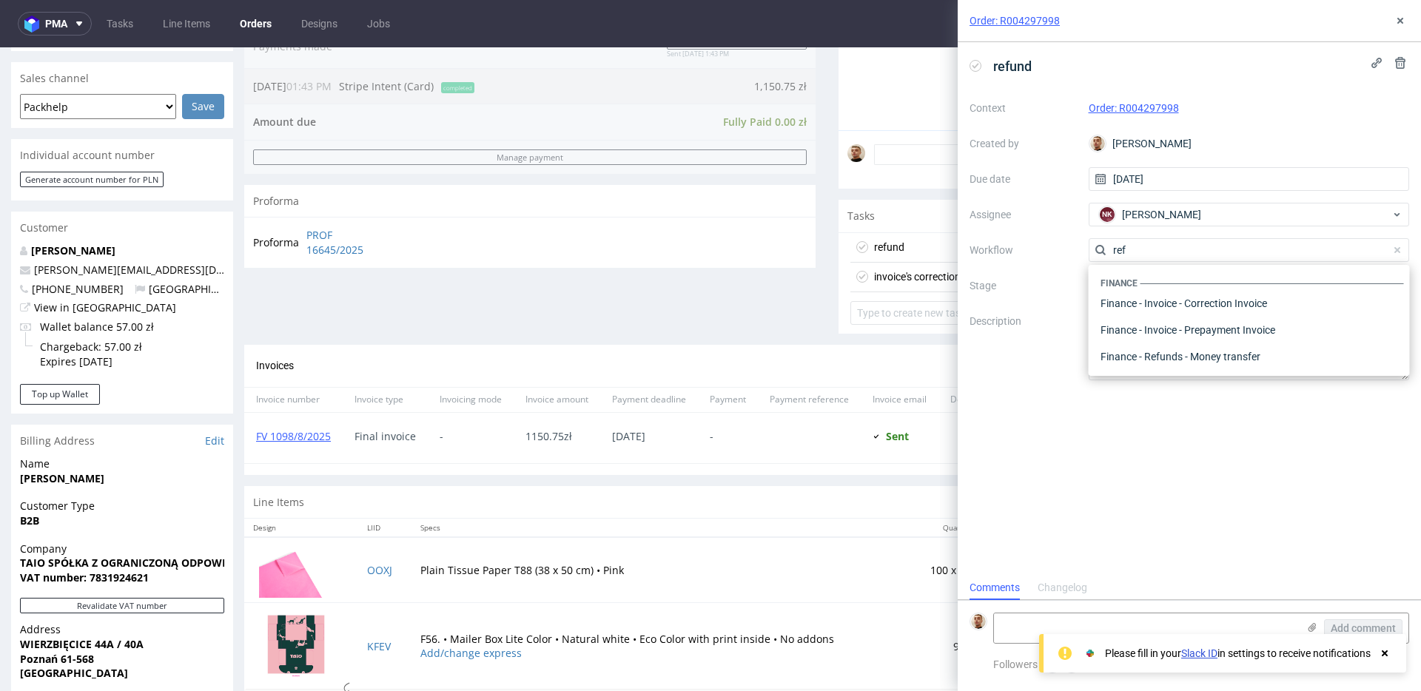
scroll to position [80, 0]
type input "refund"
click at [1121, 321] on div "Finance - Refunds - Stripe" at bounding box center [1248, 330] width 309 height 27
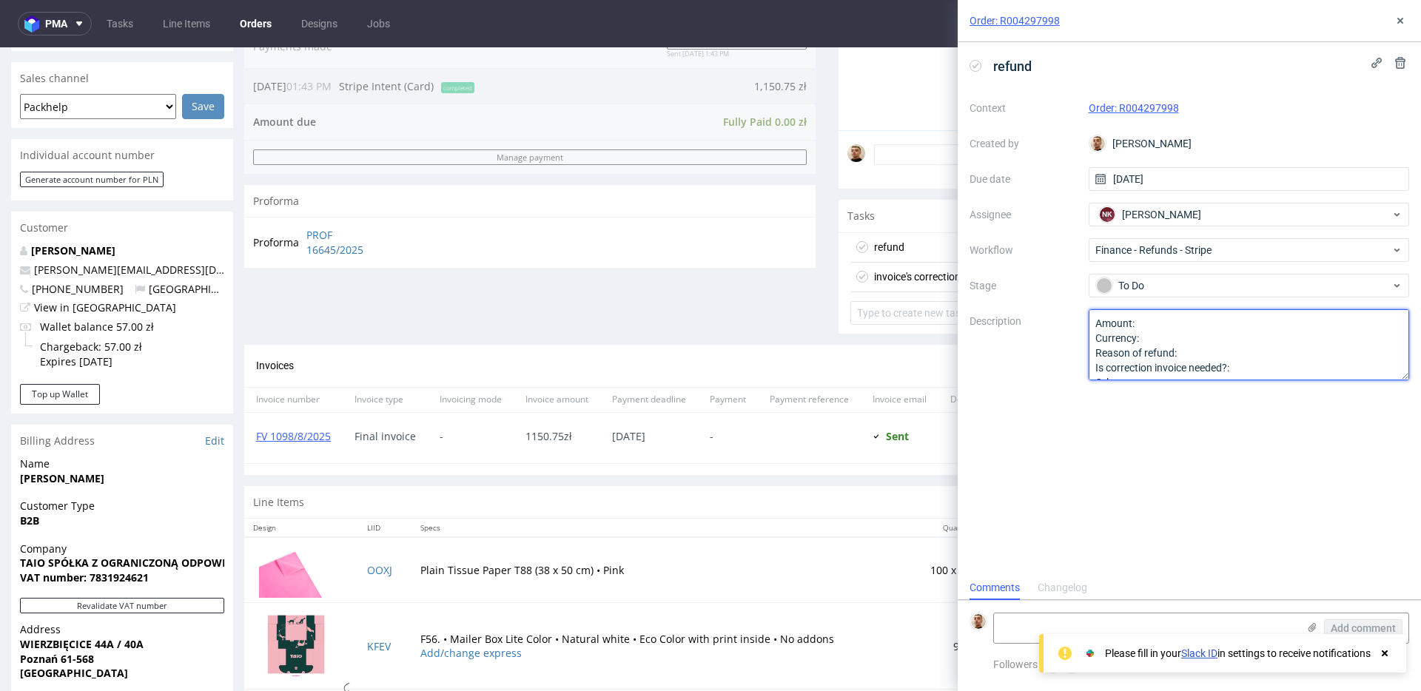
click at [1149, 321] on textarea "Amount: Currency: Reason of refund: Is correction invoice needed?: Other:" at bounding box center [1249, 344] width 321 height 71
click at [1190, 349] on textarea "Amount: Currency: Reason of refund: Is correction invoice needed?: Other:" at bounding box center [1249, 344] width 321 height 71
click at [1244, 369] on textarea "Amount: Currency: Reason of refund: Is correction invoice needed?: Other:" at bounding box center [1249, 344] width 321 height 71
type textarea "Amount: KFEV Currency: Reason of refund: complaint due to print quality Is corr…"
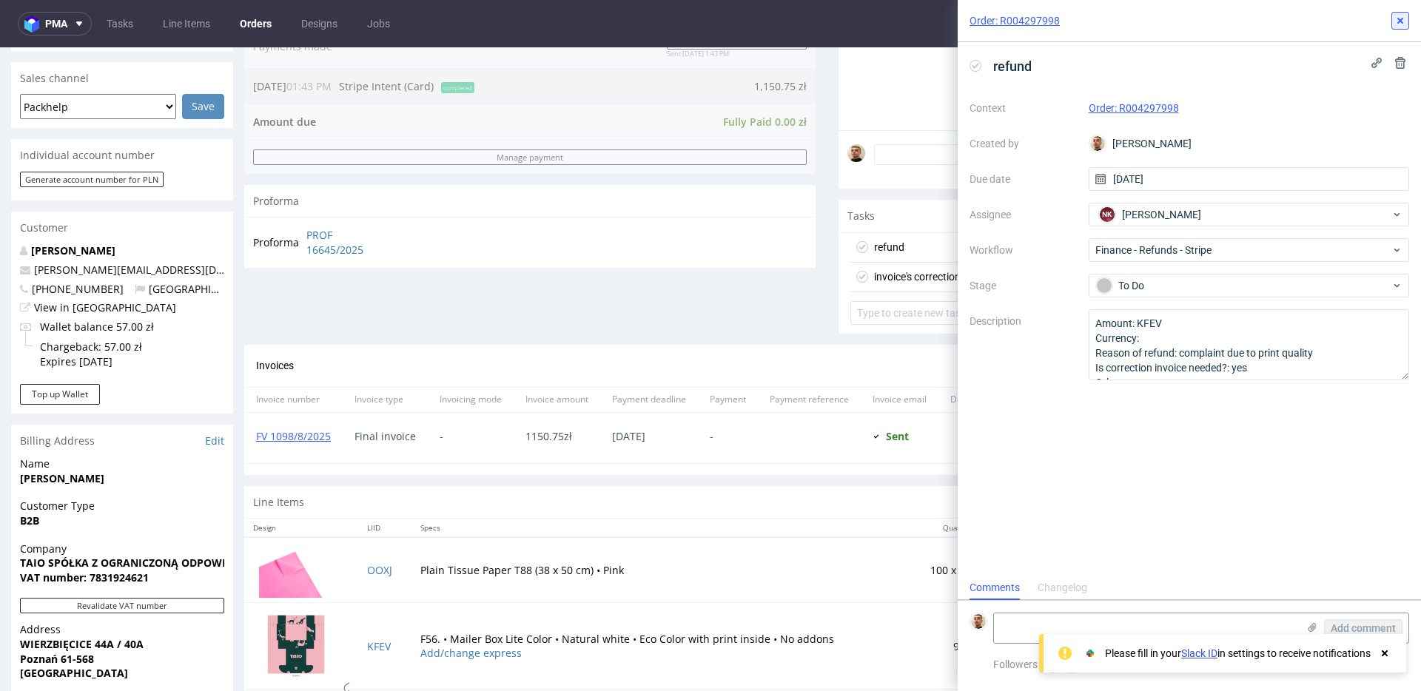
click at [1401, 19] on use at bounding box center [1400, 21] width 6 height 6
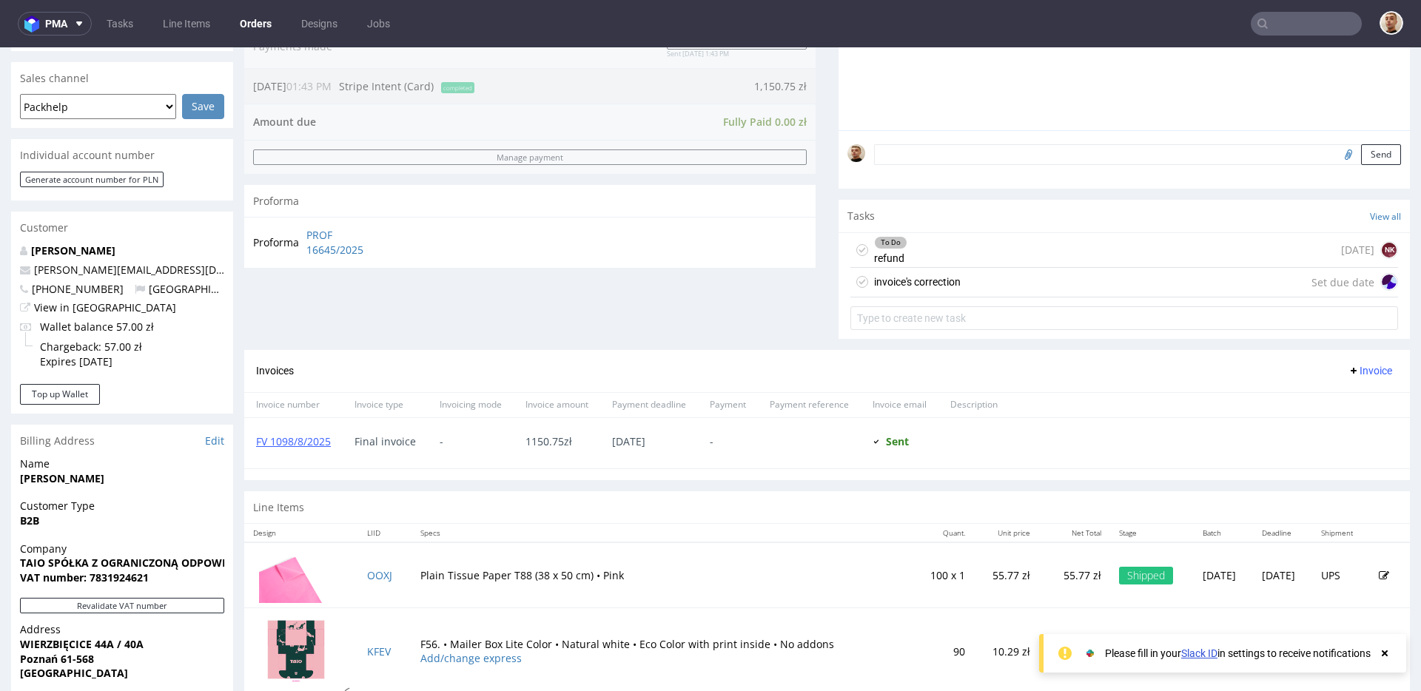
click at [1073, 286] on div "invoice's correction Set due date" at bounding box center [1124, 283] width 548 height 30
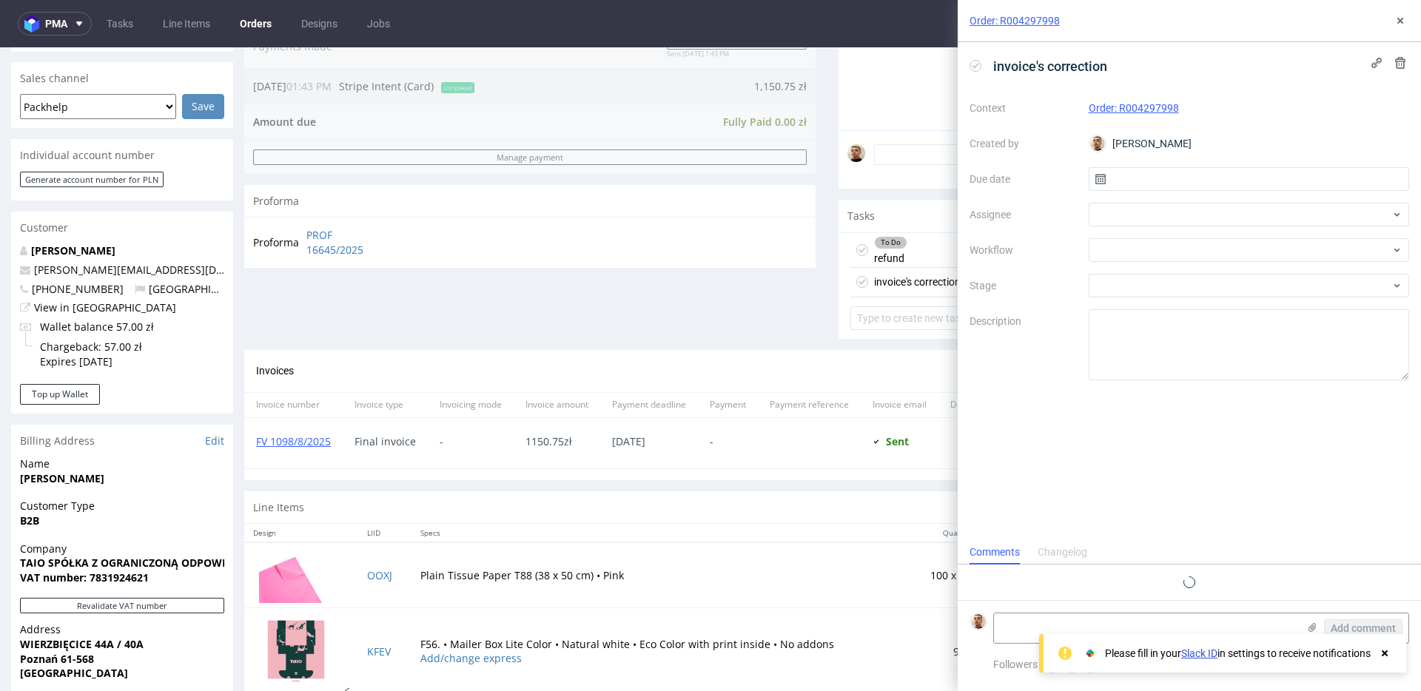
scroll to position [12, 0]
click at [1164, 187] on input "text" at bounding box center [1249, 179] width 321 height 24
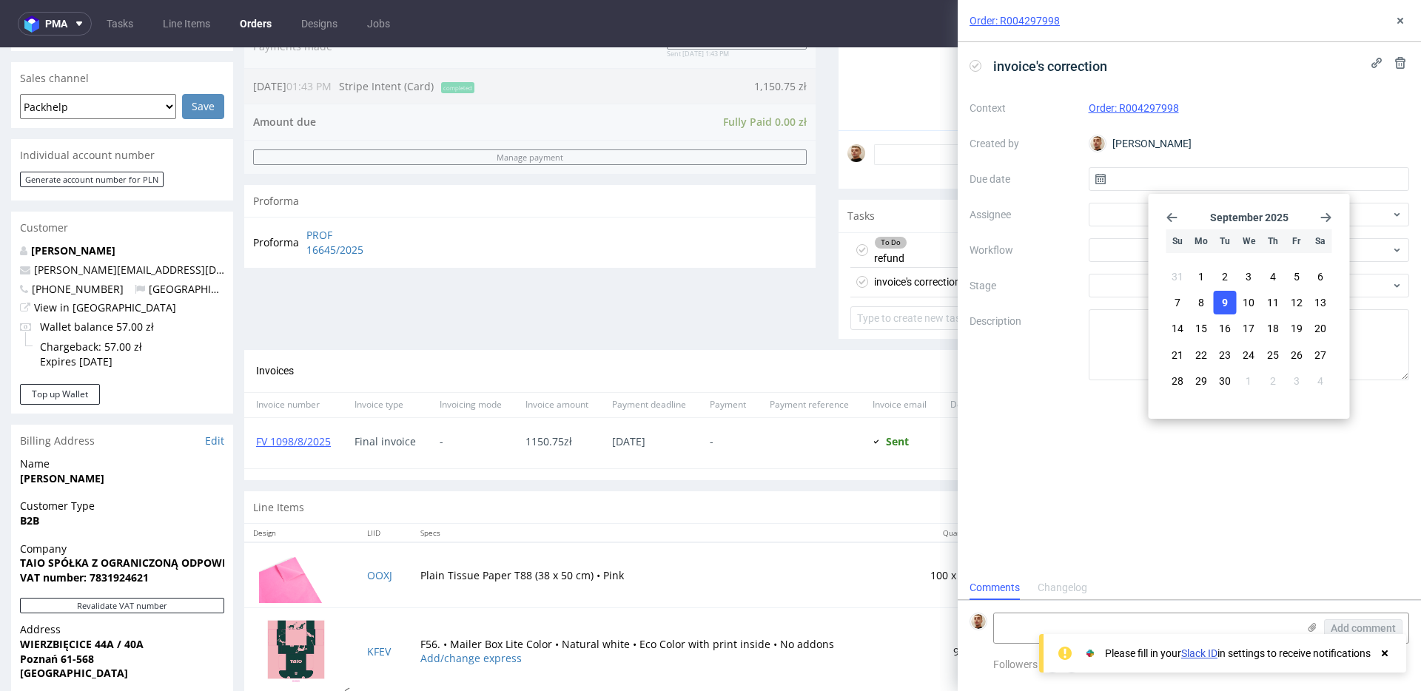
click at [1223, 299] on span "9" at bounding box center [1225, 302] width 6 height 15
type input "09/09/2025"
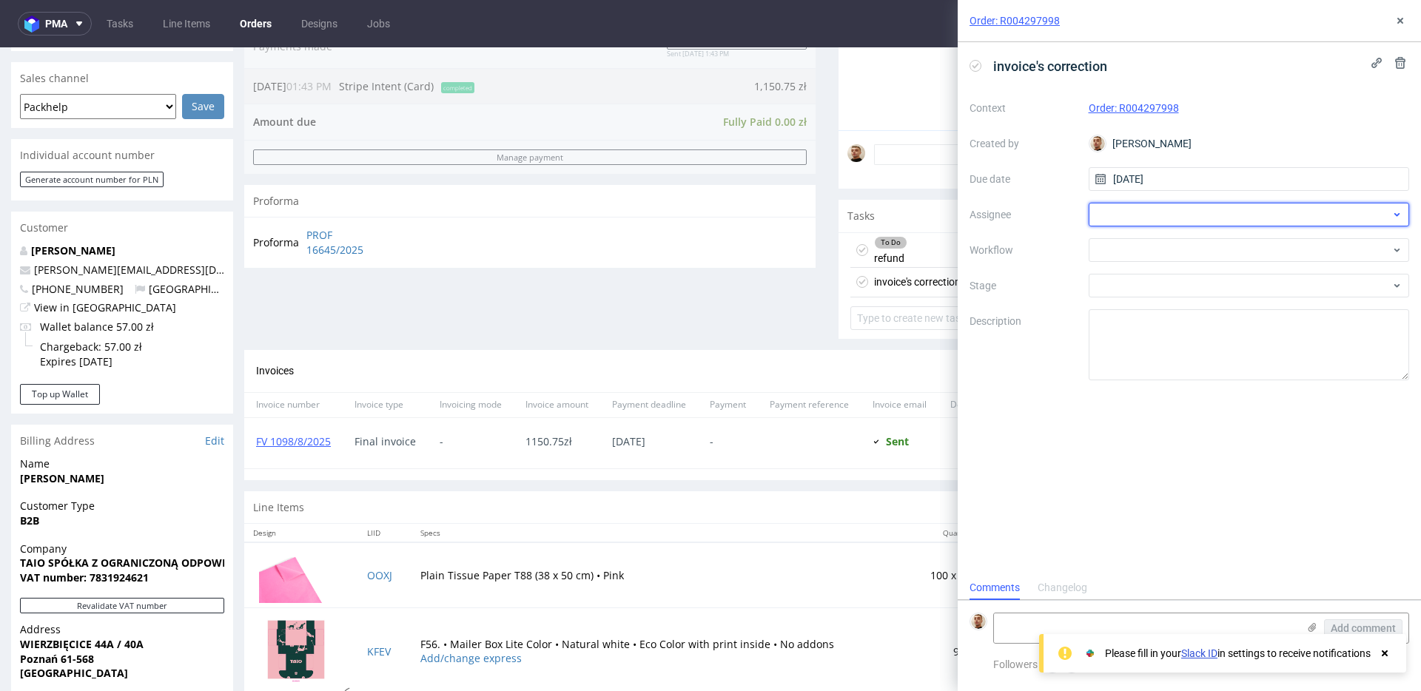
click at [1172, 215] on div at bounding box center [1249, 215] width 321 height 24
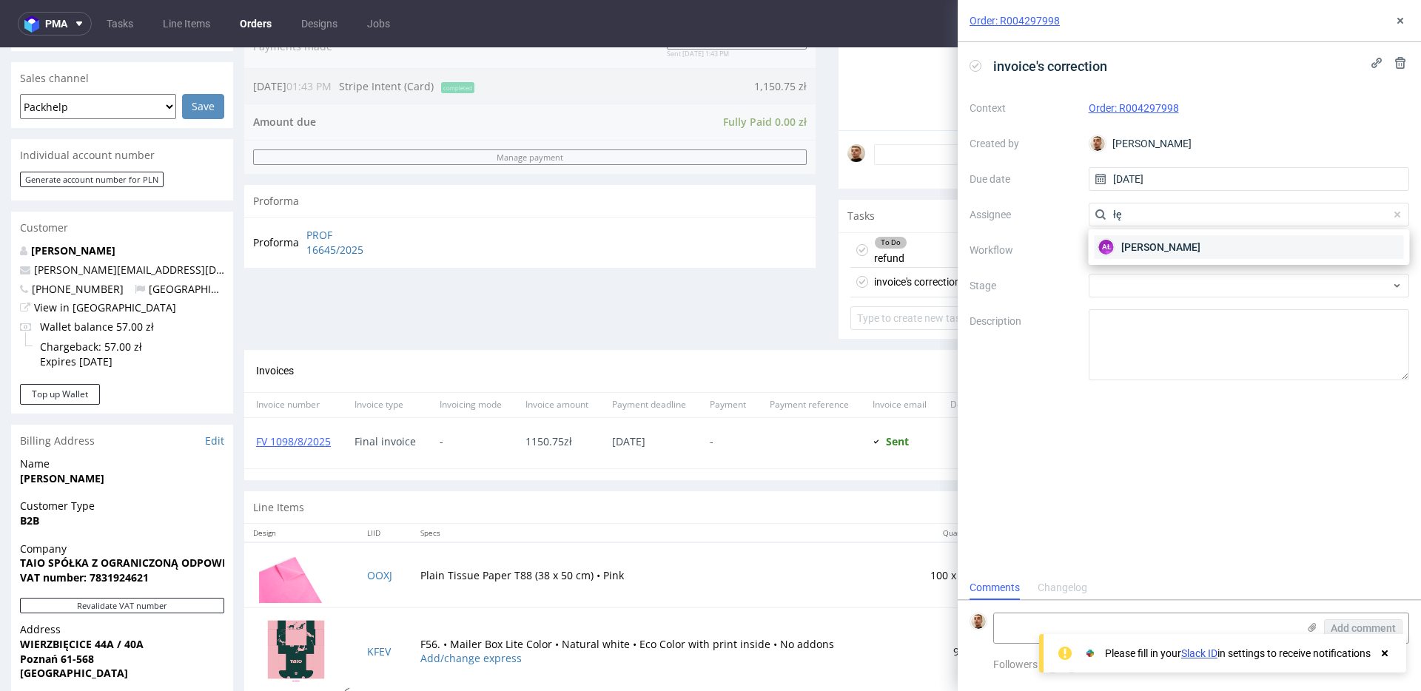
type input "łę"
click at [1149, 244] on span "Aleksandra Łętowska" at bounding box center [1160, 247] width 79 height 15
click at [1149, 244] on div at bounding box center [1249, 250] width 321 height 24
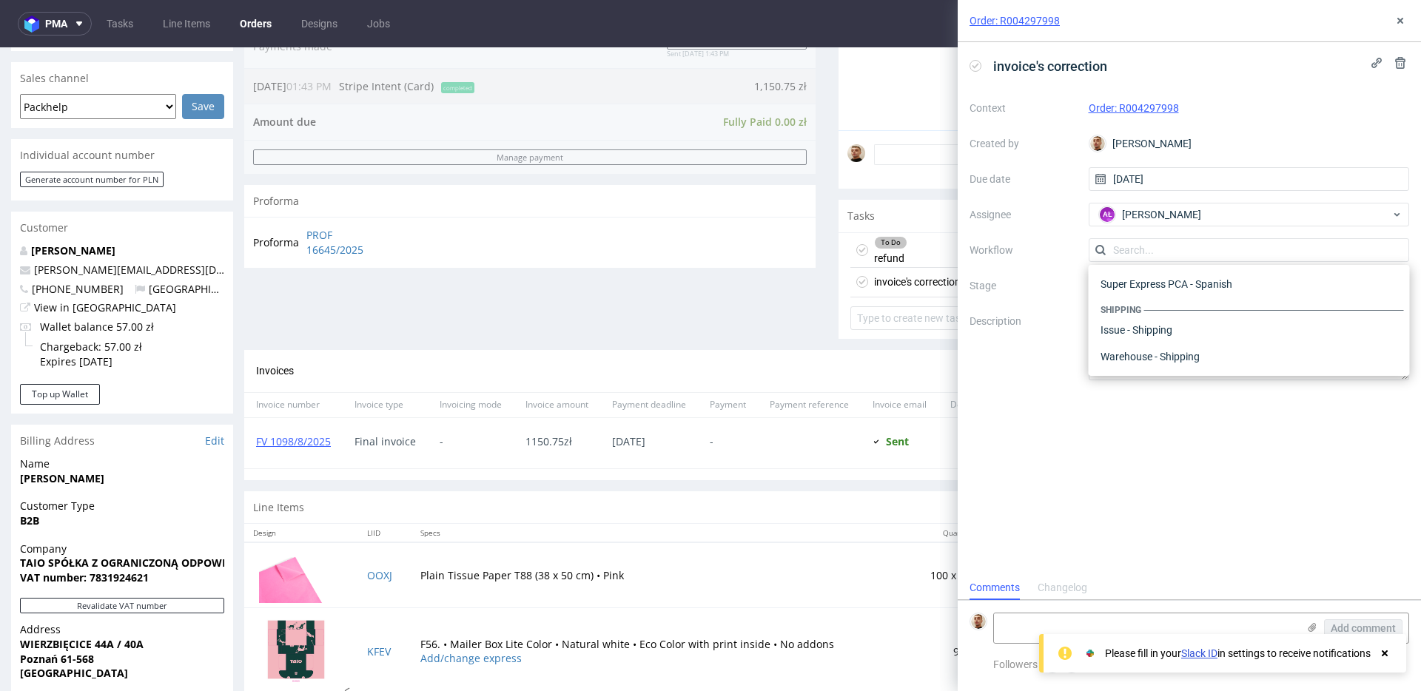
type input "i"
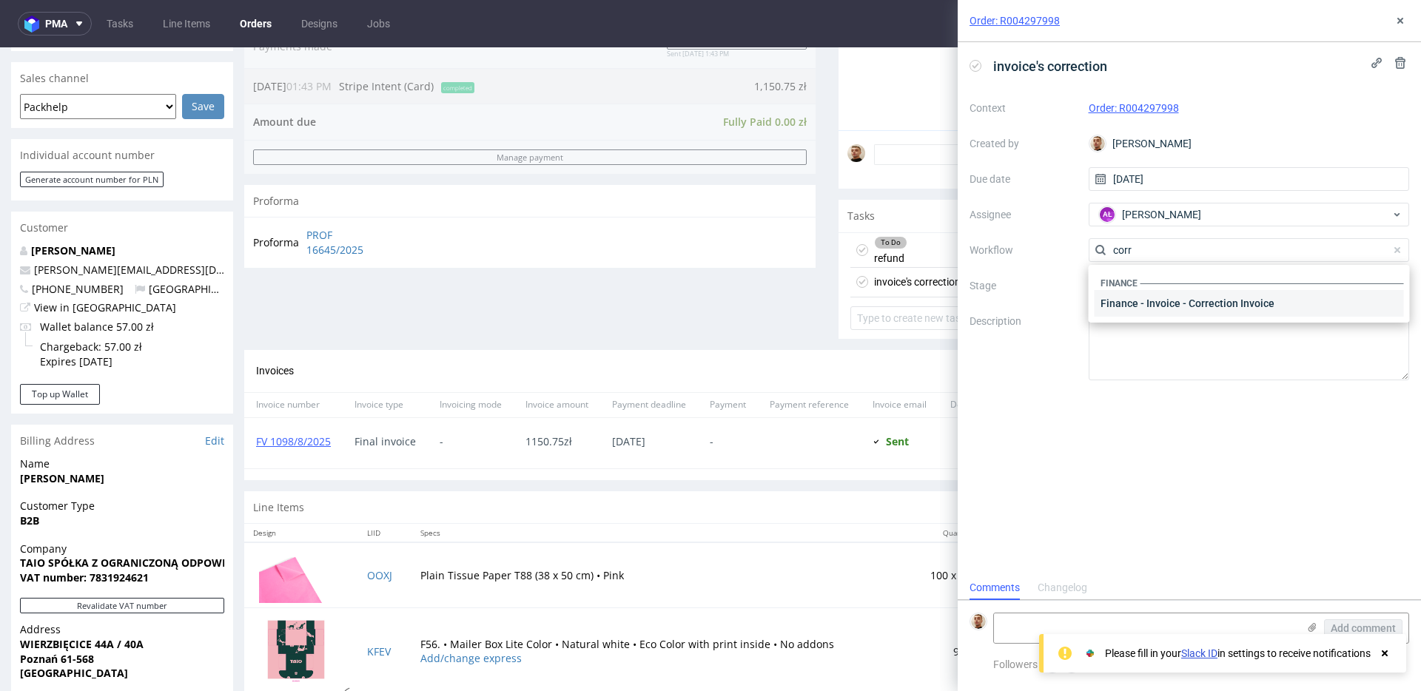
type input "corr"
click at [1138, 292] on div "Finance - Invoice - Correction Invoice" at bounding box center [1248, 303] width 309 height 27
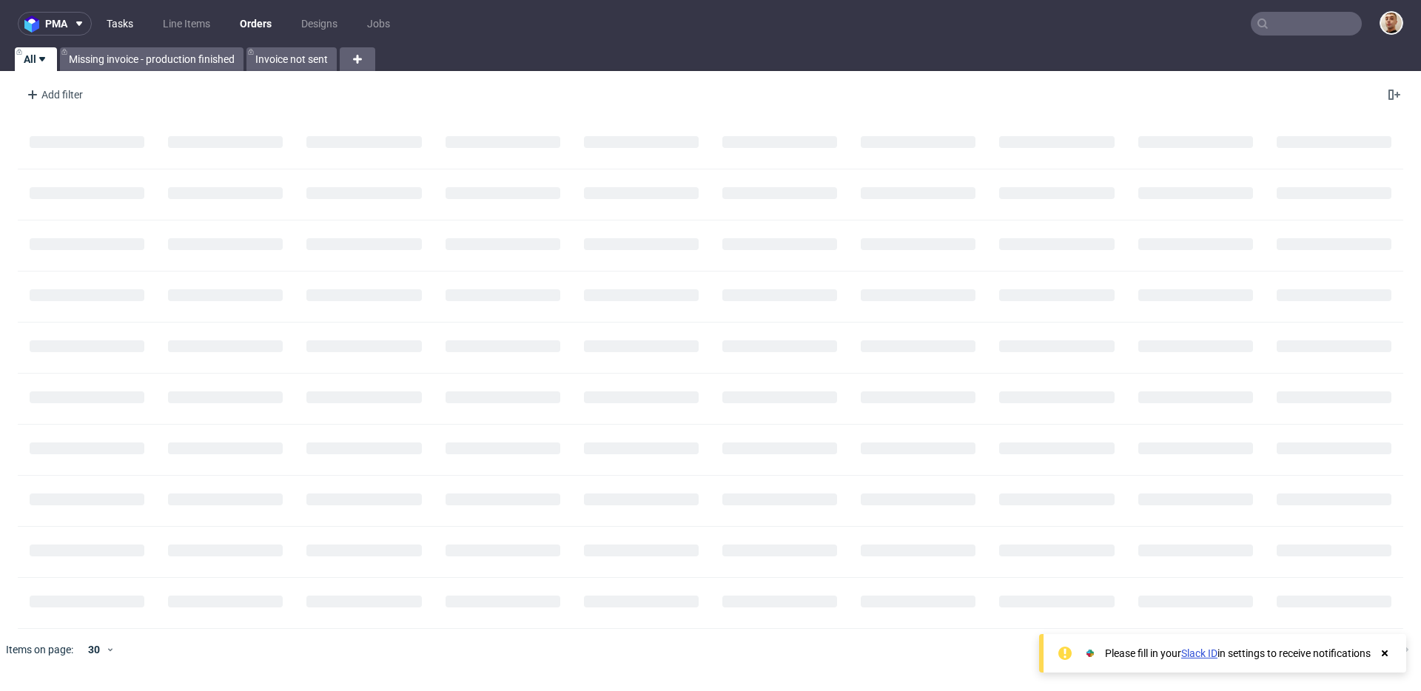
click at [133, 23] on link "Tasks" at bounding box center [120, 24] width 44 height 24
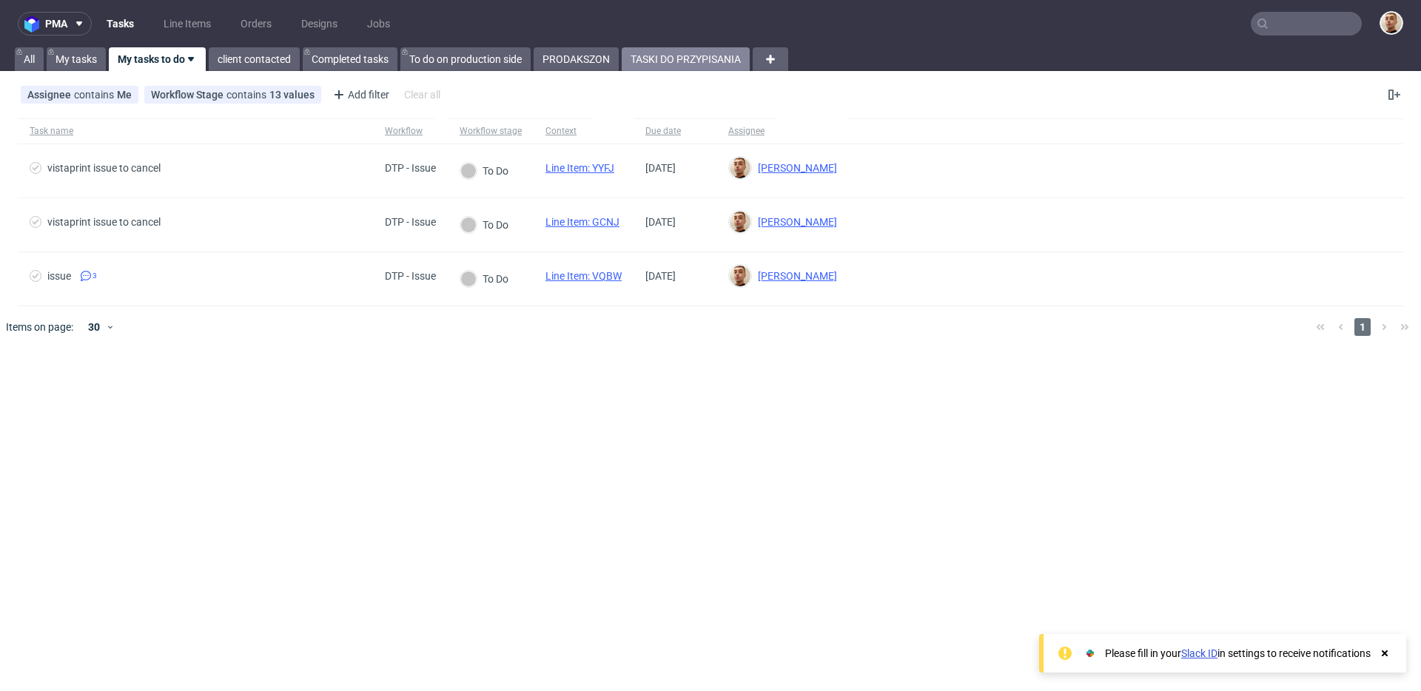
click at [695, 64] on link "TASKI DO PRZYPISANIA" at bounding box center [686, 59] width 128 height 24
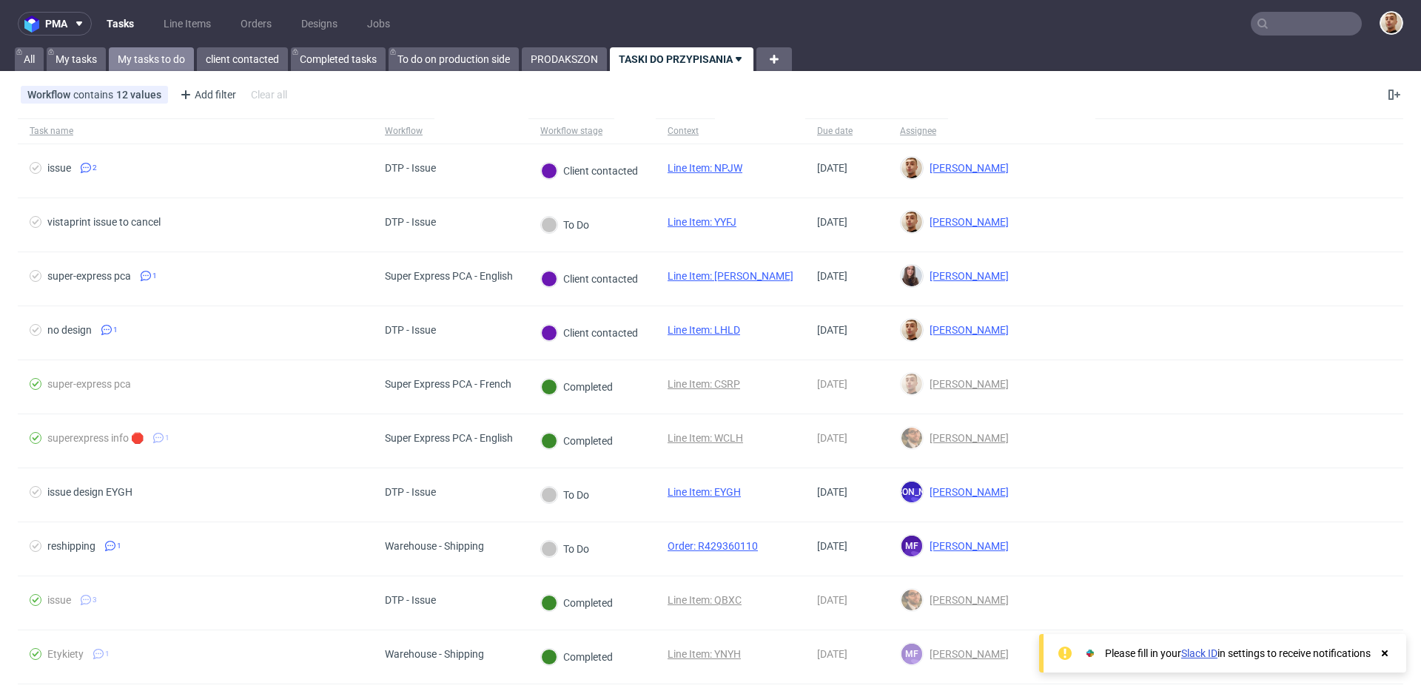
click at [162, 70] on link "My tasks to do" at bounding box center [151, 59] width 85 height 24
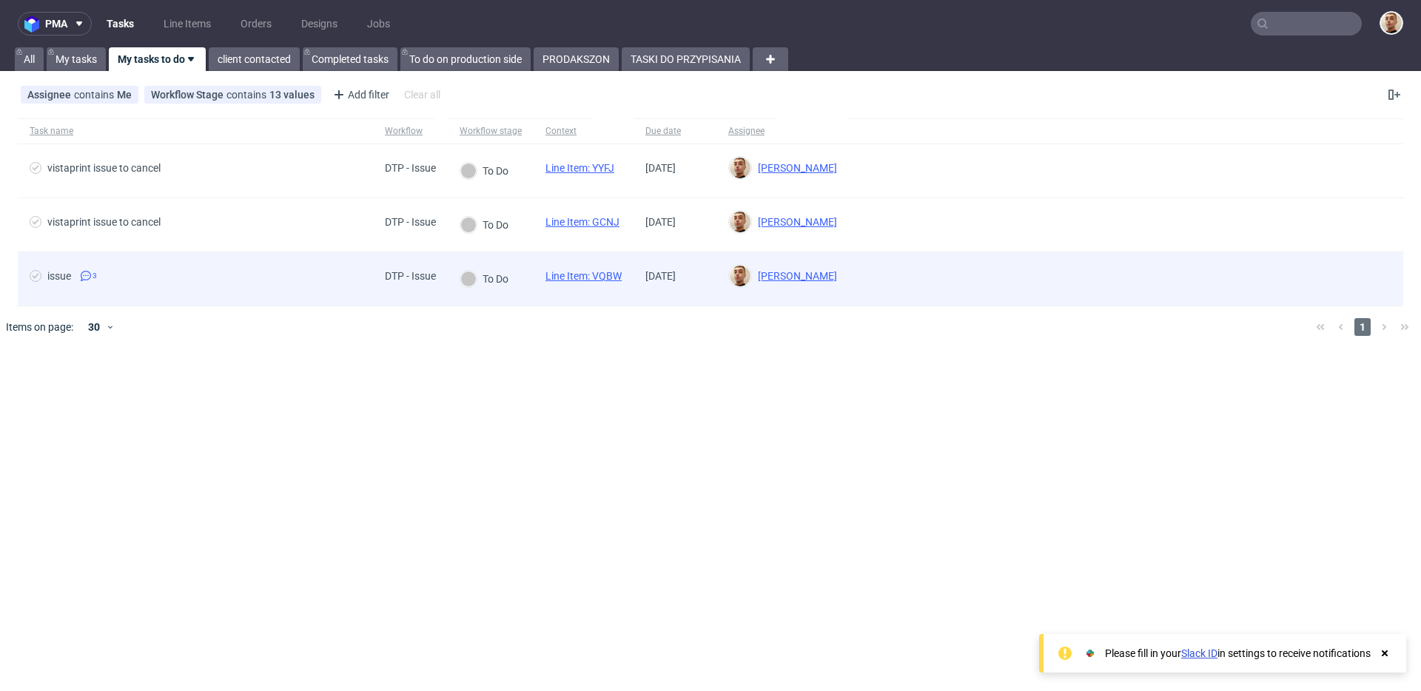
click at [311, 269] on div "issue 3" at bounding box center [195, 278] width 355 height 53
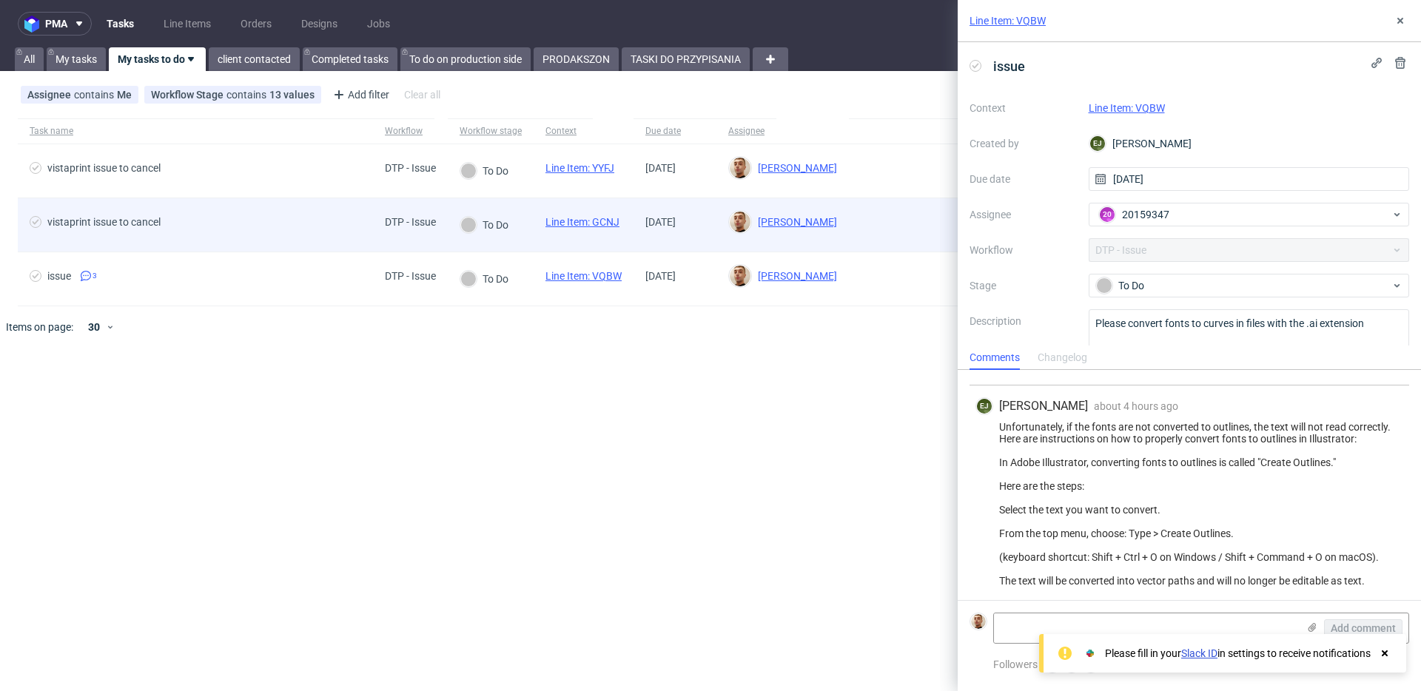
scroll to position [121, 0]
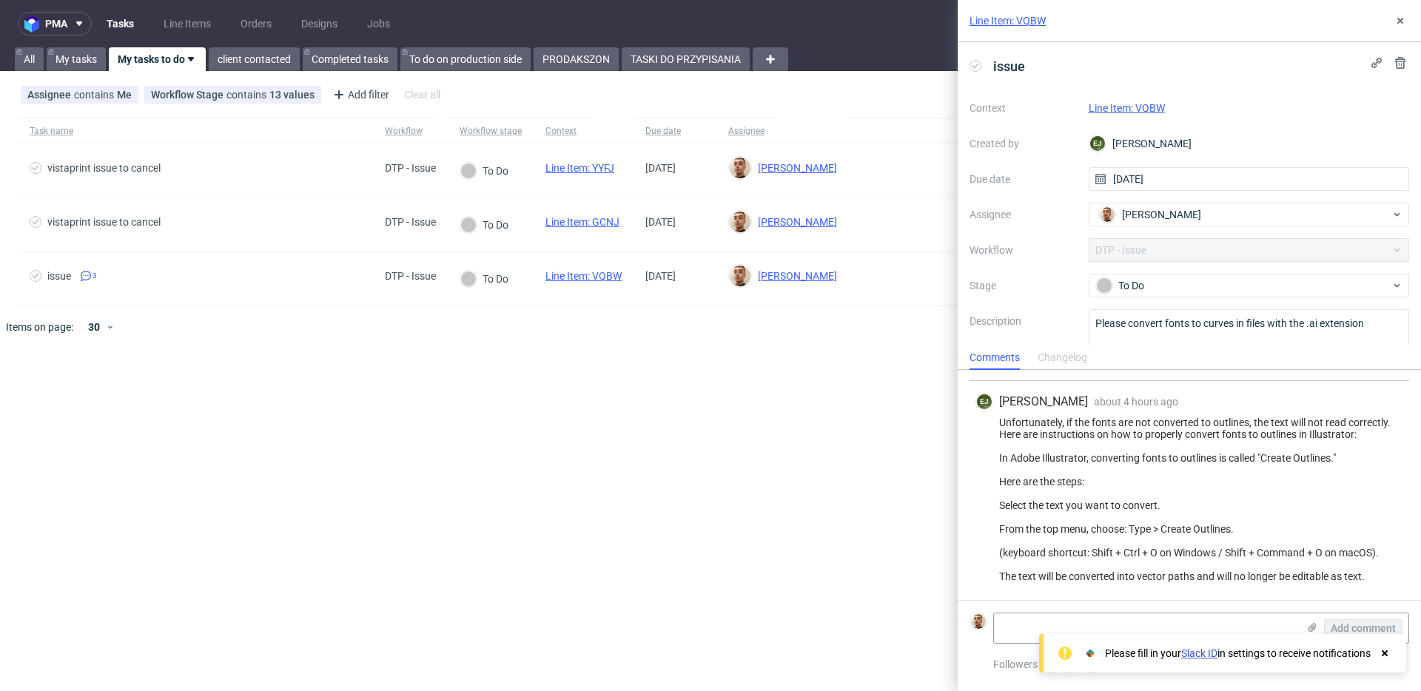
click at [1135, 113] on link "Line Item: VQBW" at bounding box center [1127, 108] width 76 height 12
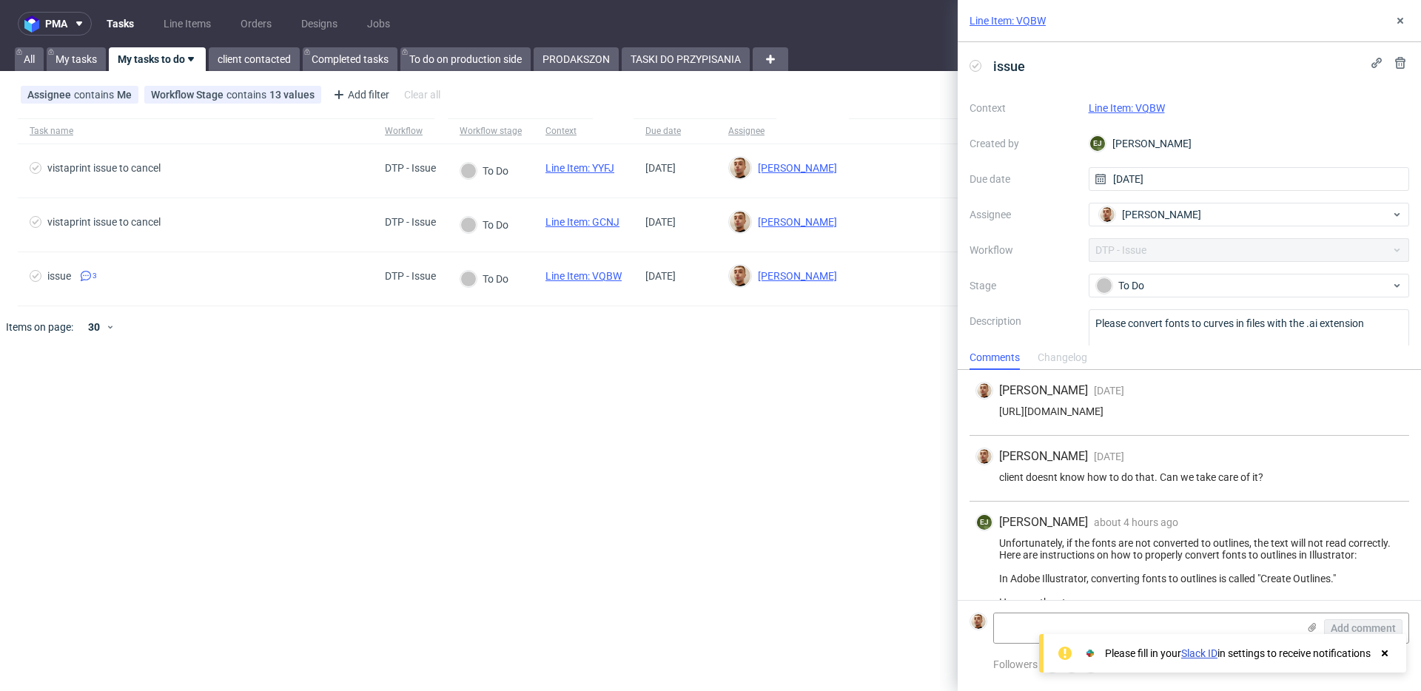
click at [1082, 414] on div "https://app-eu1.hubspot.com/contacts/25600958/record/0-5/219978874093/" at bounding box center [1189, 412] width 428 height 12
copy div "https://app-eu1.hubspot.com/contacts/25600958/record/0-5/219978874093/"
click at [1156, 269] on div "Context Line Item: VQBW Created by EJ Elżbieta Jelińska Due date 02/09/2025 Ass…" at bounding box center [1189, 238] width 440 height 284
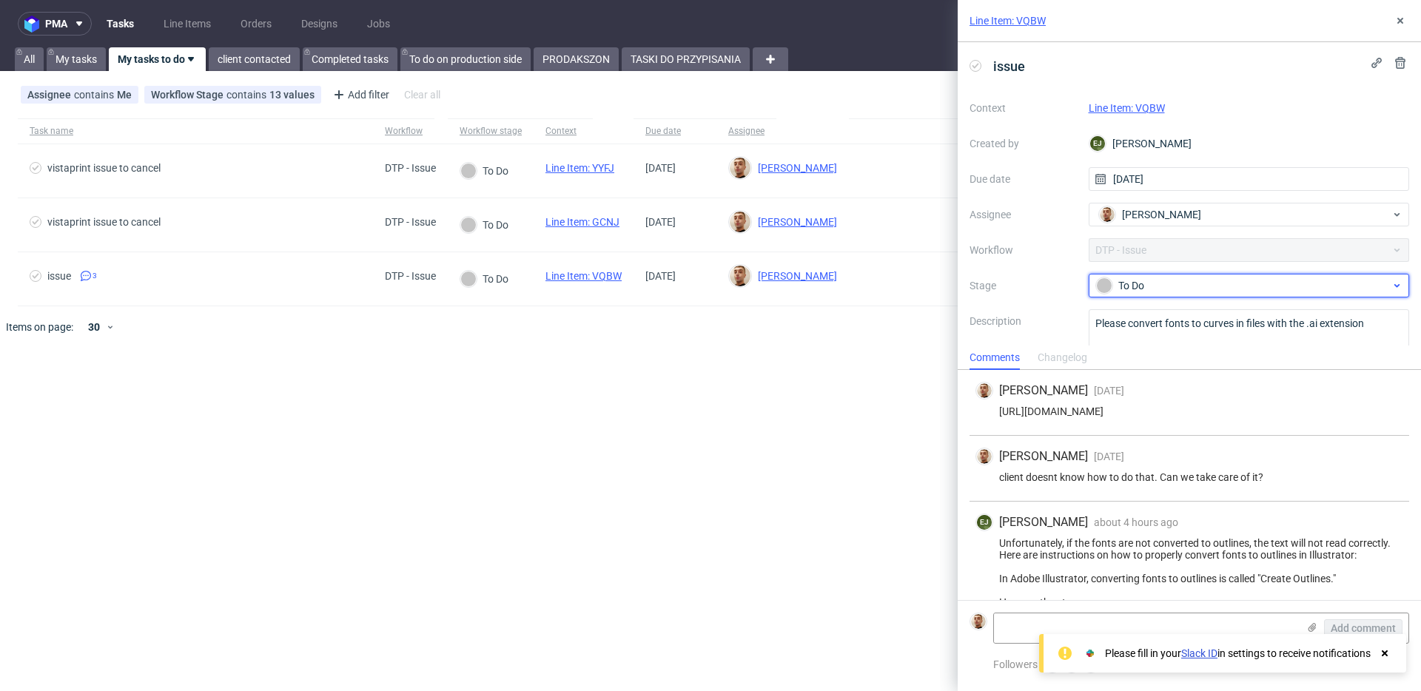
click at [1156, 278] on div "To Do" at bounding box center [1243, 286] width 295 height 16
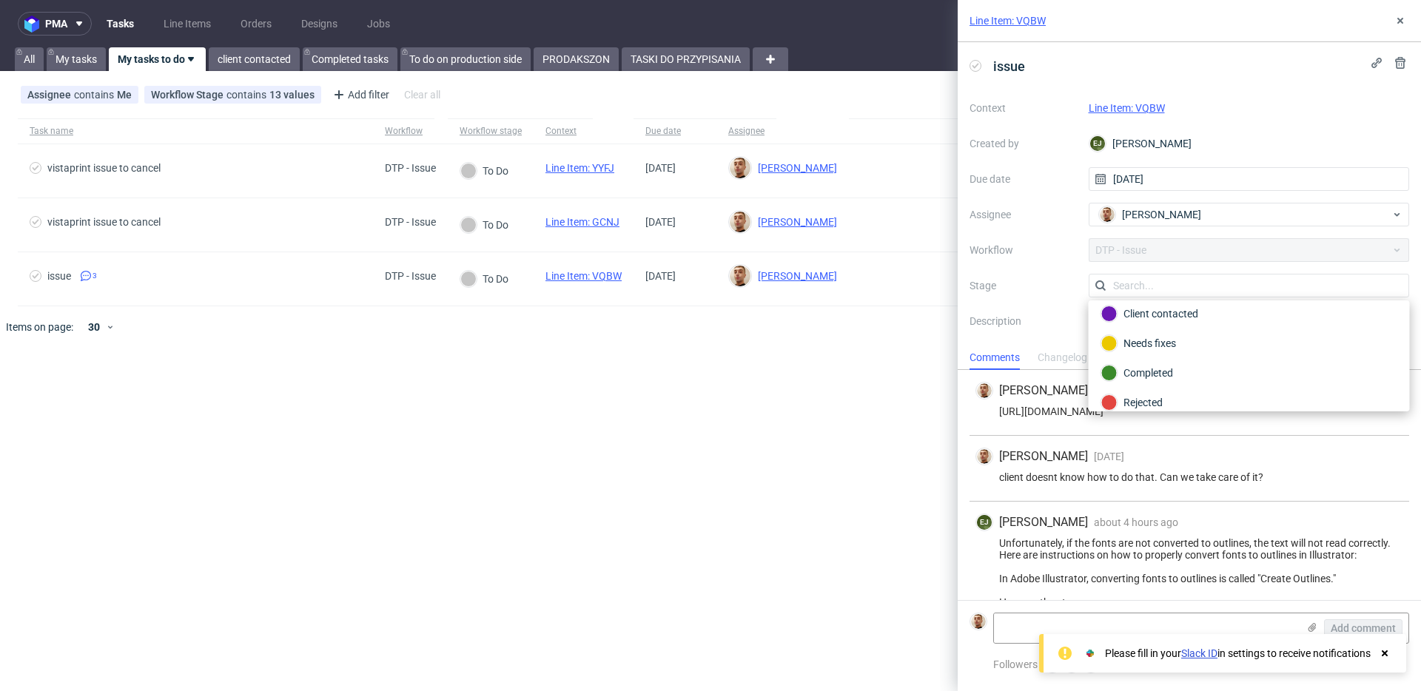
scroll to position [108, 0]
click at [1151, 310] on div "Client contacted" at bounding box center [1248, 302] width 309 height 30
